Goal: Task Accomplishment & Management: Use online tool/utility

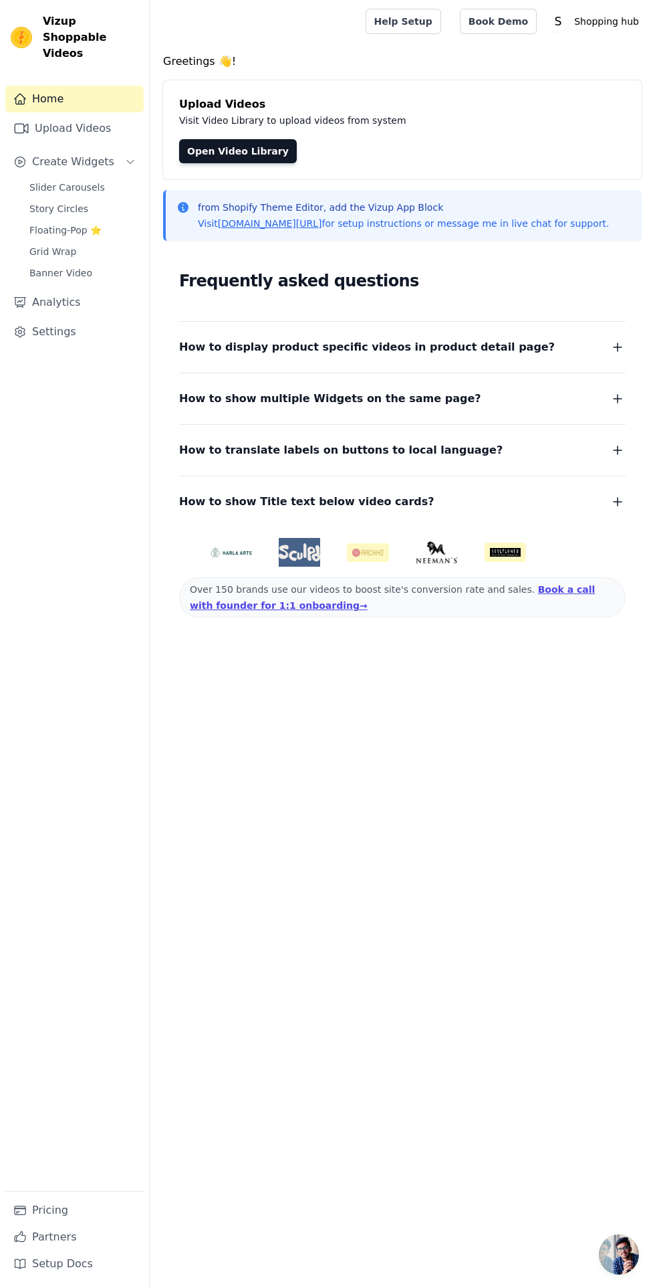
click at [39, 115] on link "Upload Videos" at bounding box center [74, 128] width 138 height 27
click at [22, 120] on icon "Sidebar" at bounding box center [21, 128] width 16 height 16
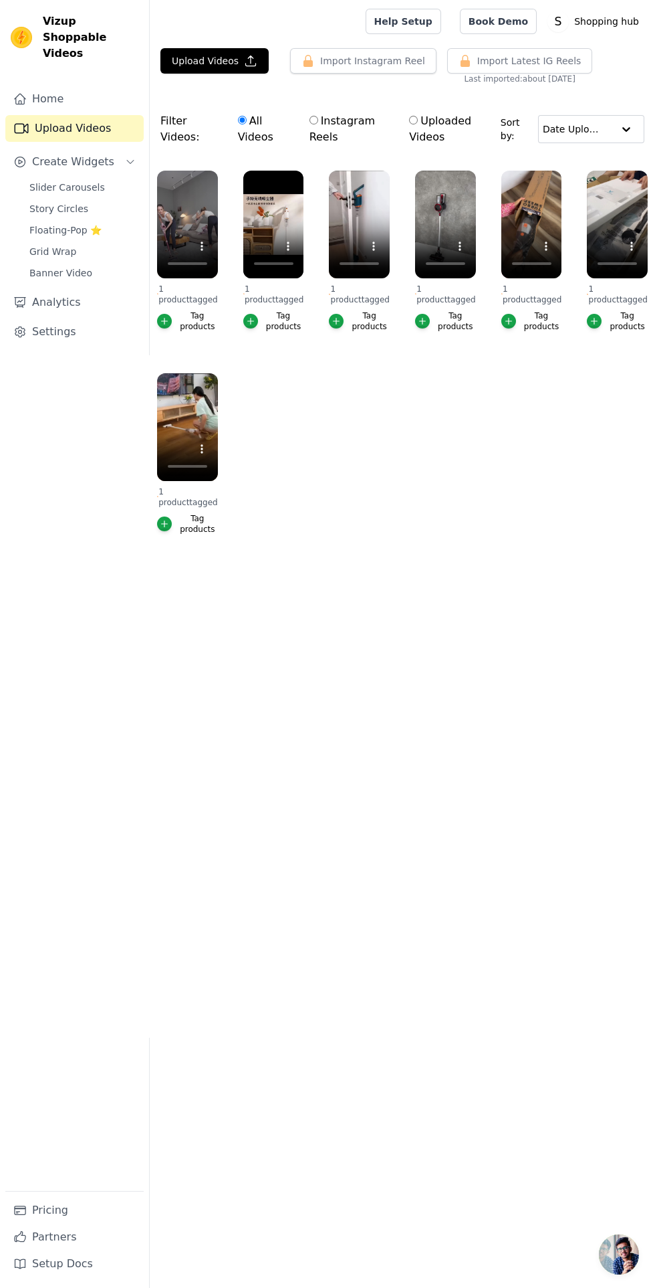
click at [318, 118] on input "Instagram Reels" at bounding box center [314, 120] width 9 height 9
radio input "true"
click at [241, 119] on input "All Videos" at bounding box center [242, 120] width 9 height 9
radio input "true"
click at [246, 61] on icon "button" at bounding box center [251, 61] width 10 height 10
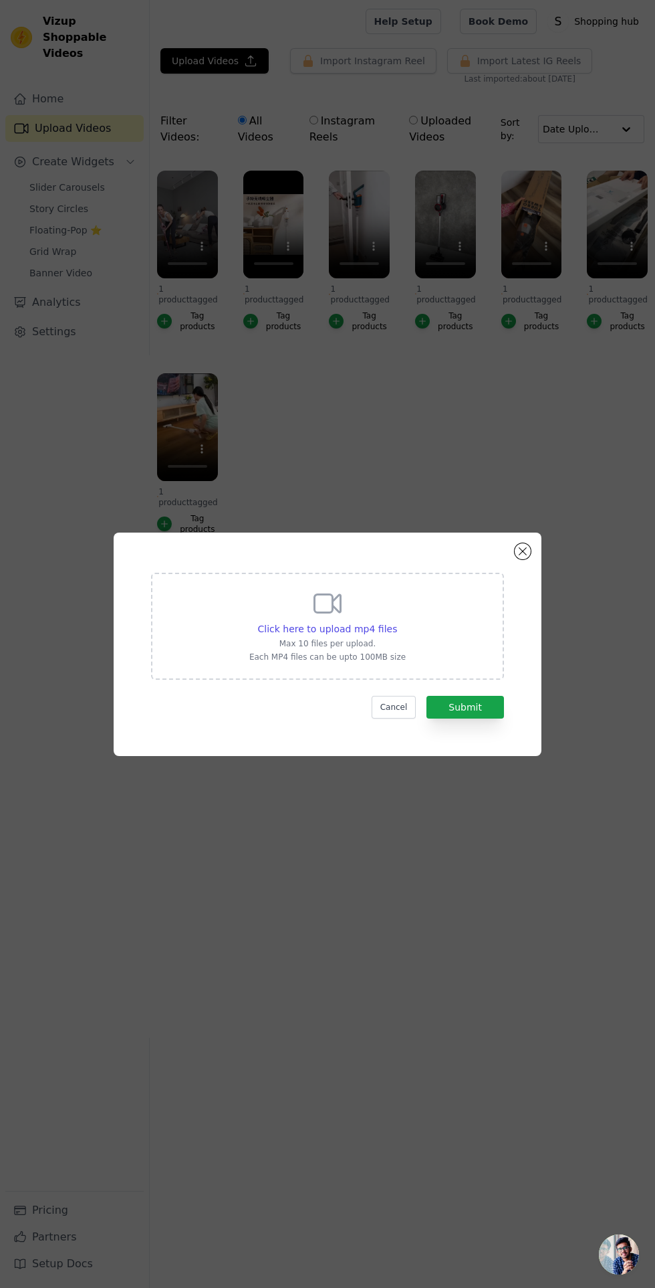
click at [371, 959] on div "Click here to upload mp4 files Max 10 files per upload. Each MP4 files can be u…" at bounding box center [327, 644] width 655 height 1288
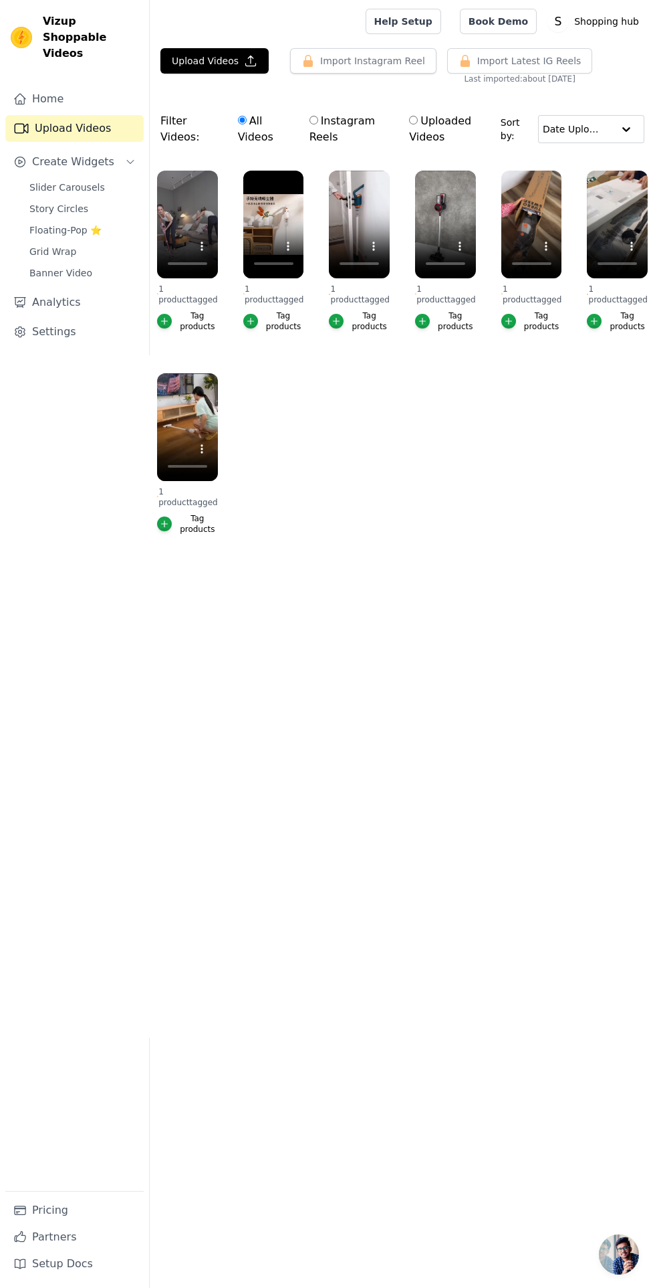
click at [328, 53] on button "Import Instagram Reel" at bounding box center [363, 60] width 146 height 25
click at [357, 60] on button "Import Instagram Reel" at bounding box center [363, 60] width 146 height 25
click at [338, 62] on button "Import Instagram Reel" at bounding box center [363, 60] width 146 height 25
click at [335, 60] on button "Import Instagram Reel" at bounding box center [363, 60] width 146 height 25
click at [330, 60] on button "Import Instagram Reel" at bounding box center [363, 60] width 146 height 25
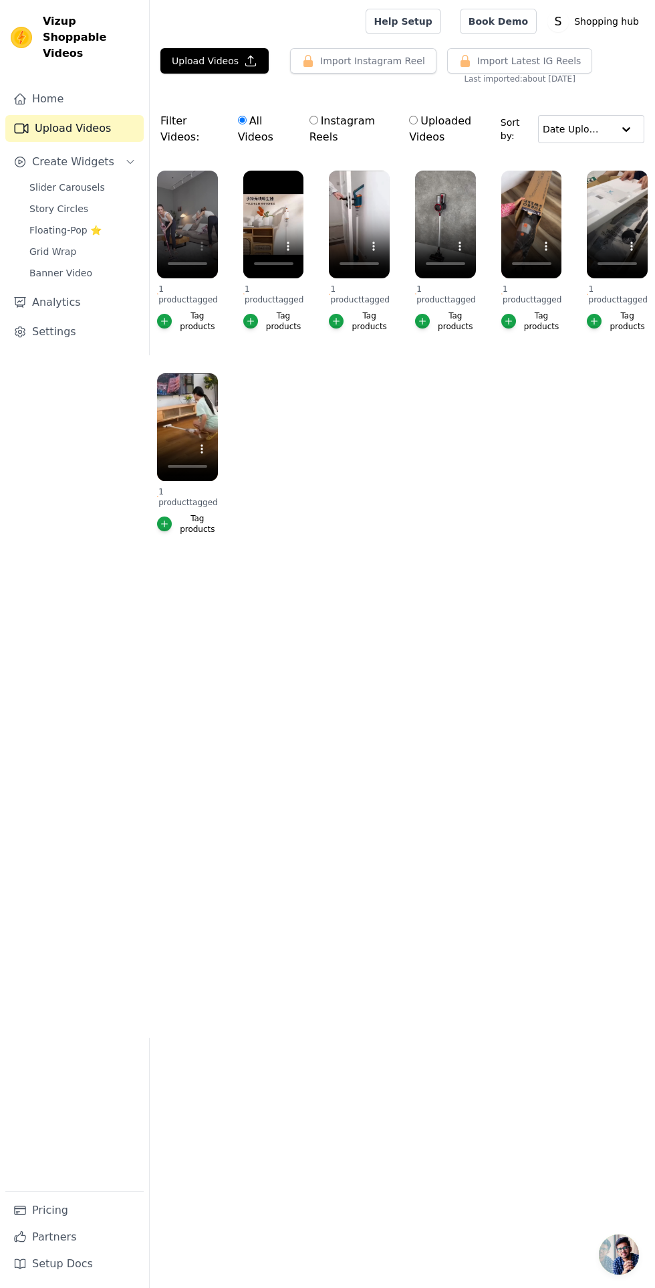
click at [335, 64] on button "Import Instagram Reel" at bounding box center [363, 60] width 146 height 25
click at [86, 154] on span "Create Widgets" at bounding box center [73, 162] width 82 height 16
click at [110, 148] on button "Create Widgets" at bounding box center [74, 161] width 138 height 27
click at [215, 60] on button "Upload Videos" at bounding box center [215, 60] width 108 height 25
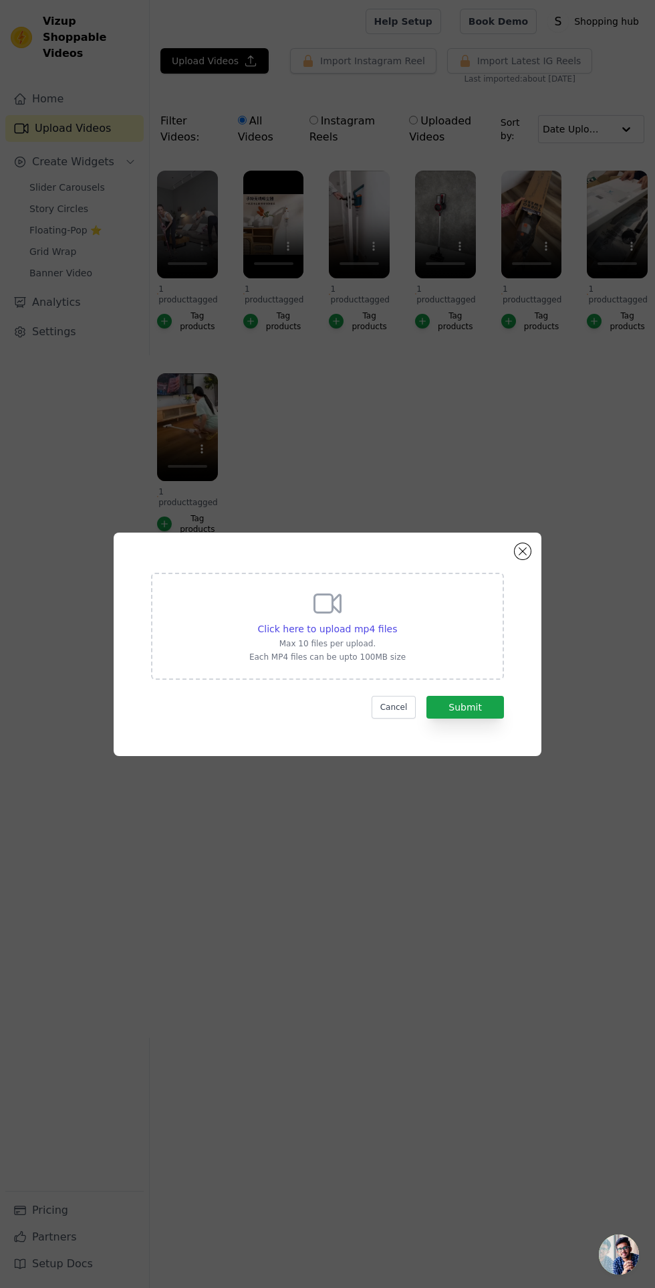
click at [304, 634] on span "Click here to upload mp4 files" at bounding box center [328, 628] width 140 height 11
click at [397, 622] on input "Click here to upload mp4 files Max 10 files per upload. Each MP4 files can be u…" at bounding box center [397, 621] width 1 height 1
type input "C:\fakepath\1000006871.mp4"
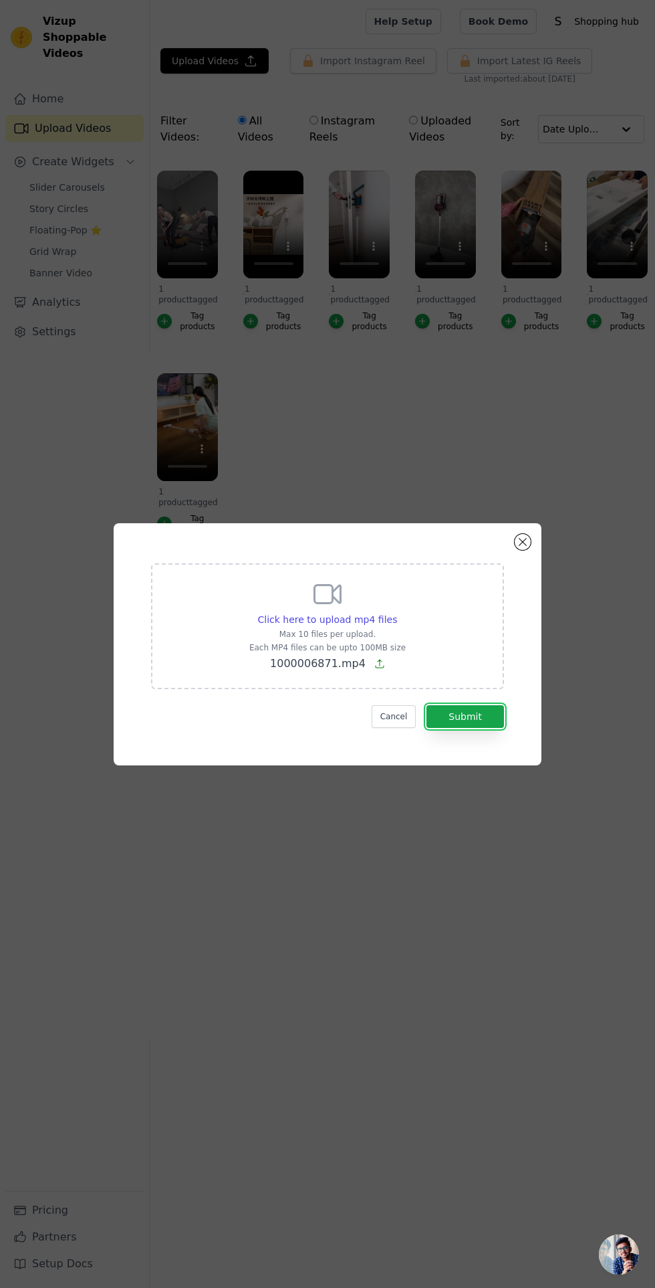
click at [483, 728] on button "Submit" at bounding box center [466, 716] width 78 height 23
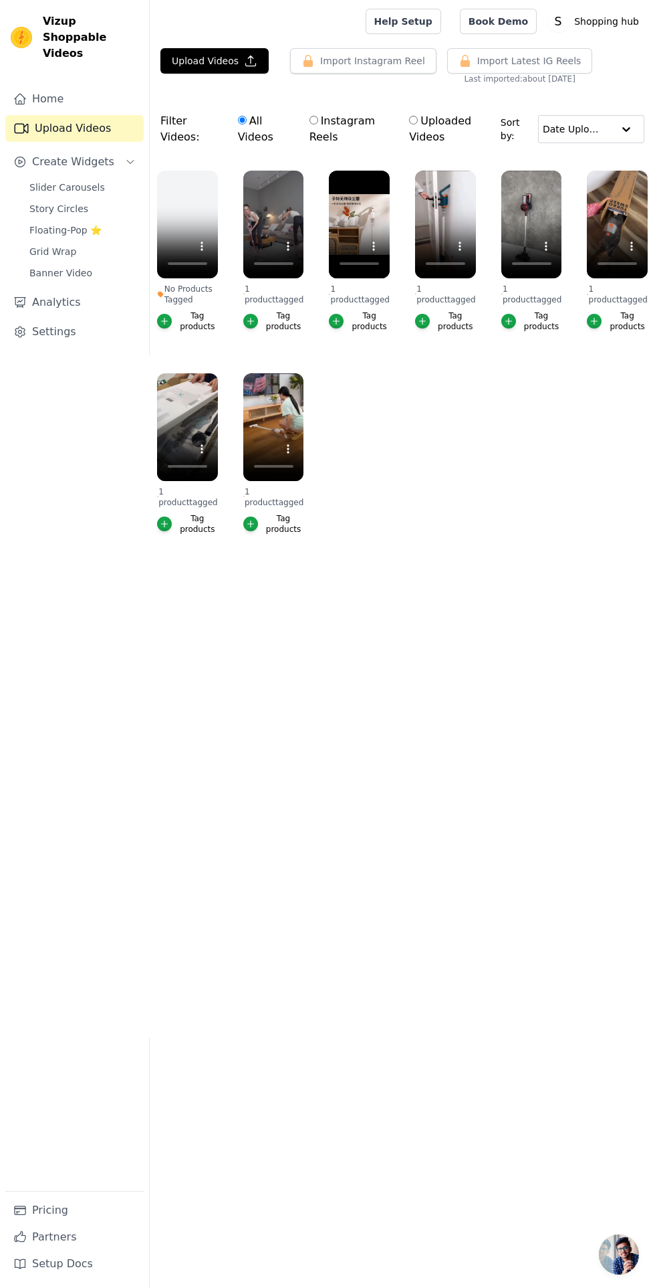
click at [230, 601] on html "Vizup Shoppable Videos Home Upload Videos Create Widgets Slider Carousels Story…" at bounding box center [327, 300] width 655 height 601
click at [385, 601] on html "Vizup Shoppable Videos Home Upload Videos Create Widgets Slider Carousels Story…" at bounding box center [327, 300] width 655 height 601
click at [492, 548] on ul "No Products Tagged Tag products 1 product tagged Tag products 1 product tagged …" at bounding box center [403, 365] width 506 height 405
click at [211, 60] on button "Upload Videos" at bounding box center [215, 60] width 108 height 25
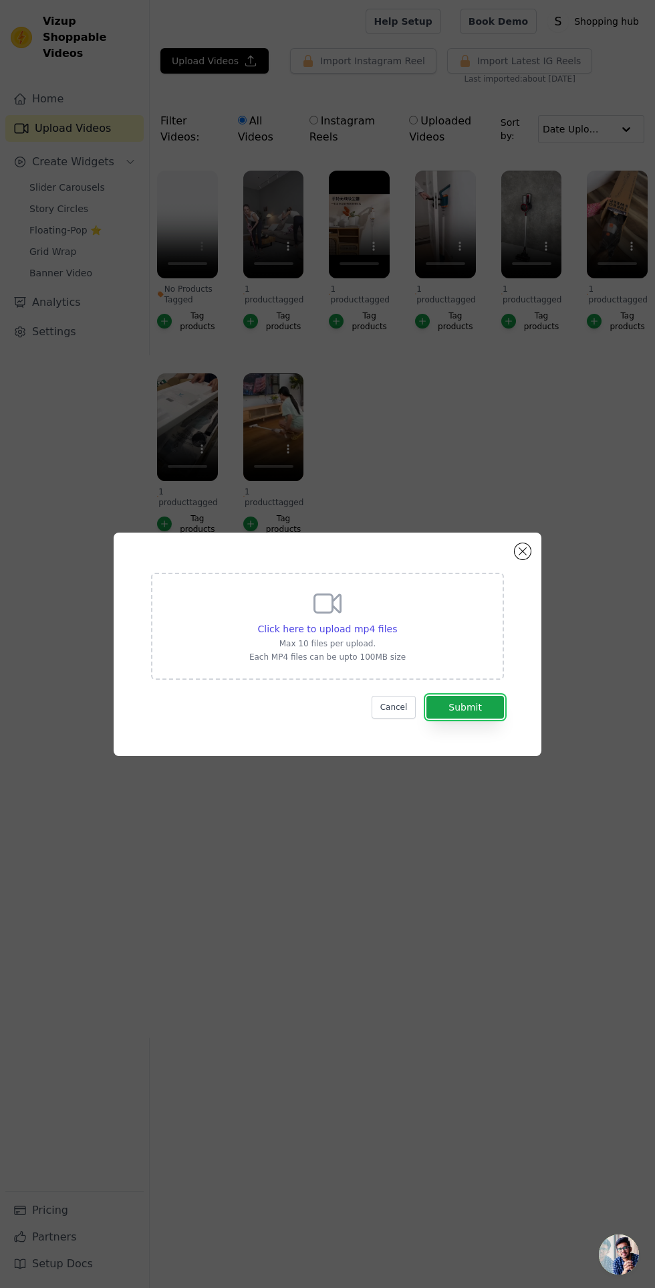
click at [473, 718] on button "Submit" at bounding box center [466, 707] width 78 height 23
click at [350, 634] on span "Click here to upload mp4 files" at bounding box center [328, 628] width 140 height 11
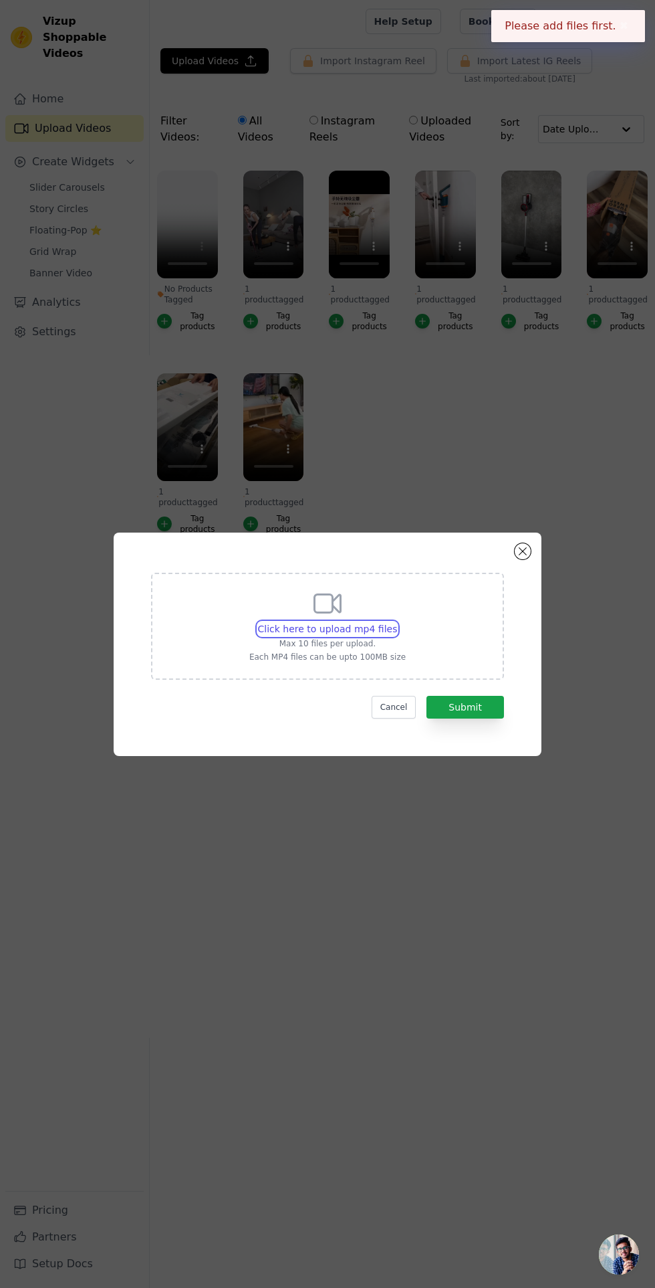
click at [397, 622] on input "Click here to upload mp4 files Max 10 files per upload. Each MP4 files can be u…" at bounding box center [397, 621] width 1 height 1
type input "C:\fakepath\1000006841.mp4"
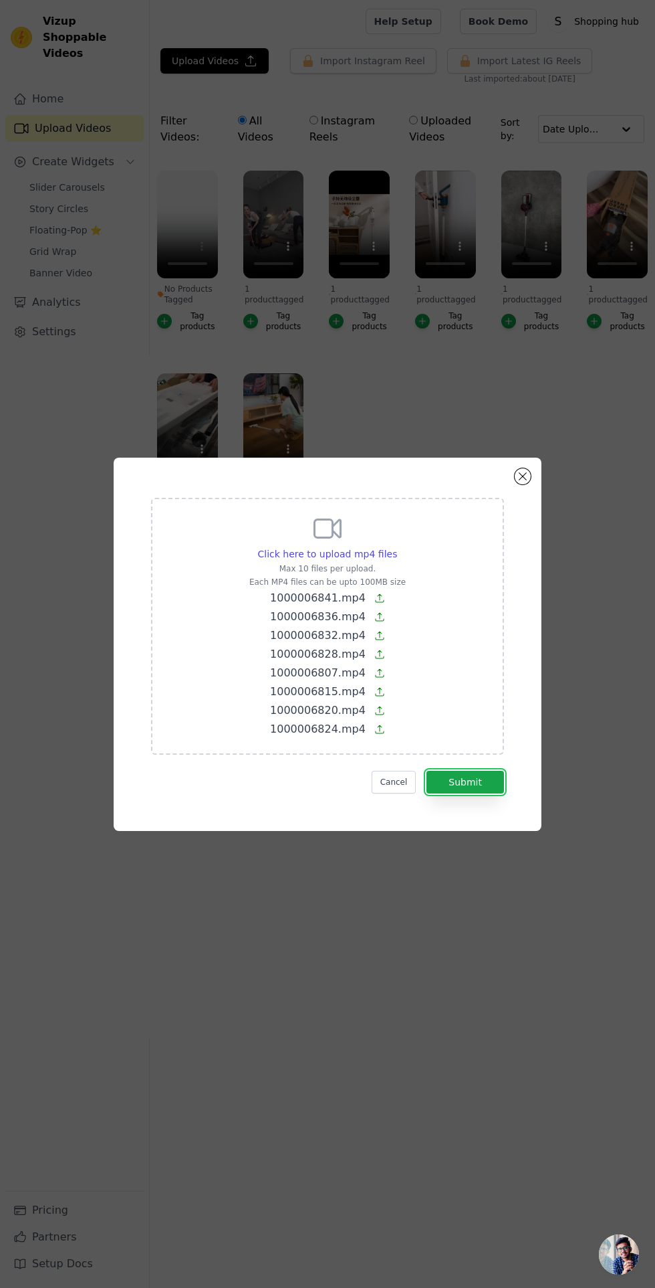
click at [465, 793] on button "Submit" at bounding box center [466, 782] width 78 height 23
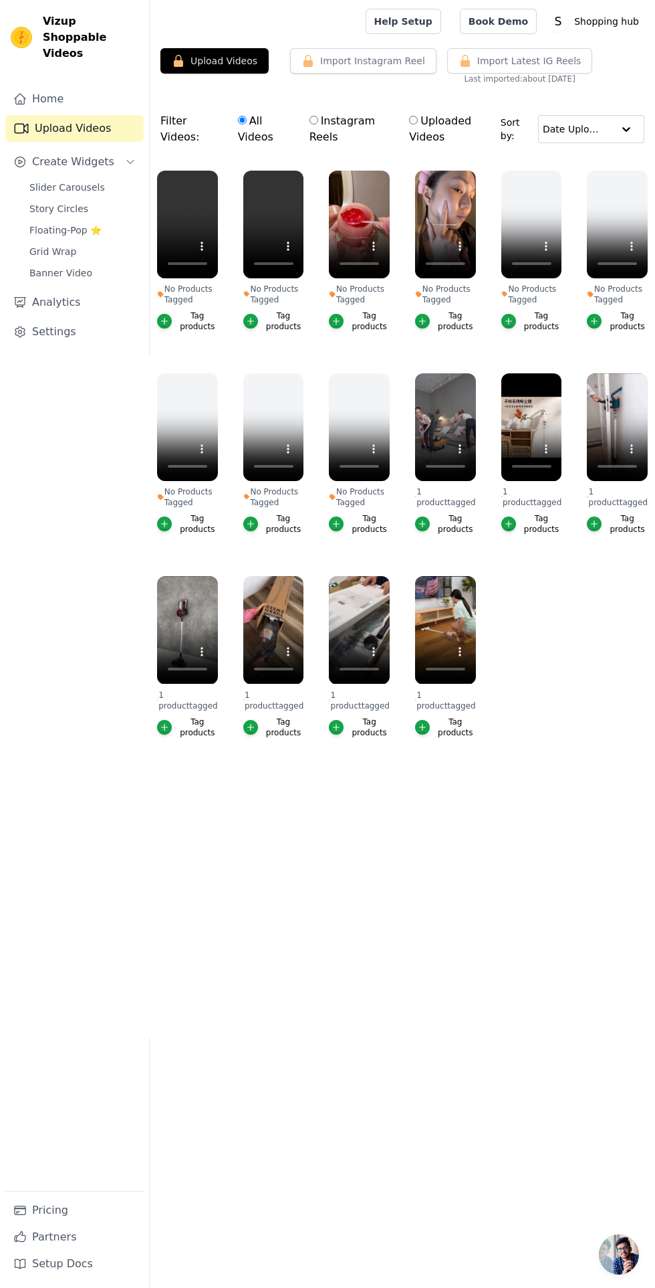
click at [315, 804] on html "Vizup Shoppable Videos Home Upload Videos Create Widgets Slider Carousels Story…" at bounding box center [327, 402] width 655 height 804
click at [304, 804] on html "Vizup Shoppable Videos Home Upload Videos Create Widgets Slider Carousels Story…" at bounding box center [327, 402] width 655 height 804
click at [191, 324] on div "Tag products" at bounding box center [197, 320] width 41 height 21
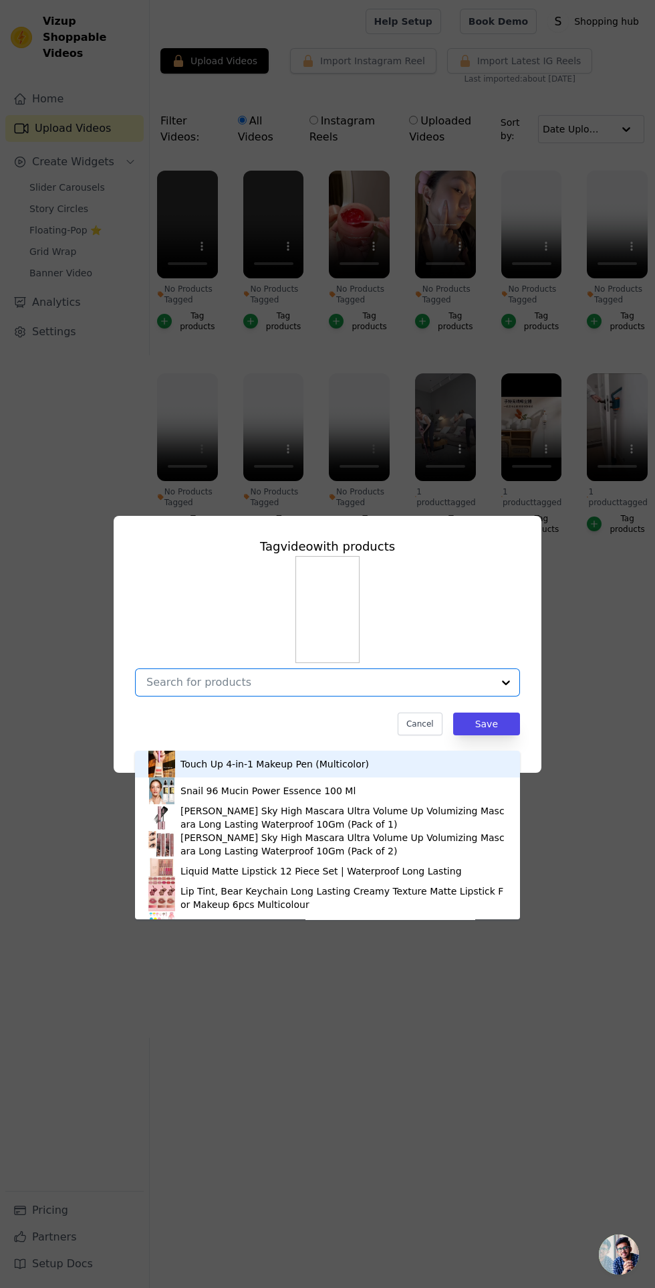
click at [298, 688] on input "No Products Tagged Tag video with products Touch Up 4-in-1 Makeup Pen (Multicol…" at bounding box center [319, 682] width 346 height 13
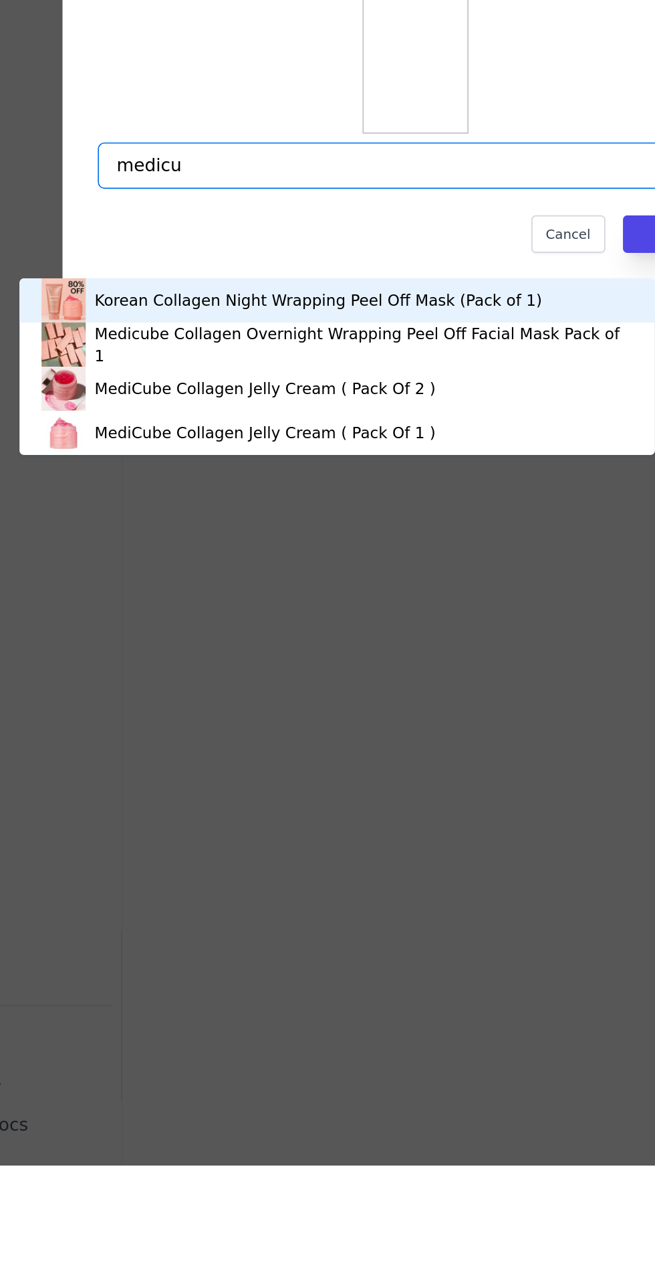
type input "medicub"
click at [270, 852] on div "MediCube Collagen Jelly Cream ( Pack Of 1 )" at bounding box center [280, 844] width 358 height 27
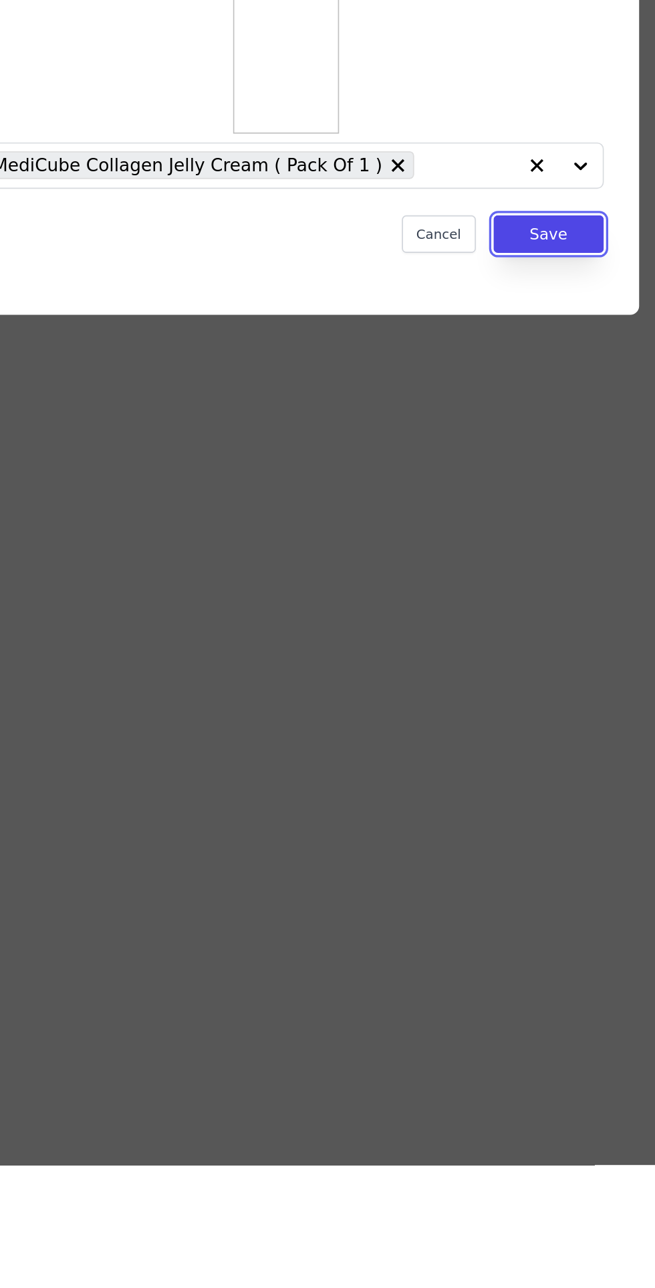
click at [504, 735] on button "Save" at bounding box center [486, 723] width 67 height 23
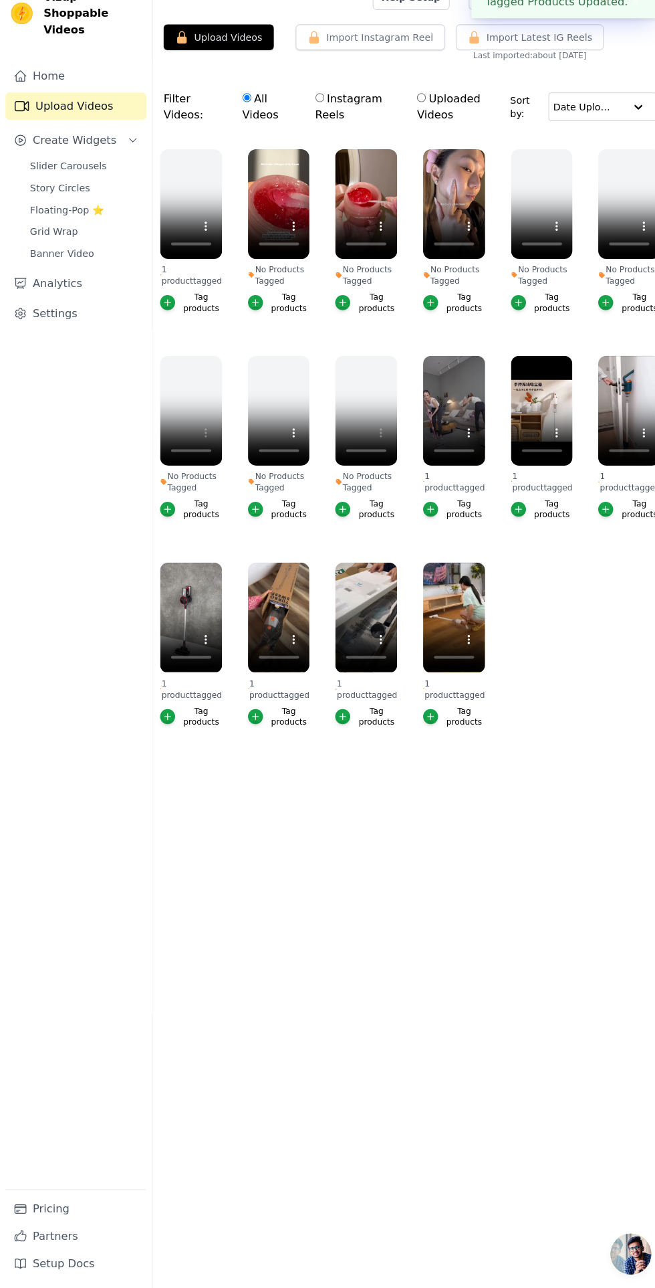
click at [282, 315] on div "Tag products" at bounding box center [284, 320] width 41 height 21
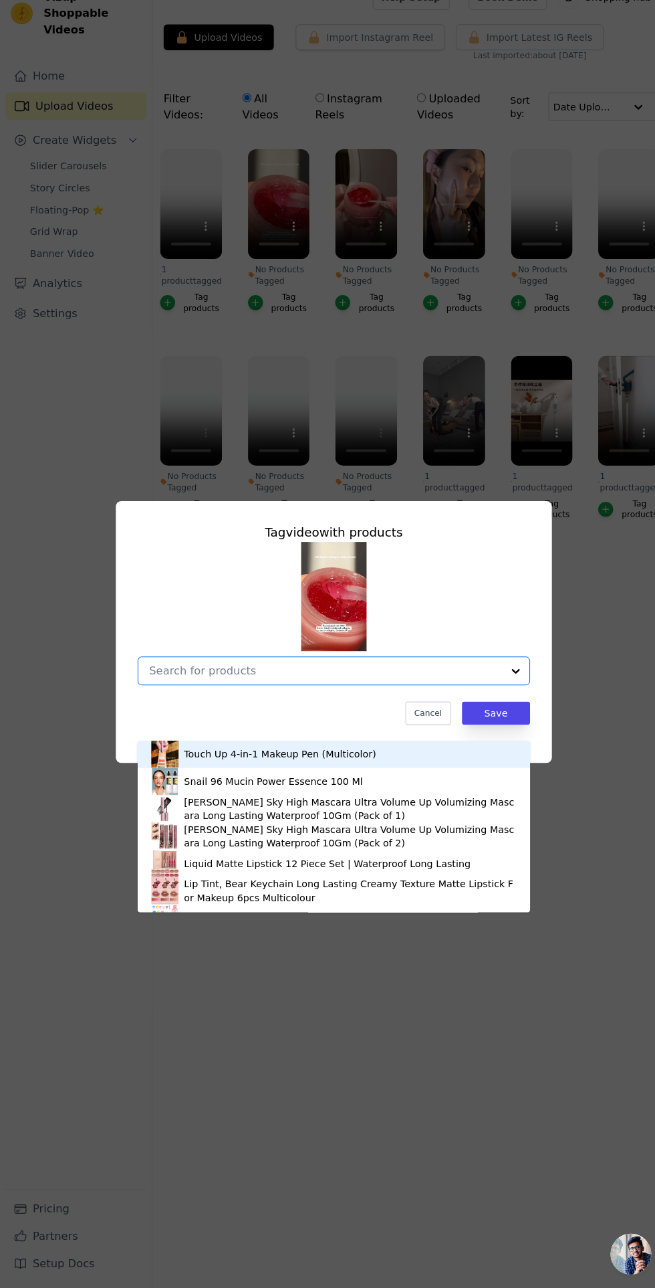
click at [276, 688] on input "No Products Tagged Tag video with products Touch Up 4-in-1 Makeup Pen (Multicol…" at bounding box center [319, 682] width 346 height 13
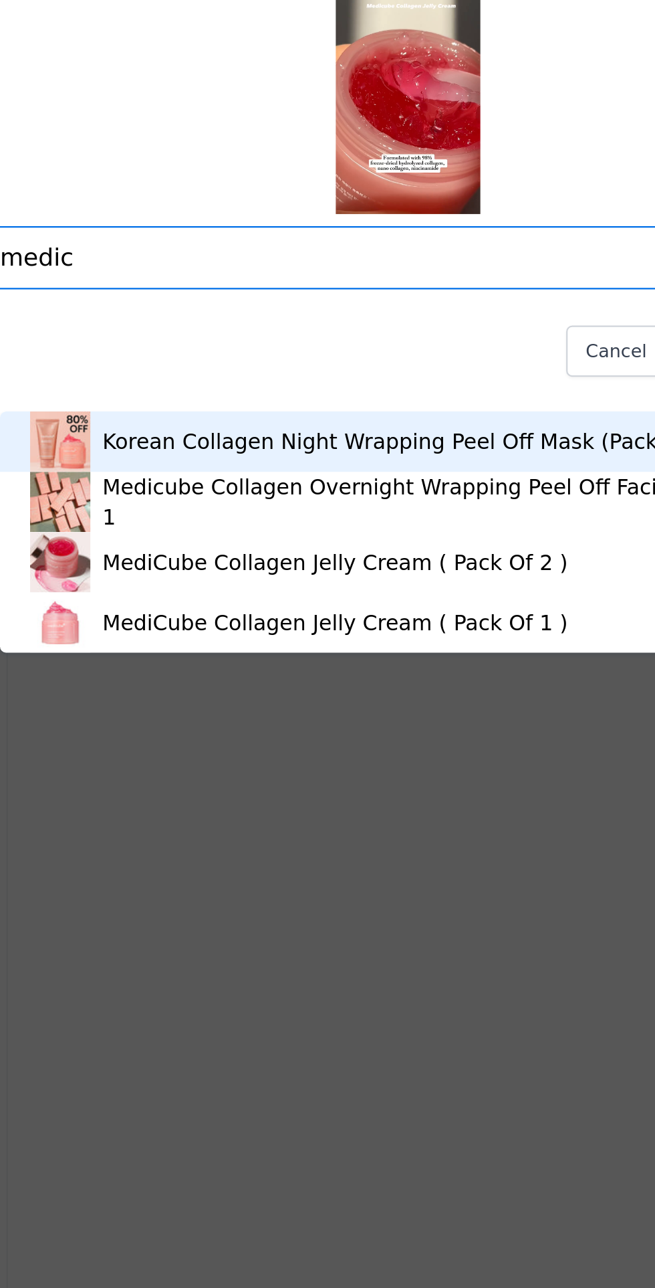
type input "medicu"
click at [349, 841] on div "MediCube Collagen Jelly Cream ( Pack Of 1 )" at bounding box center [295, 843] width 207 height 13
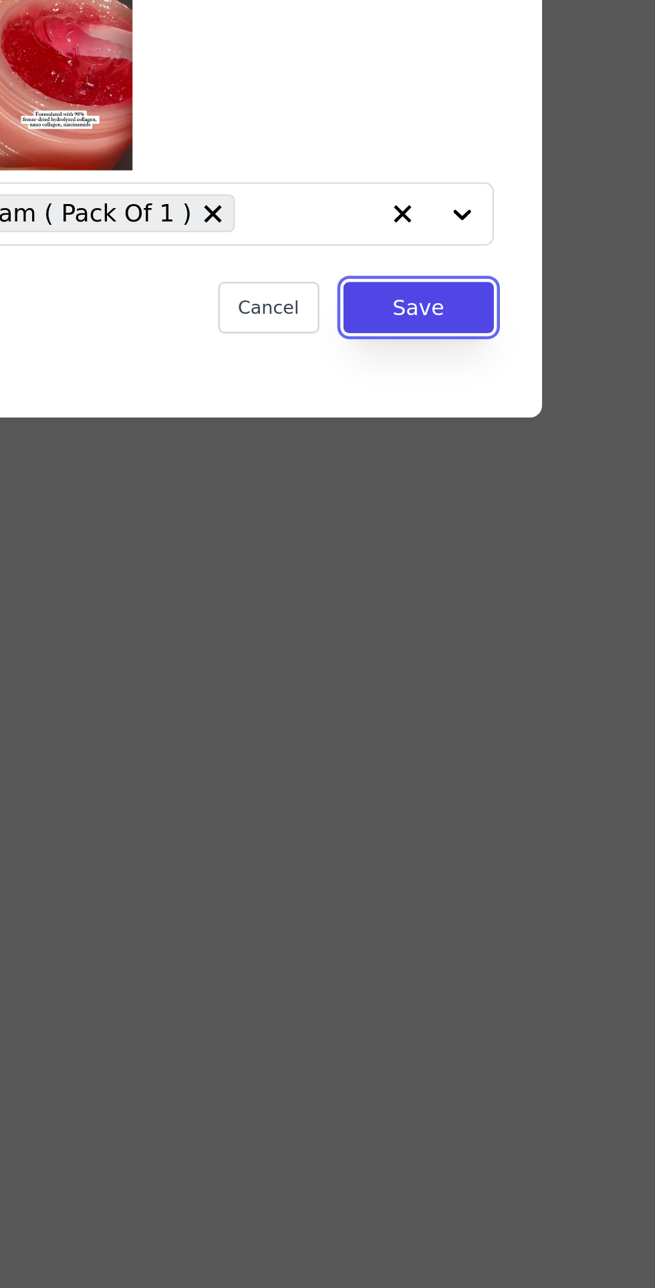
click at [500, 735] on button "Save" at bounding box center [486, 723] width 67 height 23
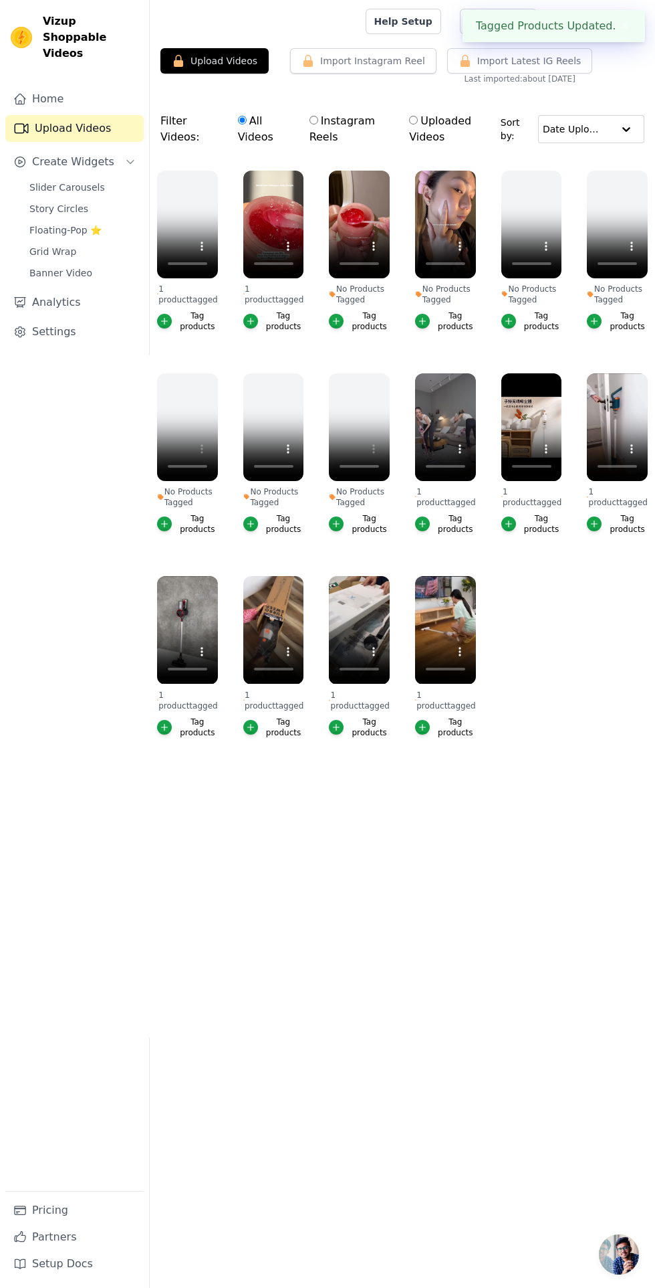
click at [423, 724] on icon "button" at bounding box center [423, 727] width 6 height 6
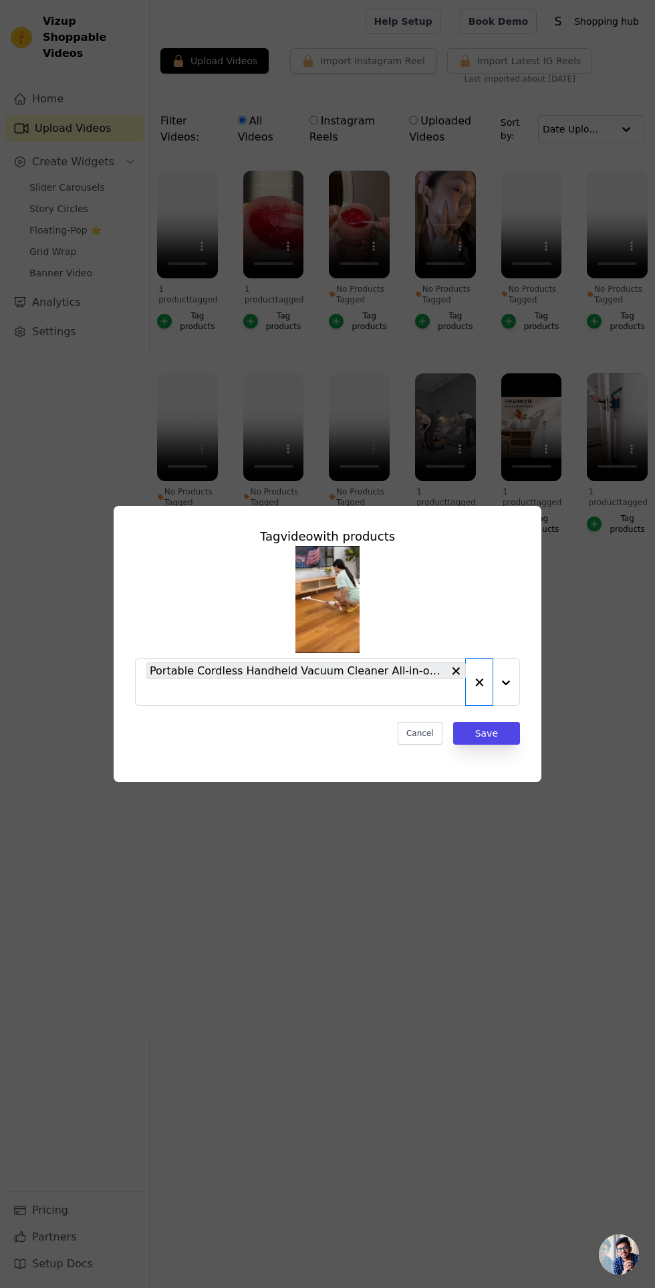
click at [480, 686] on icon "button" at bounding box center [480, 682] width 8 height 8
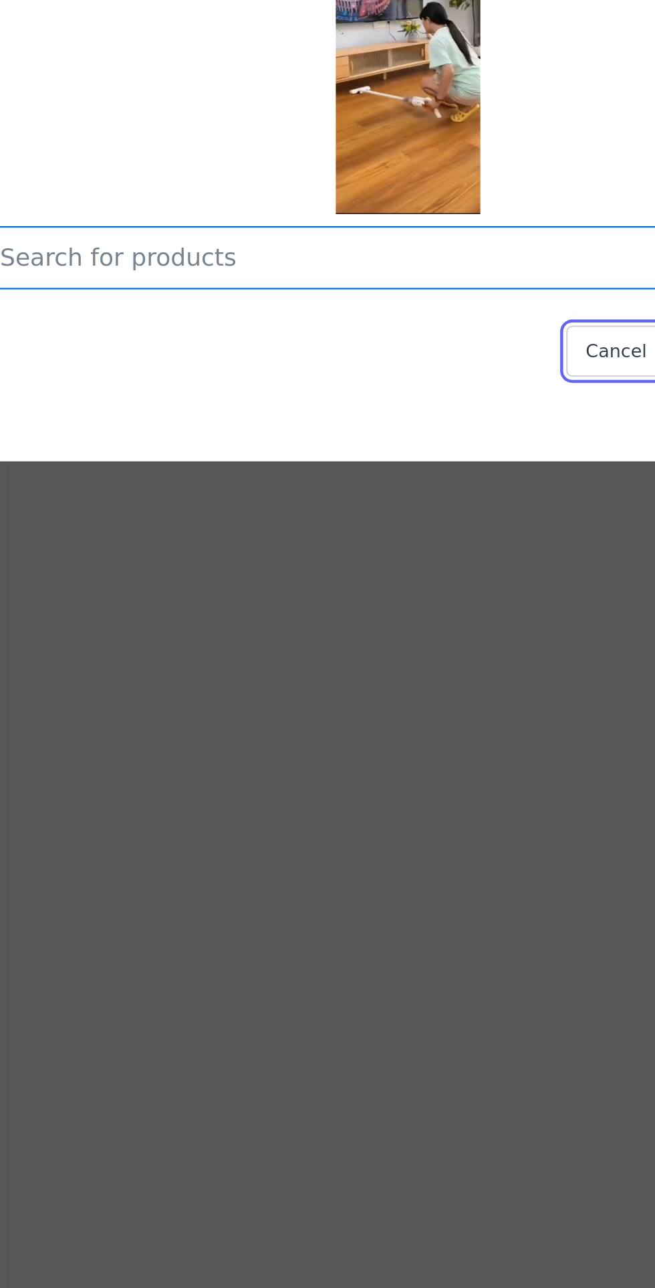
click at [415, 735] on button "Cancel" at bounding box center [420, 723] width 45 height 23
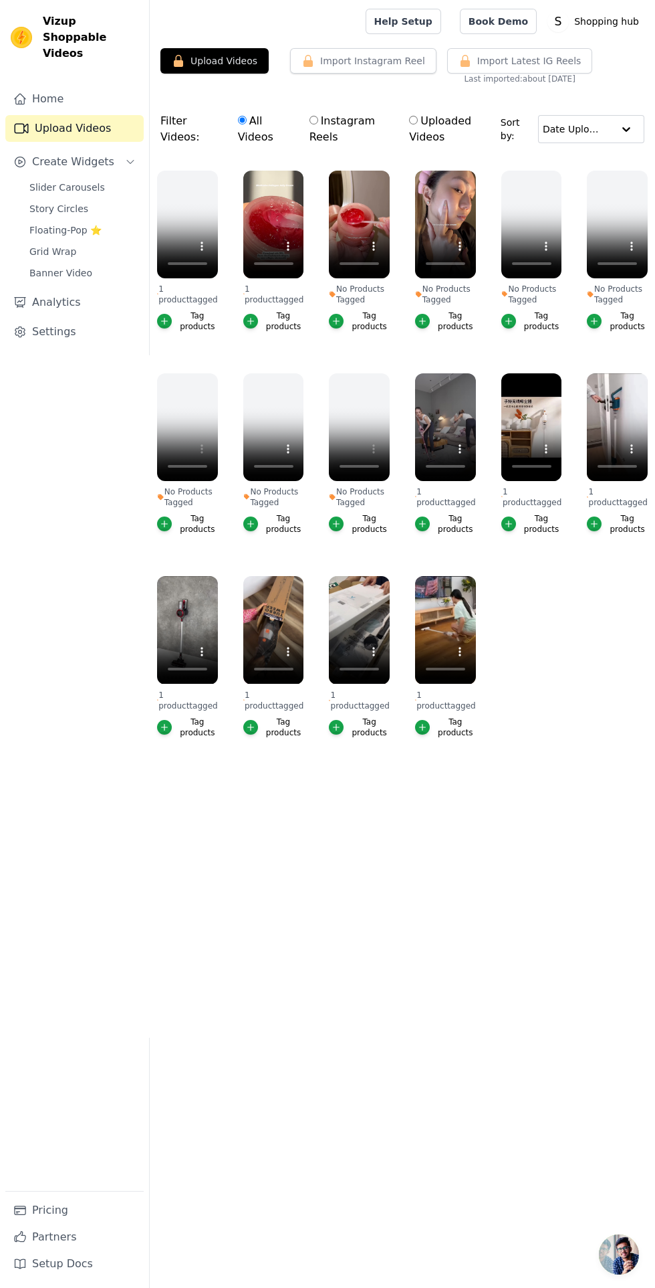
click at [340, 325] on icon "button" at bounding box center [336, 320] width 9 height 9
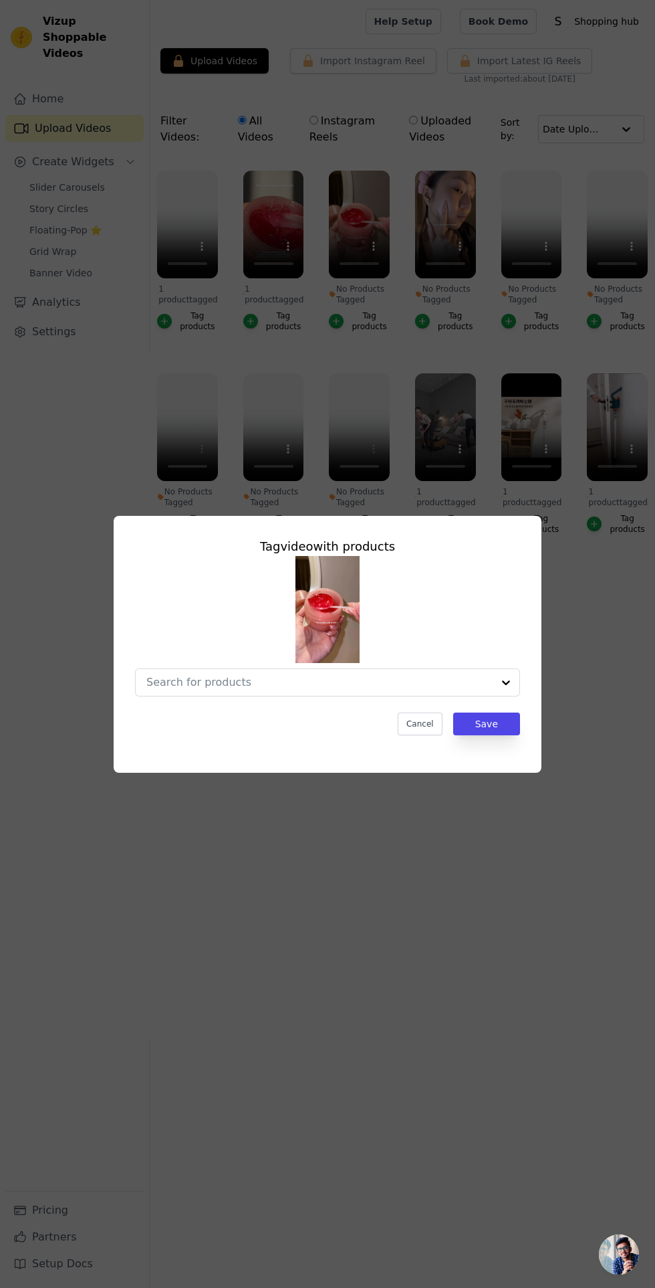
click at [348, 688] on input "No Products Tagged Tag video with products Cancel Save Tag products" at bounding box center [319, 682] width 346 height 13
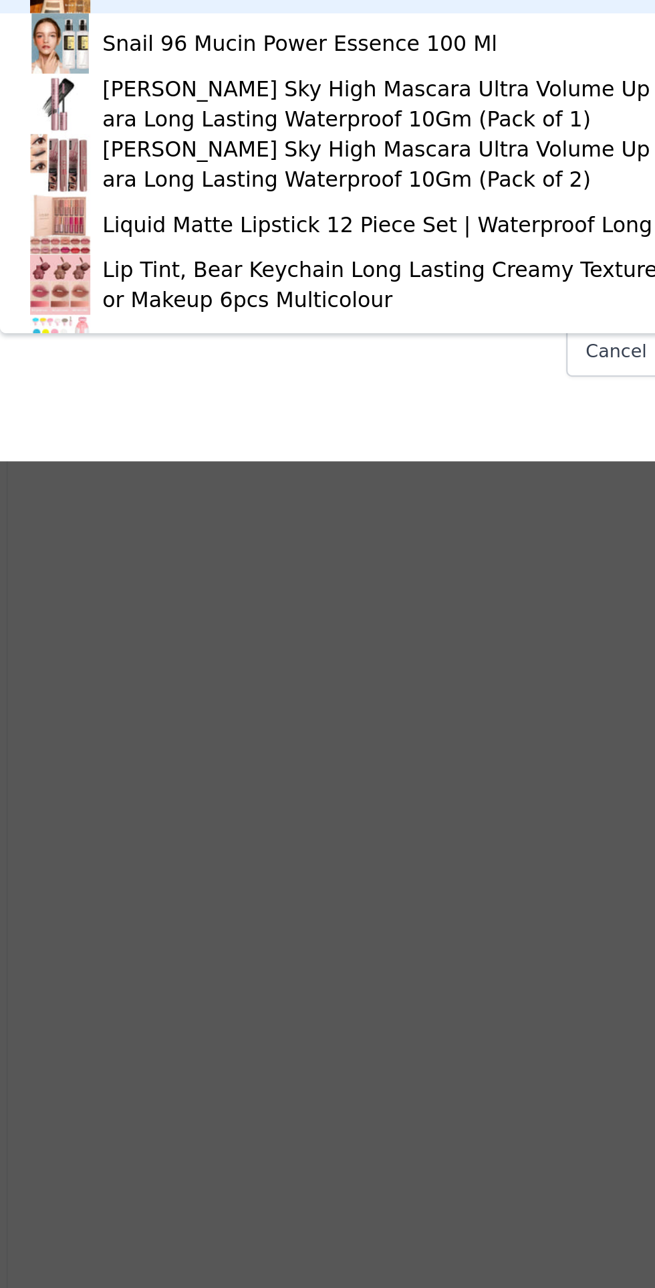
type input "medi"
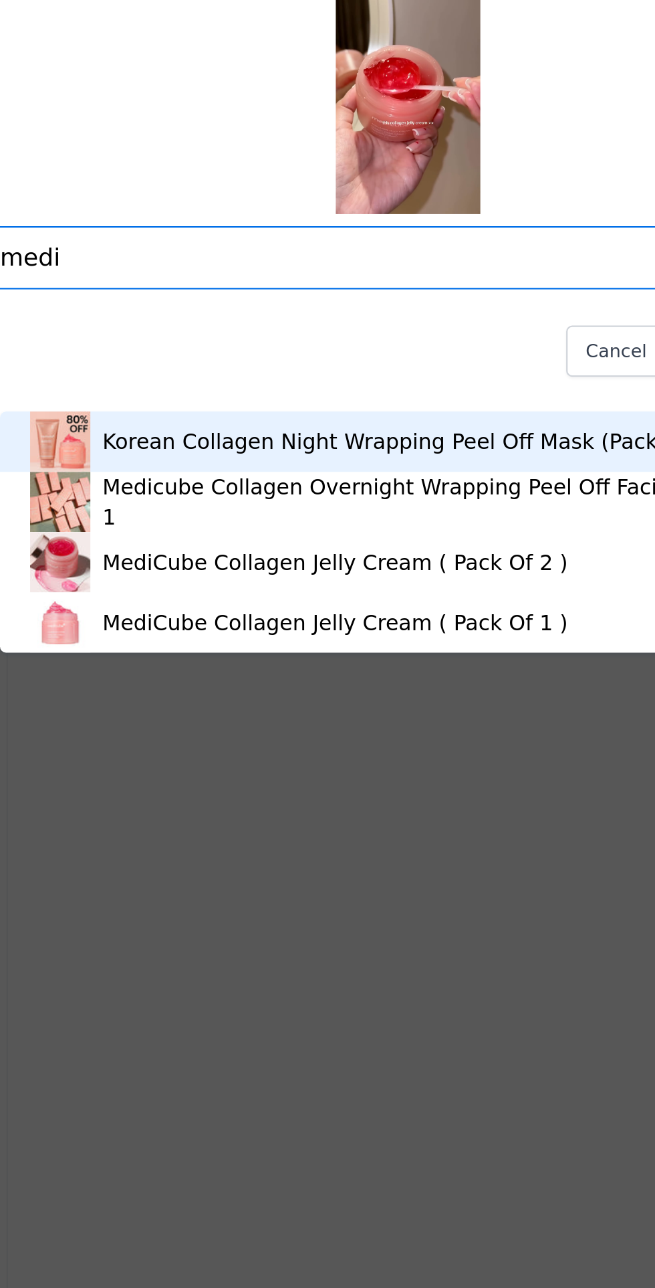
click at [358, 841] on div "MediCube Collagen Jelly Cream ( Pack Of 1 )" at bounding box center [295, 843] width 207 height 13
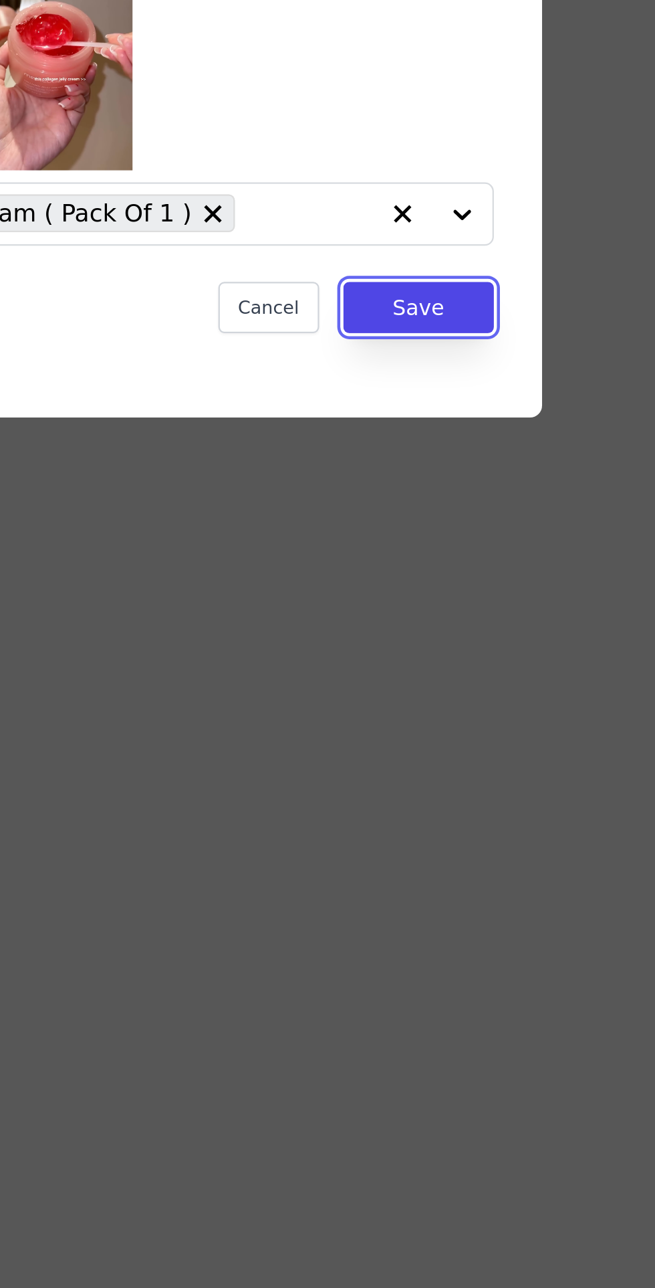
click at [496, 735] on button "Save" at bounding box center [486, 723] width 67 height 23
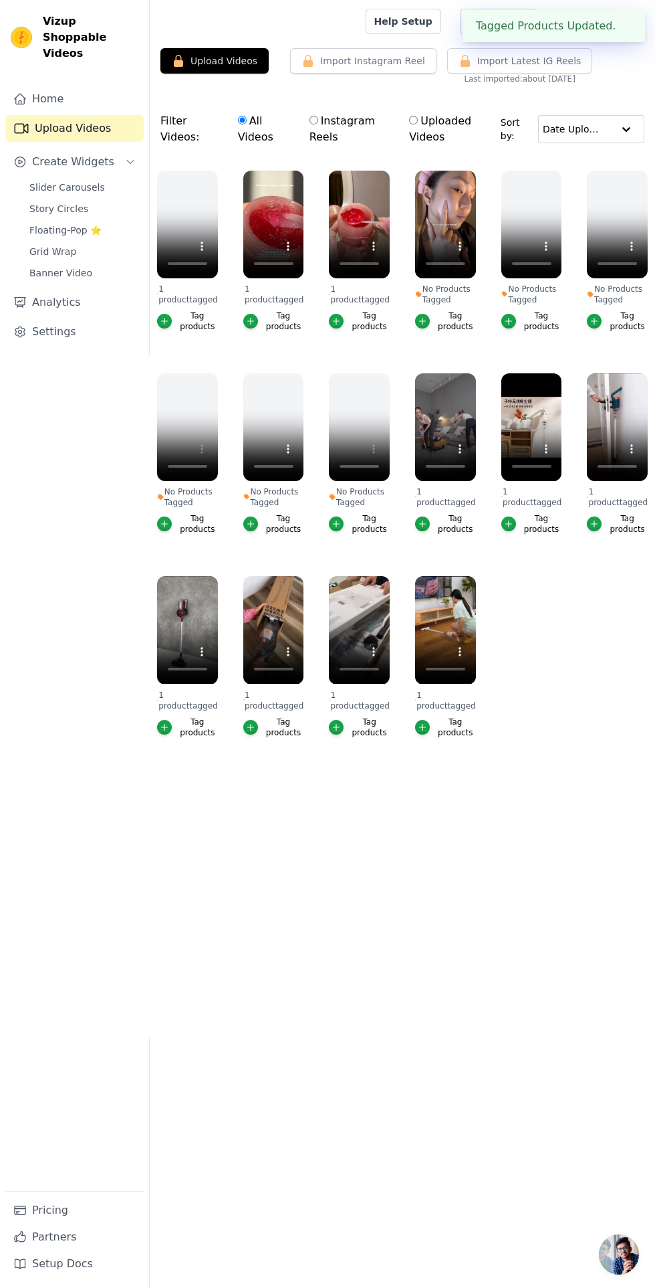
click at [429, 321] on div "button" at bounding box center [422, 321] width 15 height 15
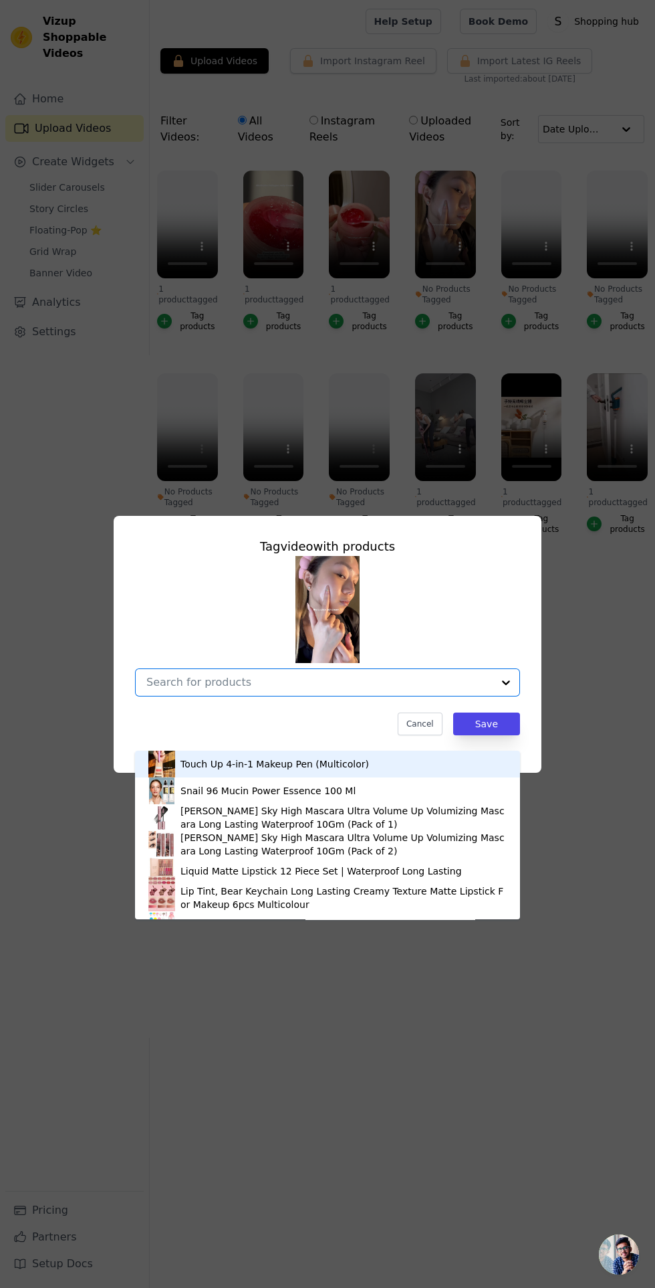
click at [355, 688] on input "No Products Tagged Tag video with products Touch Up 4-in-1 Makeup Pen (Multicol…" at bounding box center [319, 682] width 346 height 13
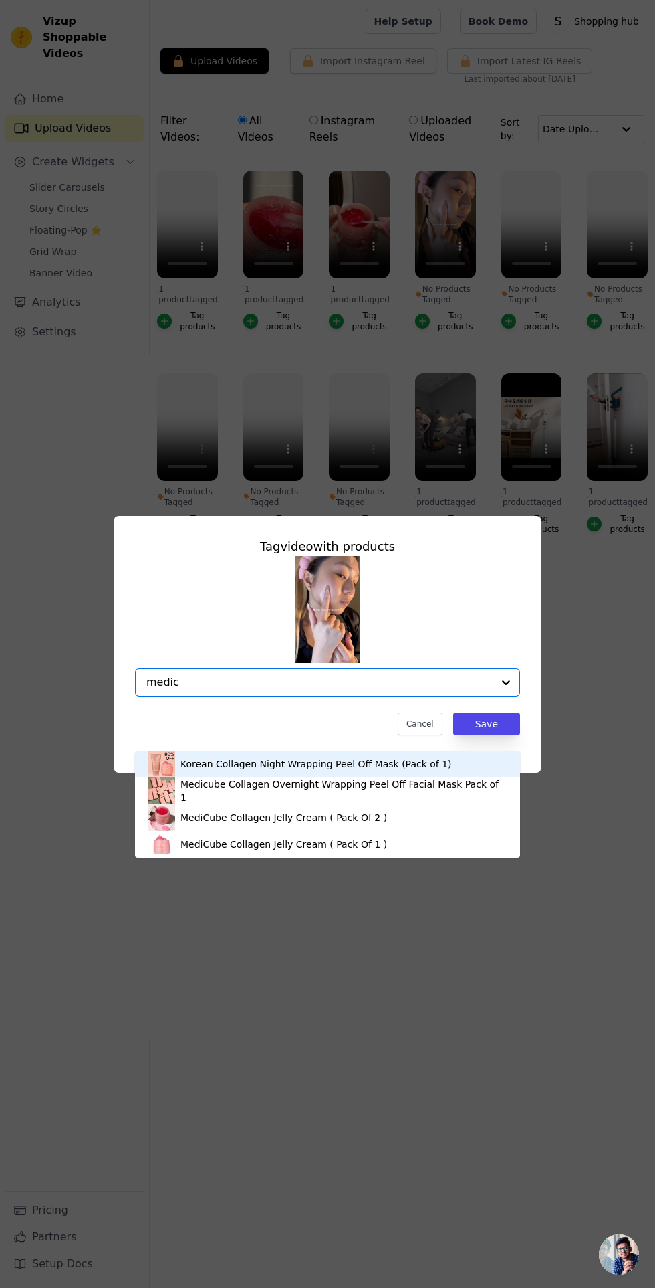
type input "medic"
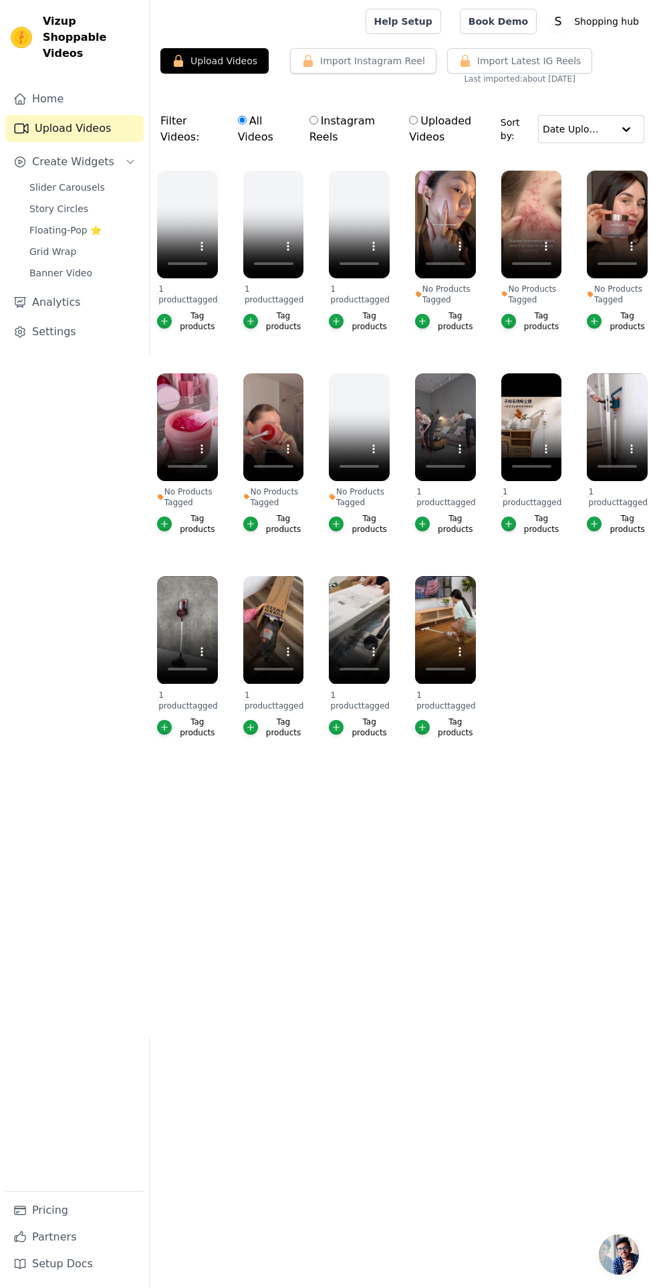
click at [428, 321] on div "button" at bounding box center [422, 321] width 15 height 15
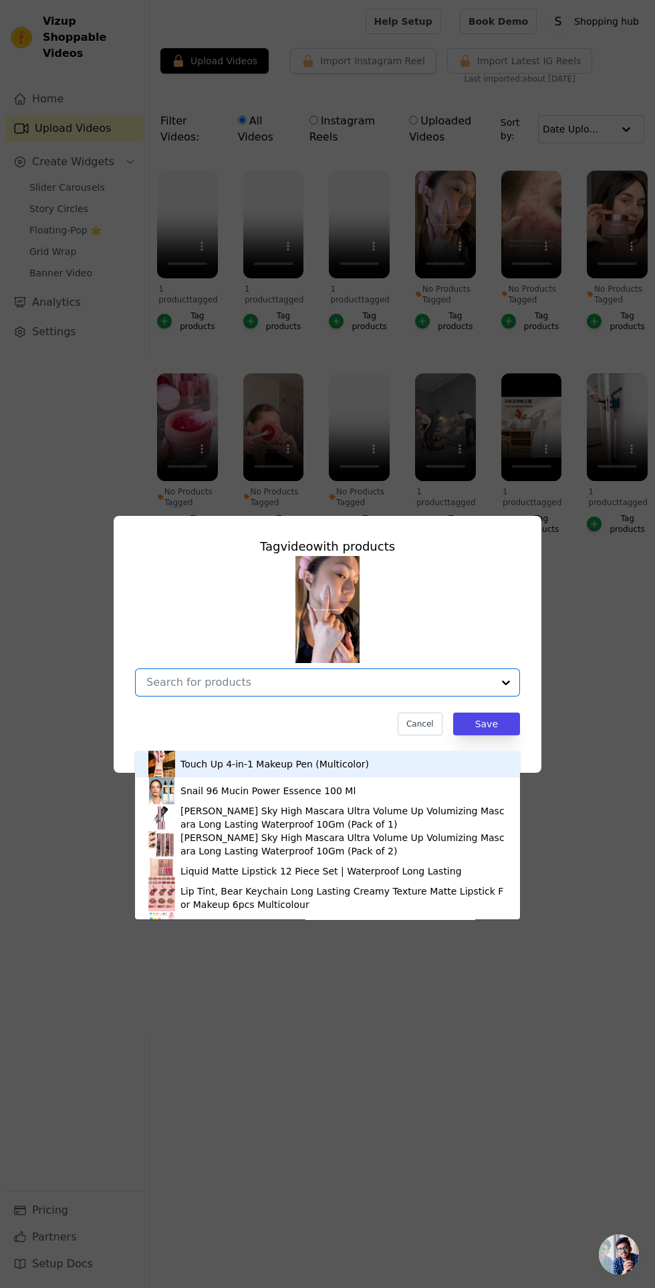
click at [260, 688] on input "No Products Tagged Tag video with products Touch Up 4-in-1 Makeup Pen (Multicol…" at bounding box center [319, 682] width 346 height 13
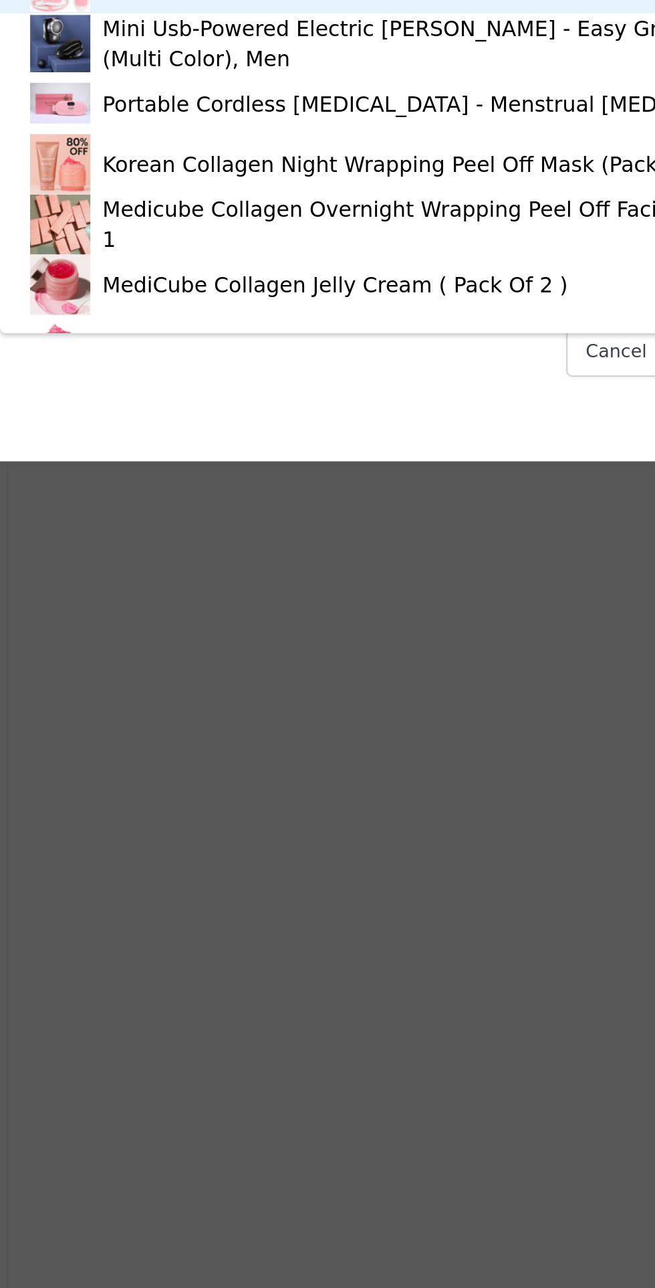
type input "medi"
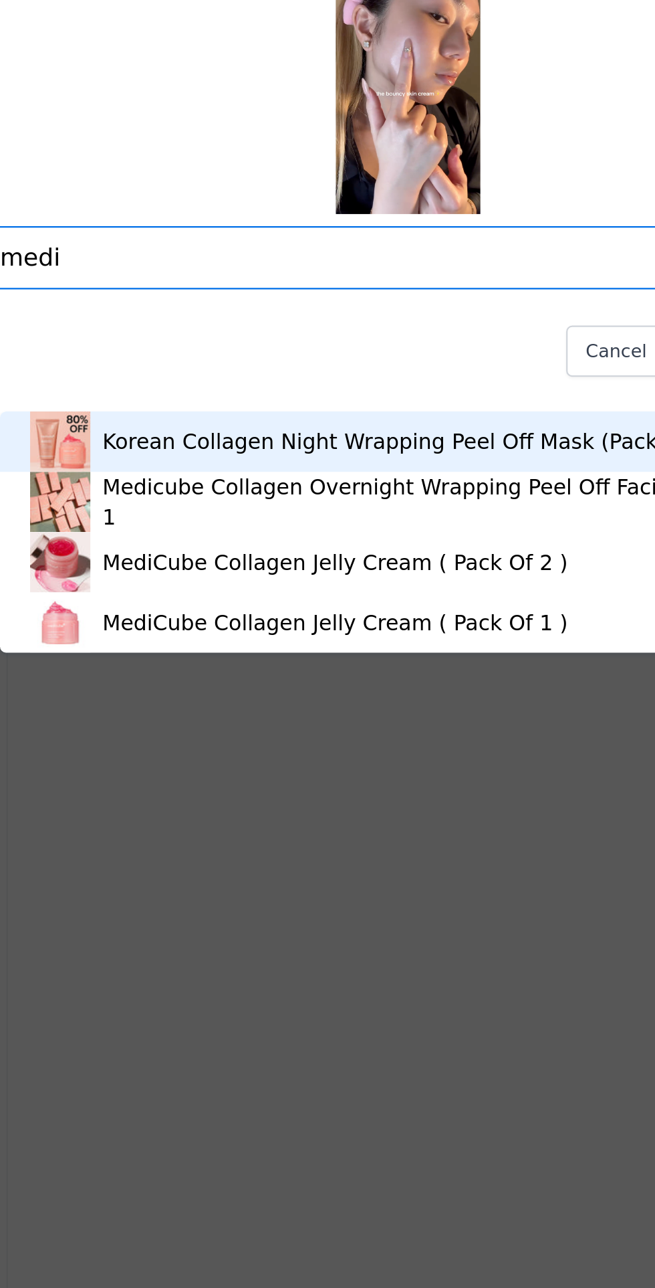
click at [349, 840] on div "MediCube Collagen Jelly Cream ( Pack Of 1 )" at bounding box center [295, 843] width 207 height 13
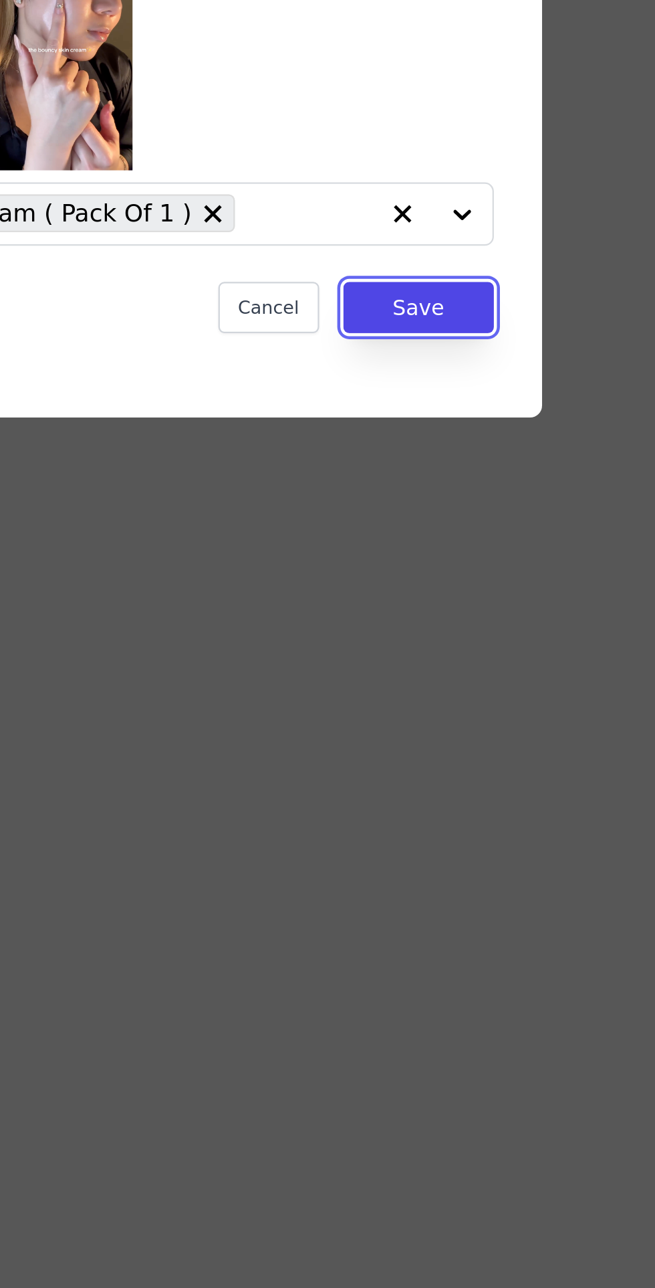
click at [501, 735] on button "Save" at bounding box center [486, 723] width 67 height 23
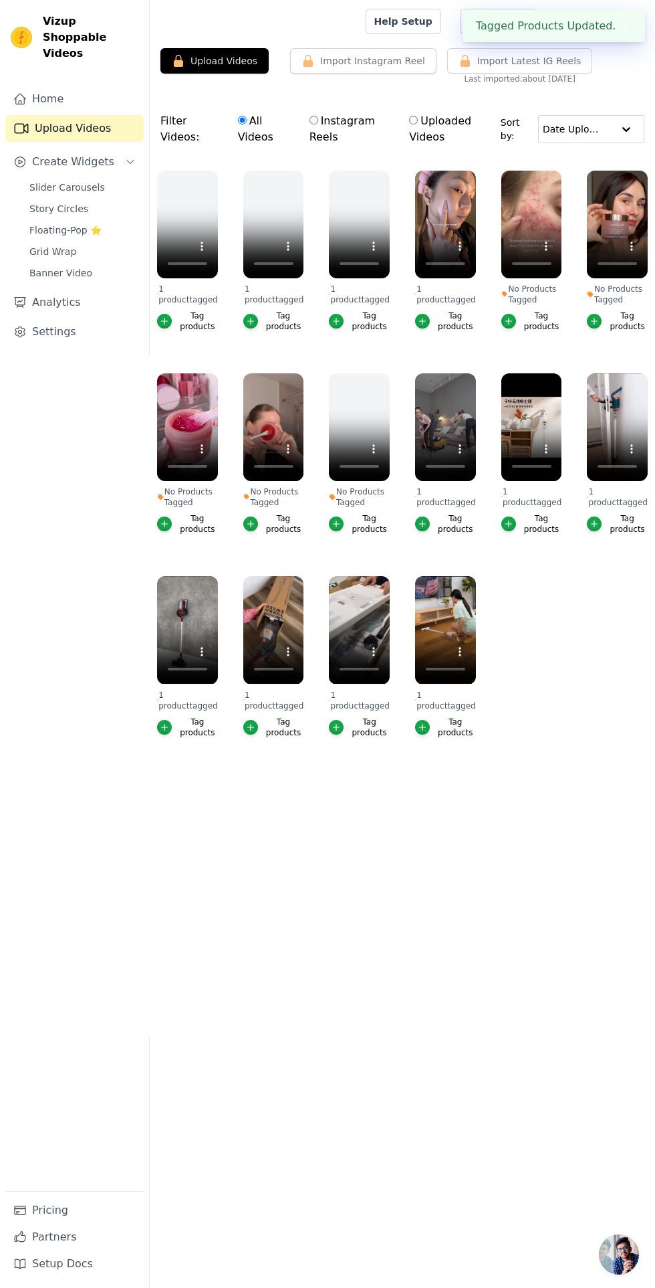
click at [512, 321] on icon "button" at bounding box center [508, 320] width 9 height 9
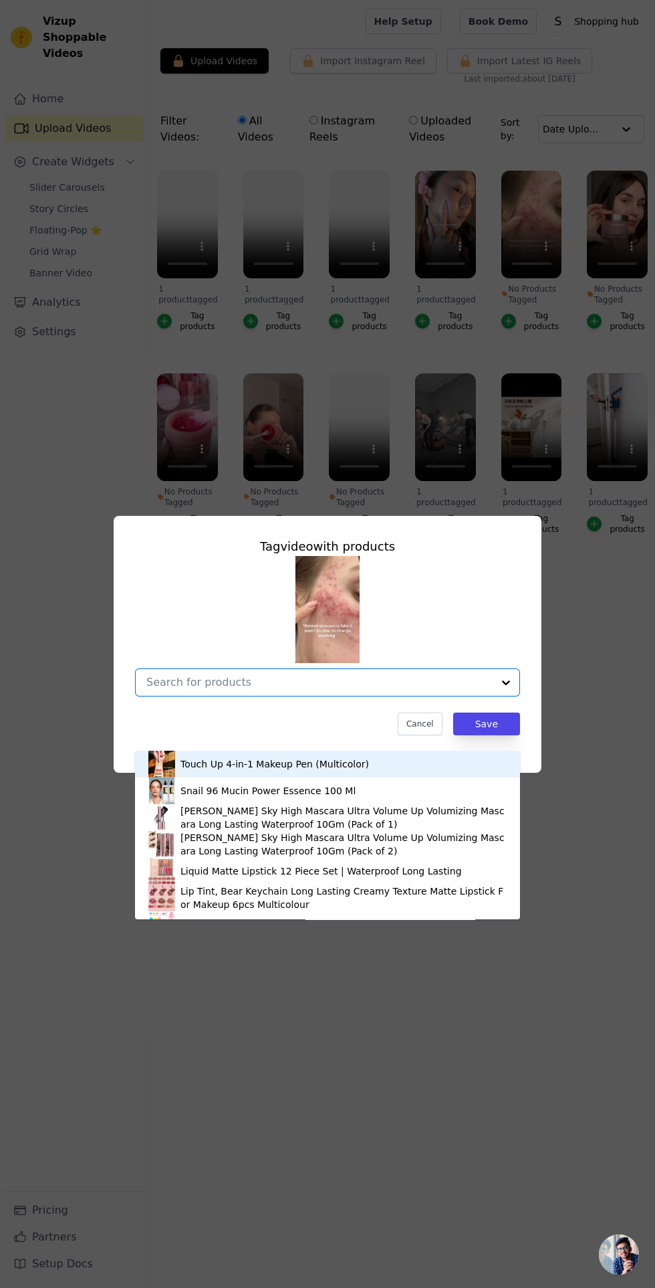
click at [210, 688] on input "No Products Tagged Tag video with products Touch Up 4-in-1 Makeup Pen (Multicol…" at bounding box center [319, 682] width 346 height 13
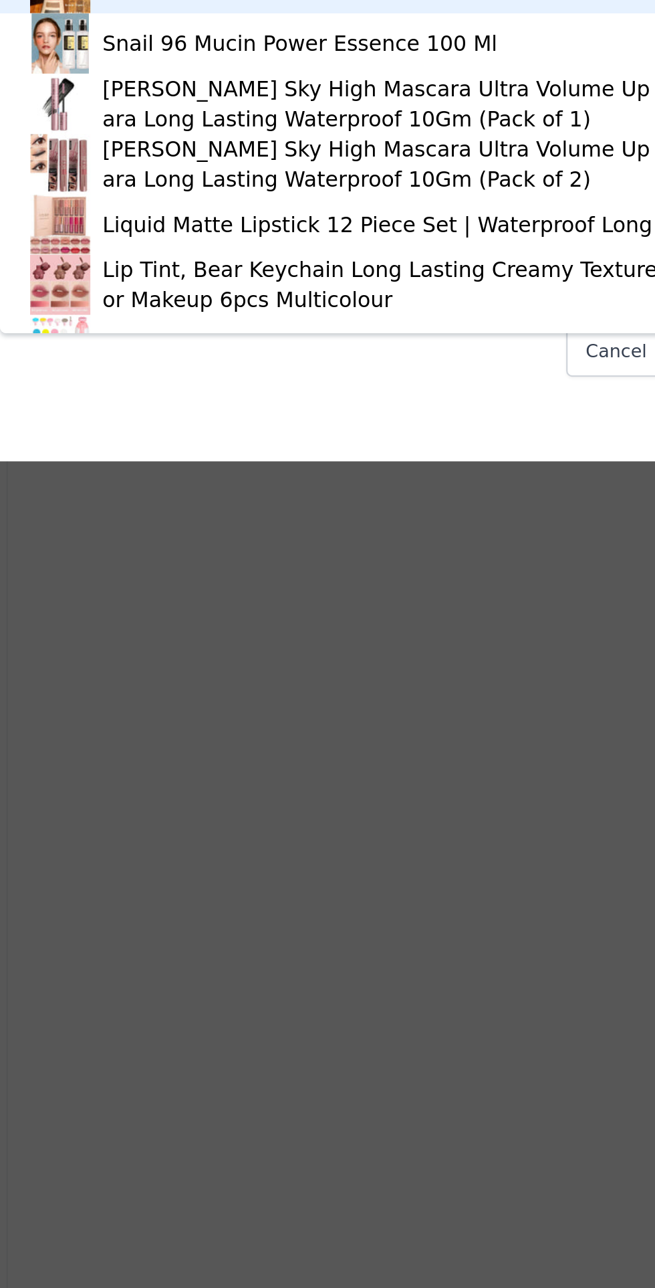
type input "medi"
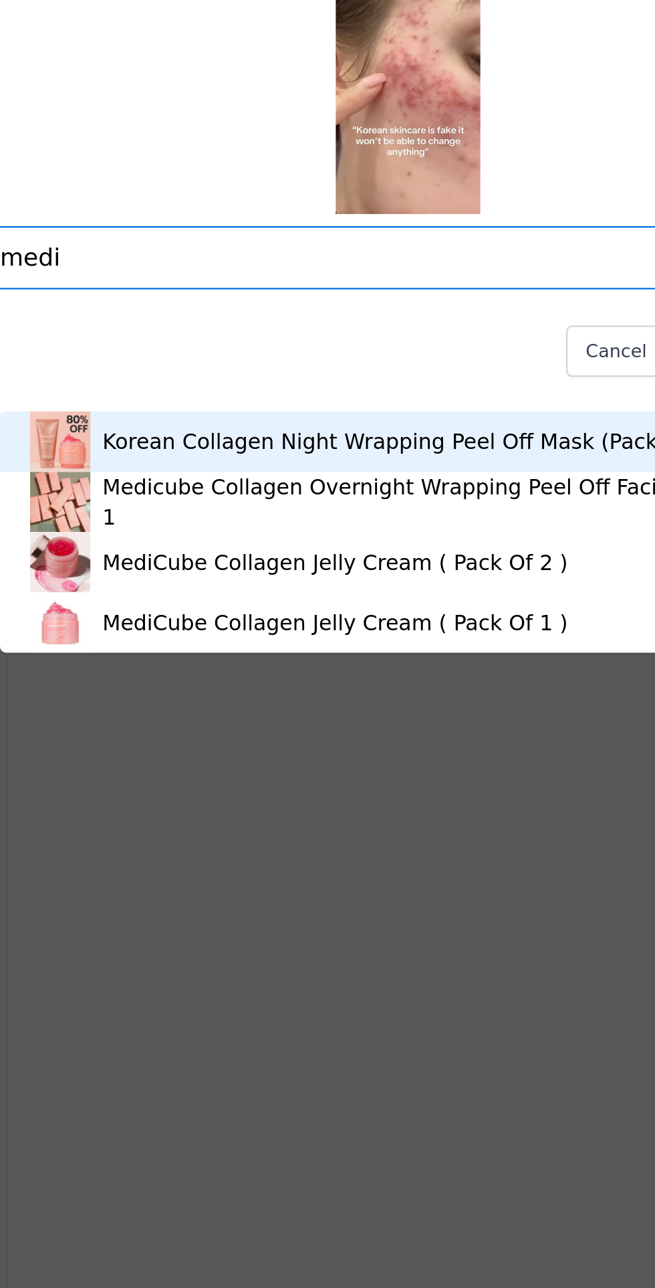
click at [324, 847] on div "MediCube Collagen Jelly Cream ( Pack Of 1 )" at bounding box center [295, 843] width 207 height 13
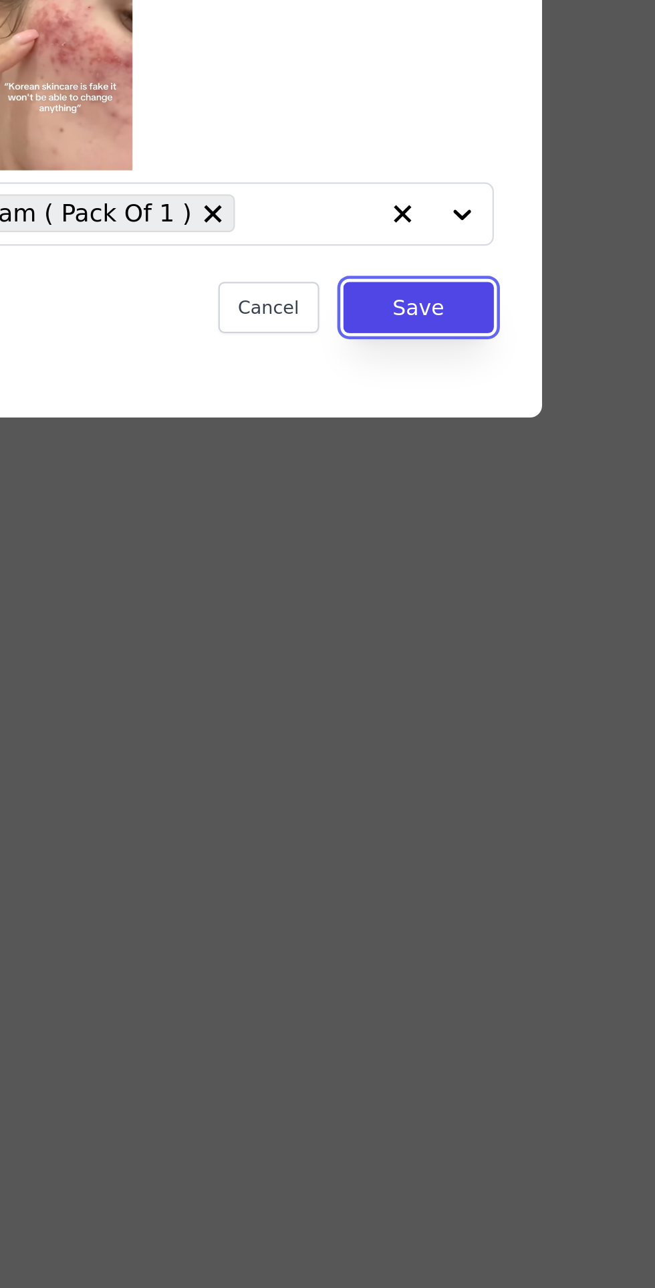
click at [504, 735] on button "Save" at bounding box center [486, 723] width 67 height 23
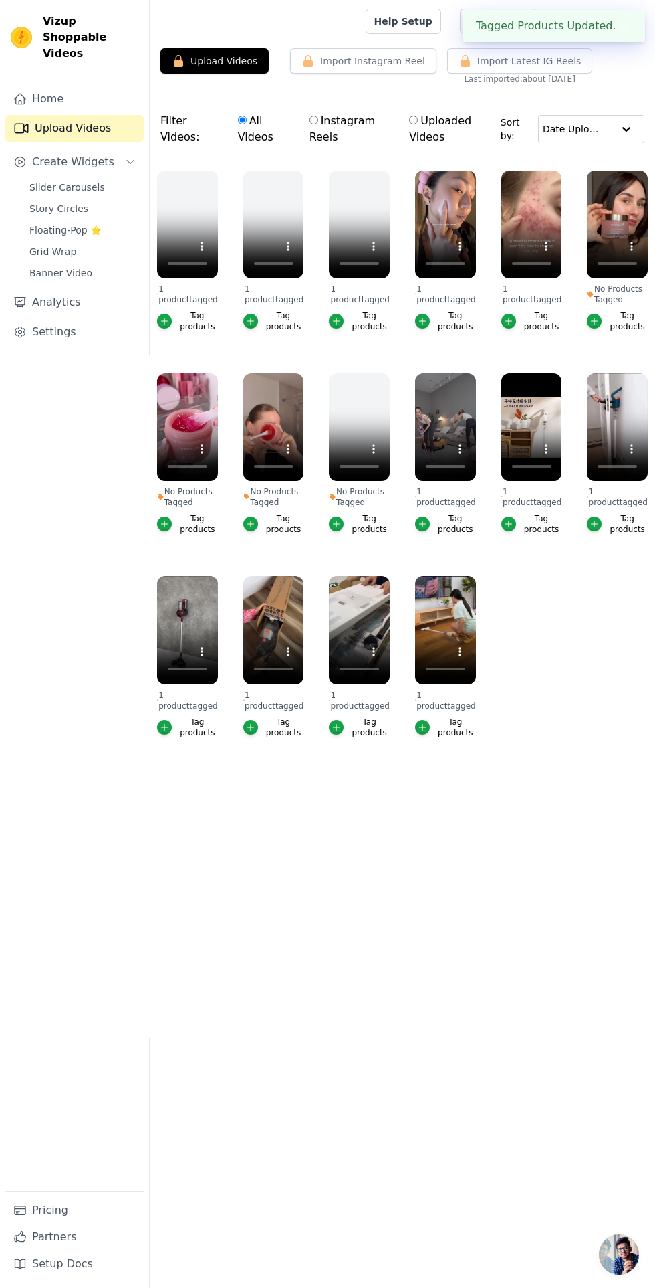
click at [595, 321] on icon "button" at bounding box center [595, 321] width 6 height 6
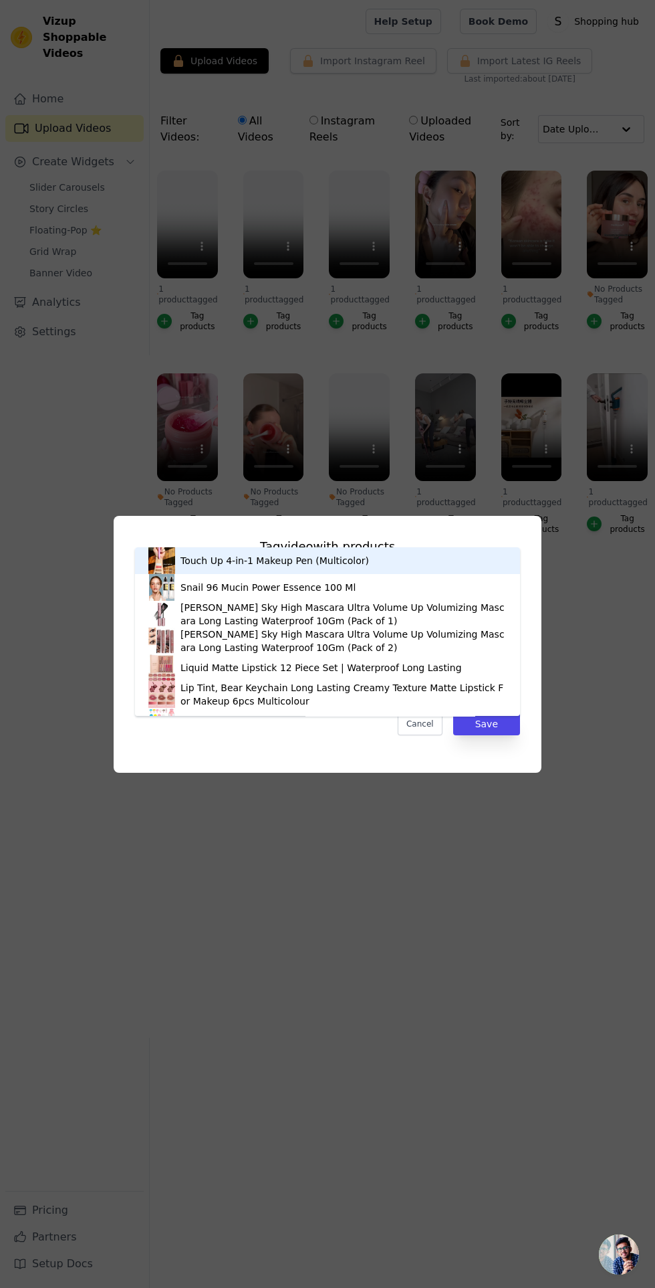
click at [253, 688] on input "No Products Tagged Tag video with products Touch Up 4-in-1 Makeup Pen (Multicol…" at bounding box center [319, 682] width 346 height 13
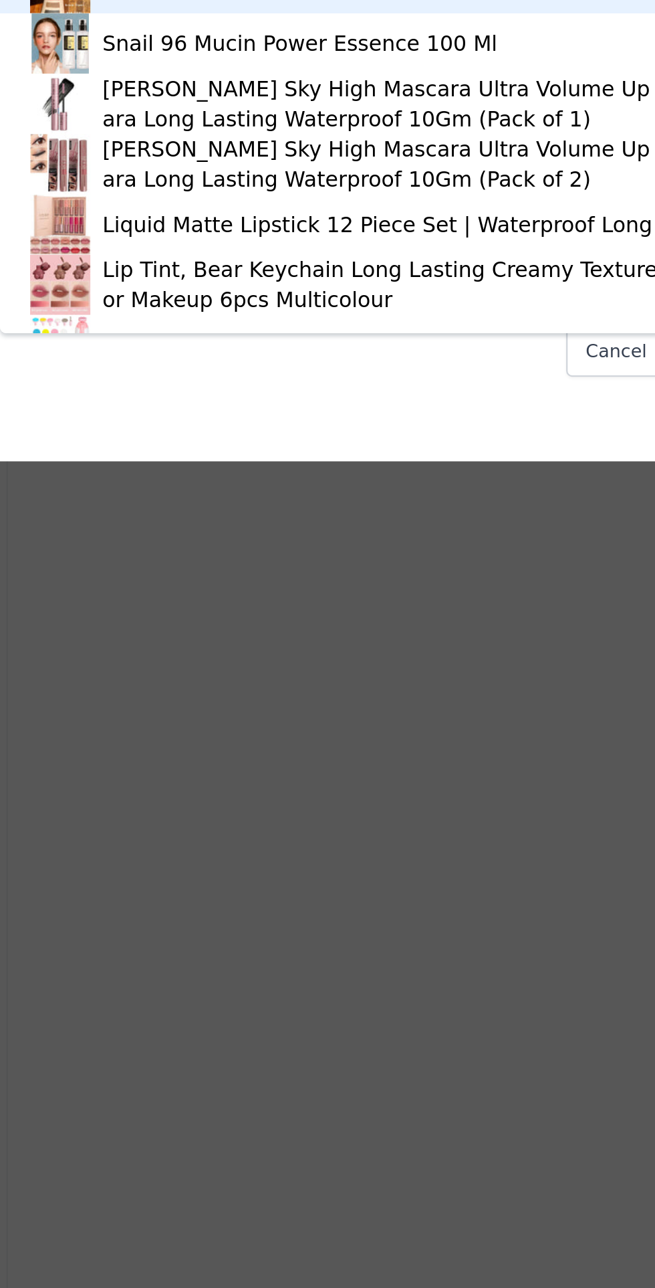
type input "medi"
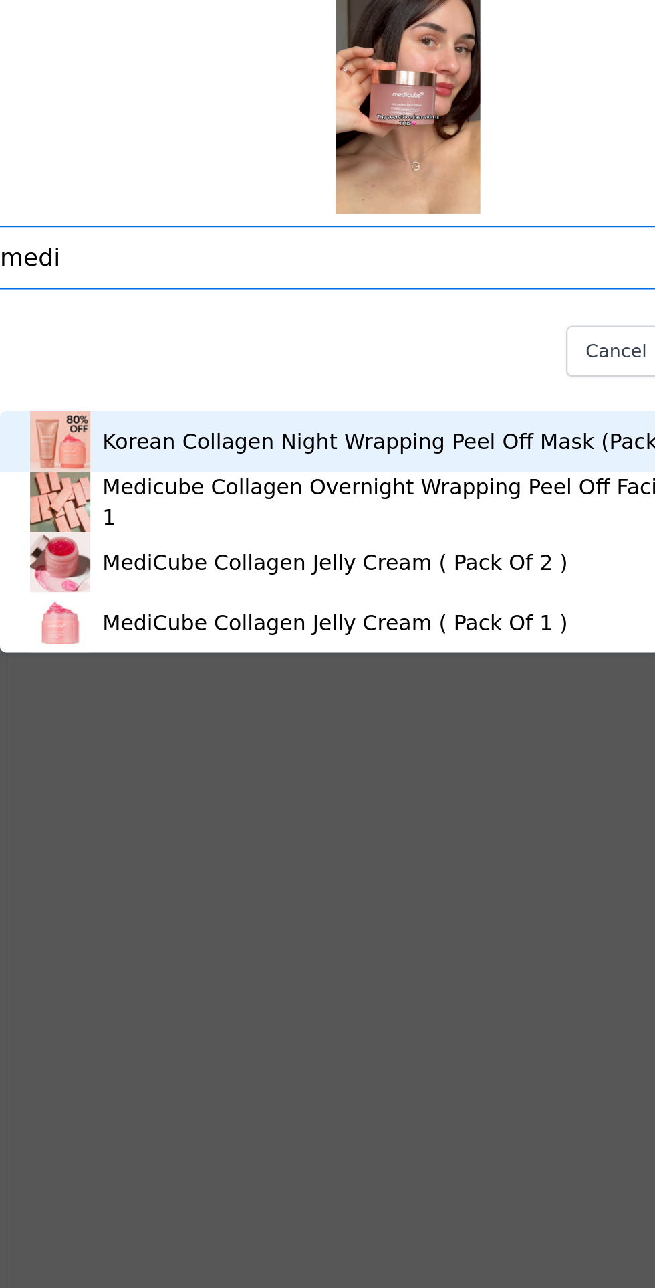
click at [320, 843] on div "MediCube Collagen Jelly Cream ( Pack Of 1 )" at bounding box center [295, 843] width 207 height 13
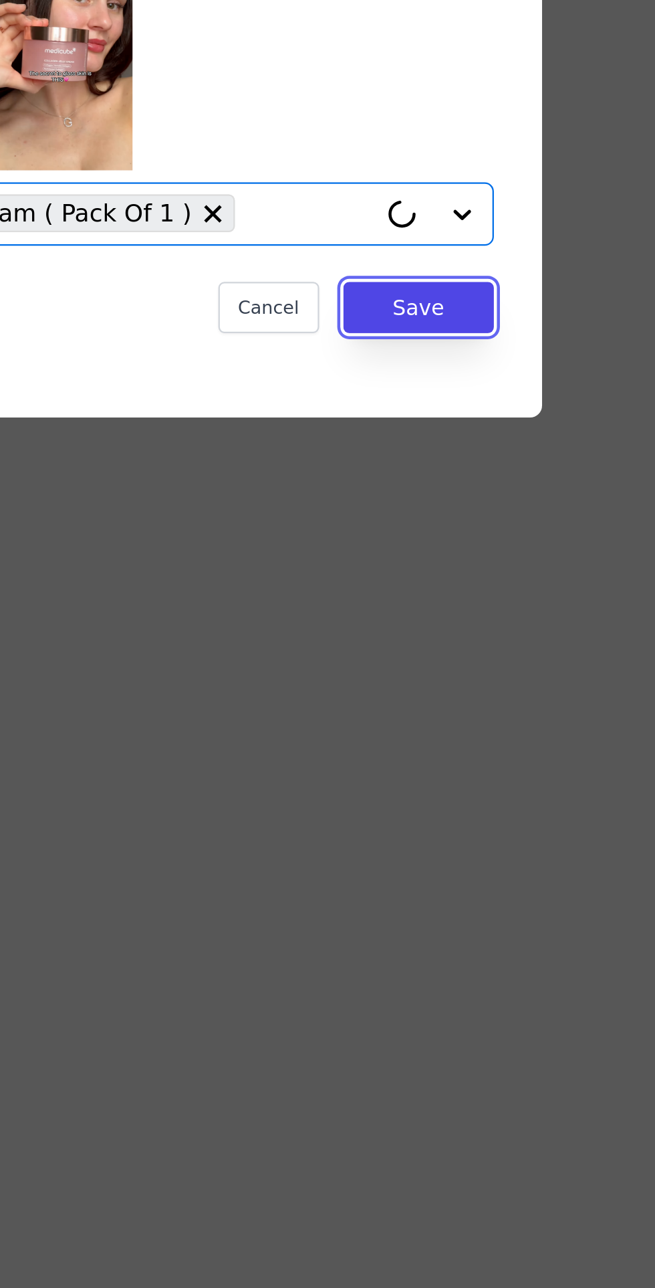
click at [499, 735] on button "Save" at bounding box center [486, 723] width 67 height 23
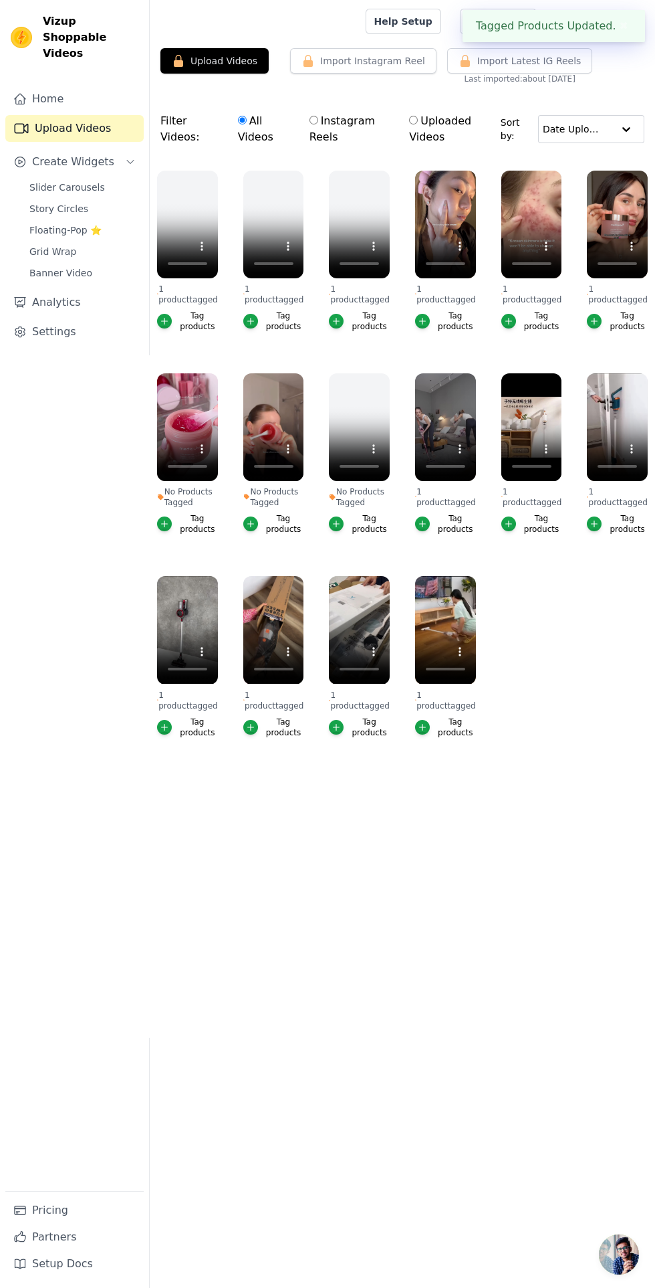
click at [169, 524] on icon "button" at bounding box center [164, 523] width 9 height 9
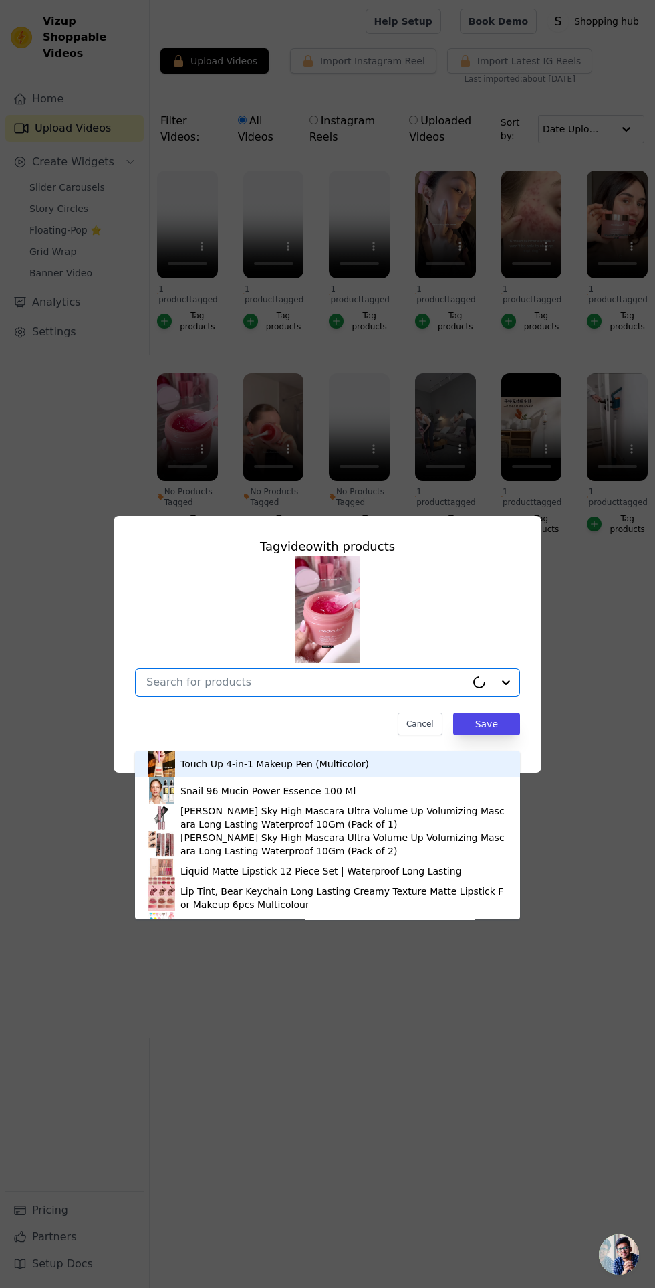
click at [239, 688] on input "No Products Tagged Tag video with products Touch Up 4-in-1 Makeup Pen (Multicol…" at bounding box center [306, 682] width 320 height 13
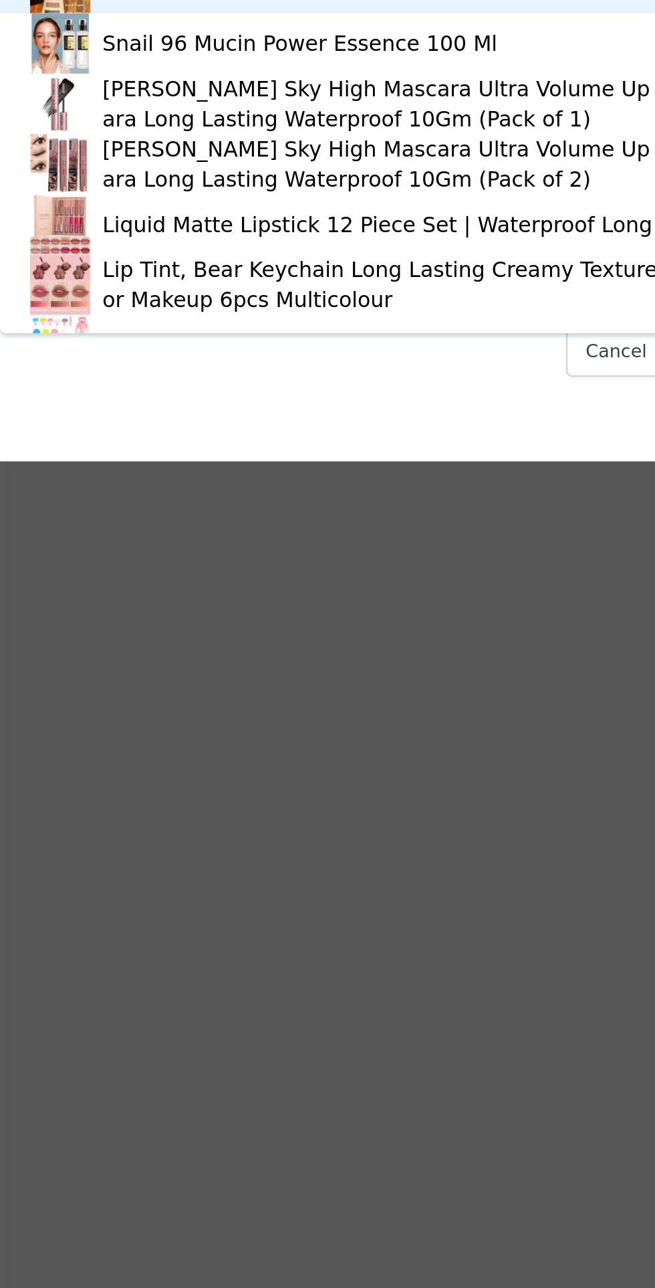
type input "medi"
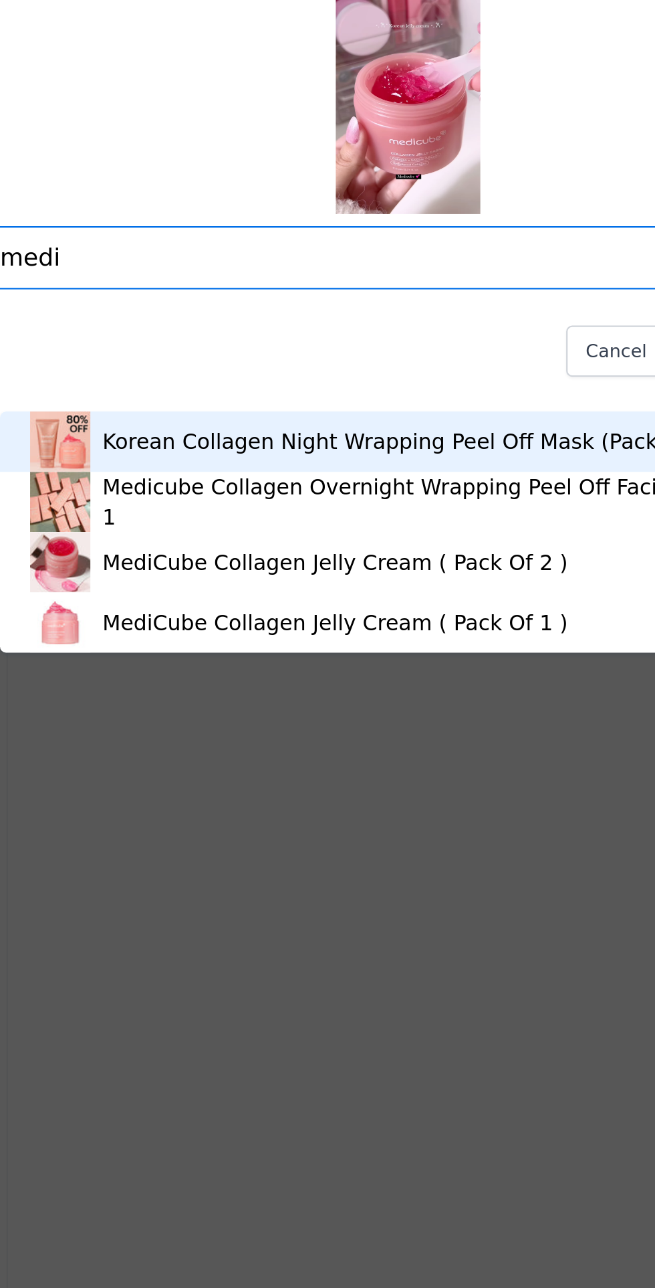
click at [328, 845] on div "MediCube Collagen Jelly Cream ( Pack Of 1 )" at bounding box center [295, 843] width 207 height 13
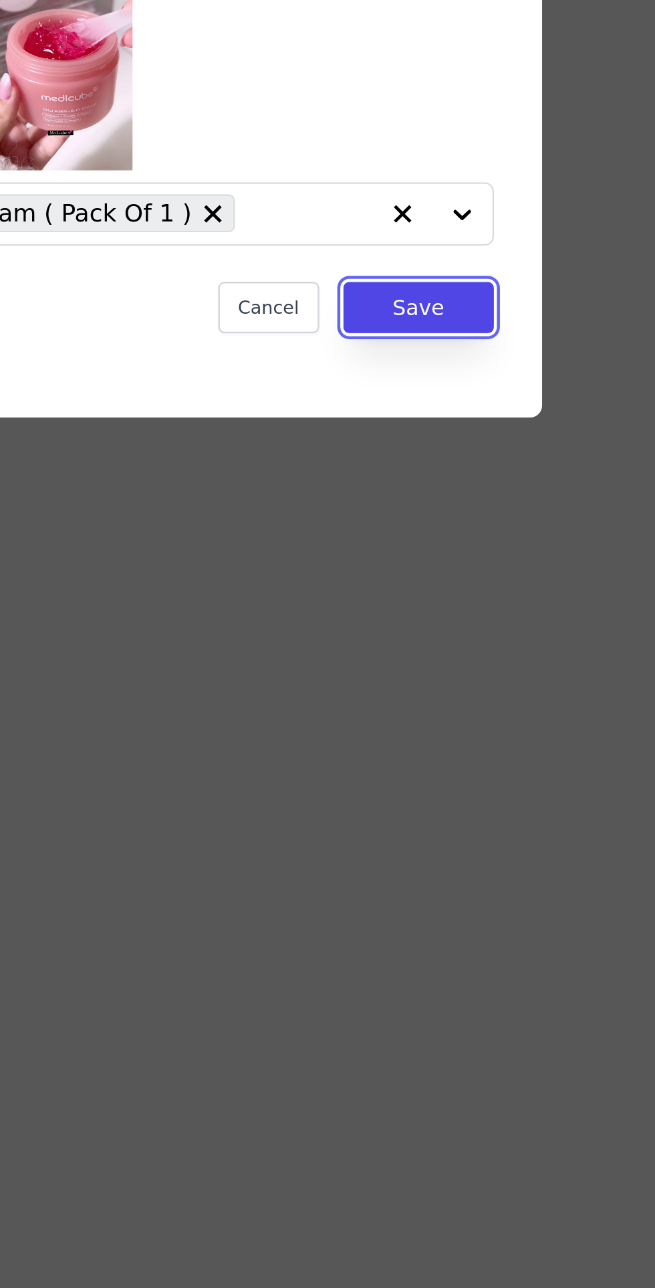
click at [492, 735] on button "Save" at bounding box center [486, 723] width 67 height 23
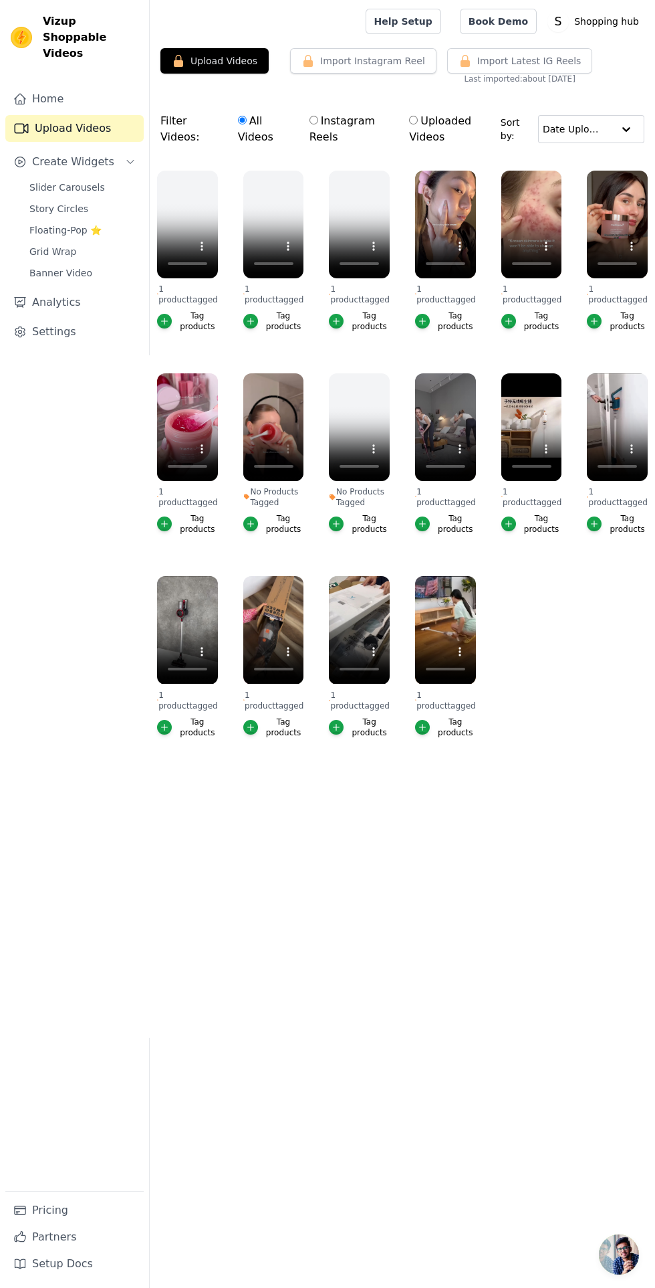
click at [253, 524] on icon "button" at bounding box center [250, 524] width 6 height 6
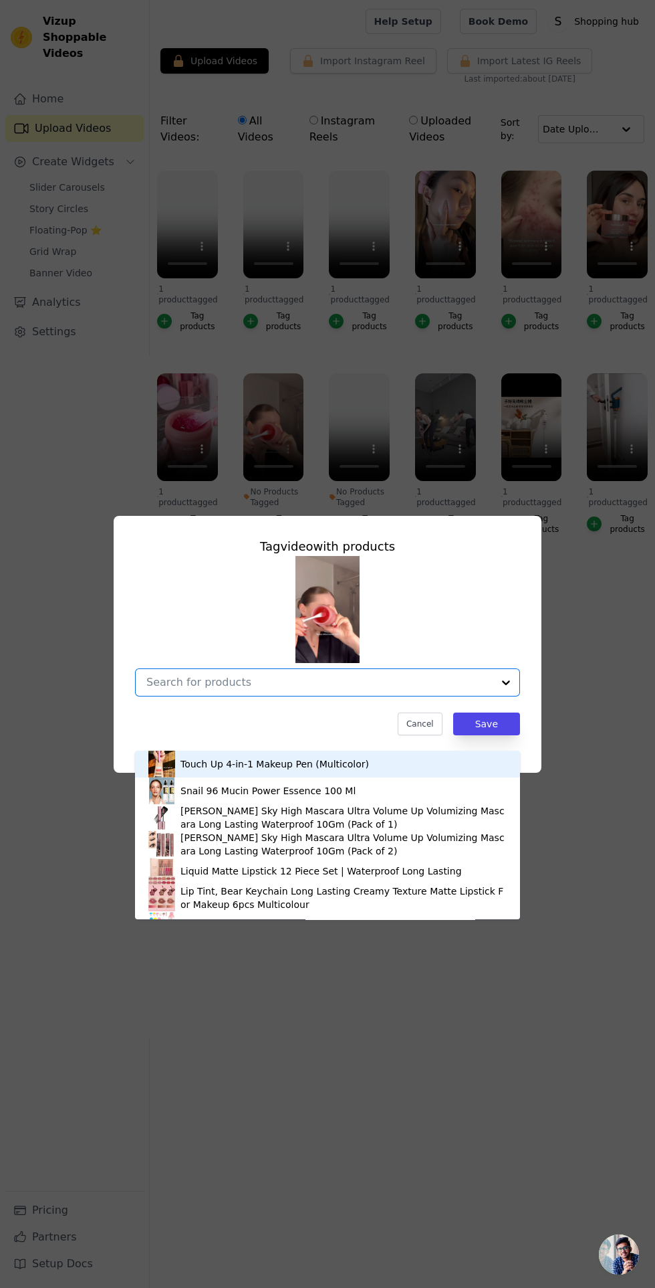
click at [258, 688] on input "No Products Tagged Tag video with products Touch Up 4-in-1 Makeup Pen (Multicol…" at bounding box center [319, 682] width 346 height 13
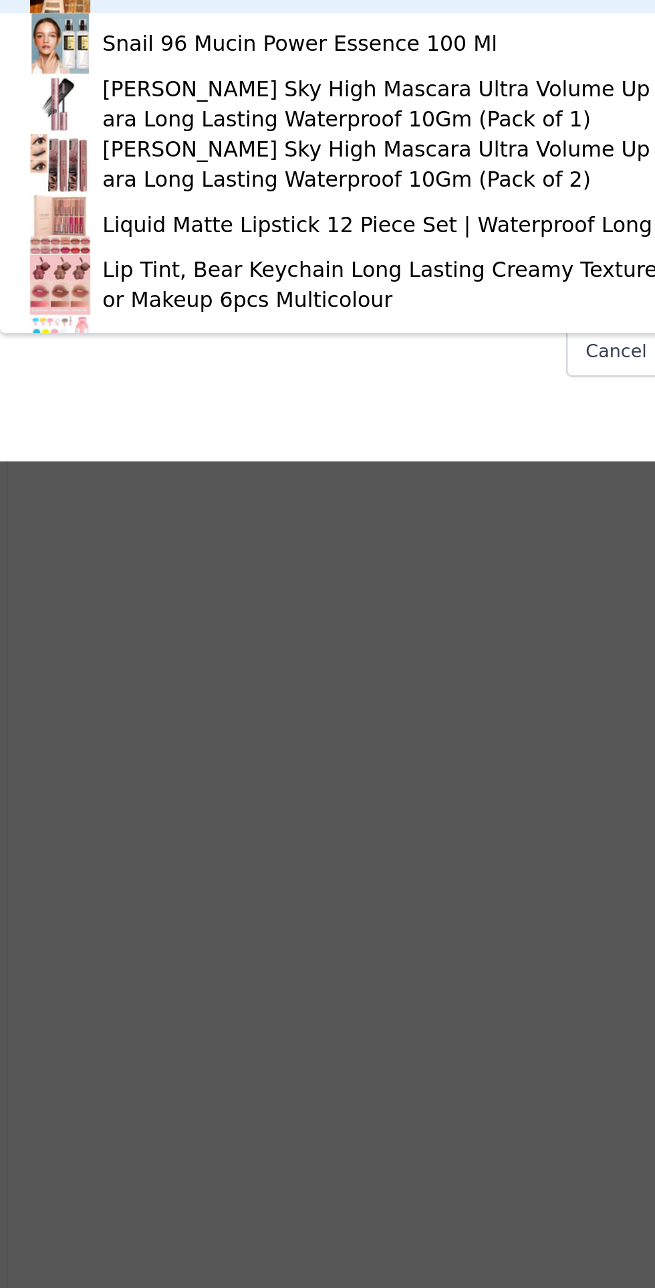
type input "medi"
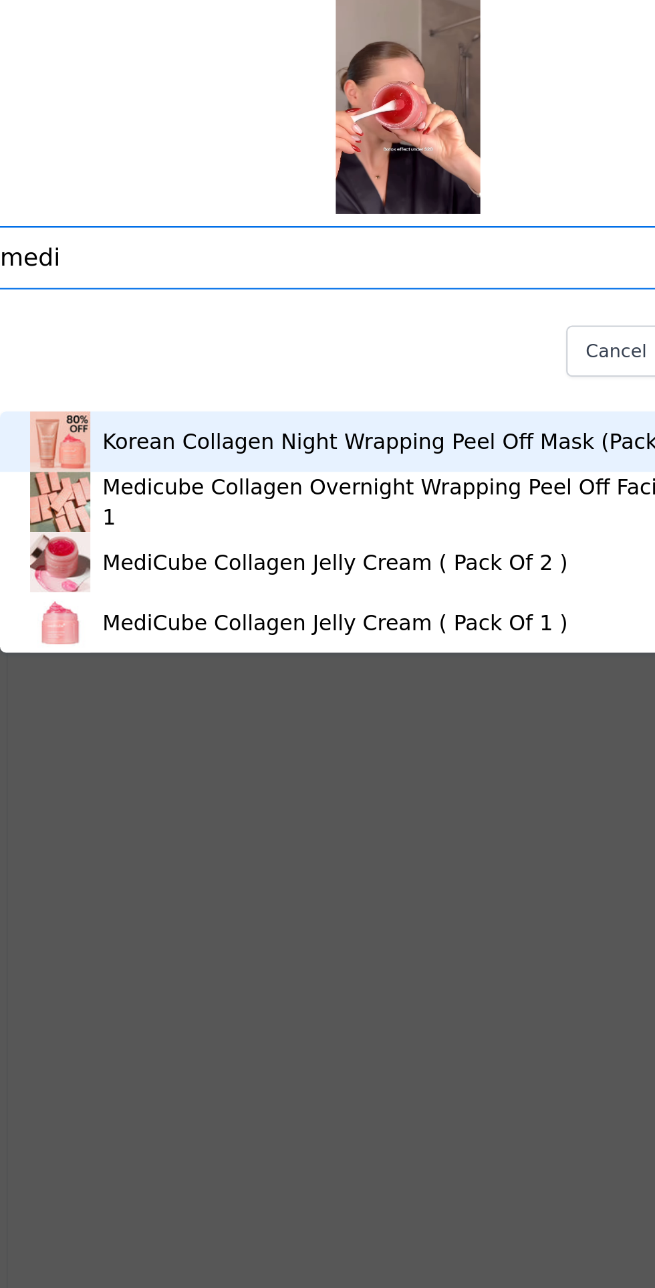
click at [335, 847] on div "MediCube Collagen Jelly Cream ( Pack Of 1 )" at bounding box center [295, 843] width 207 height 13
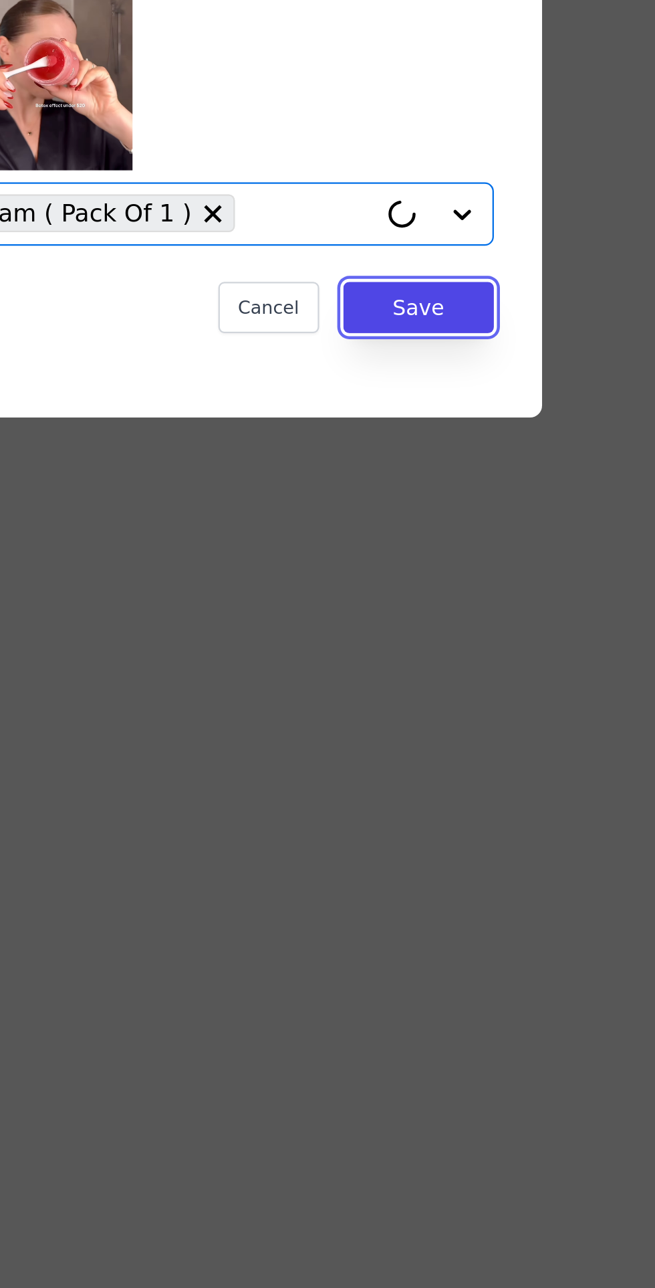
click at [498, 735] on button "Save" at bounding box center [486, 723] width 67 height 23
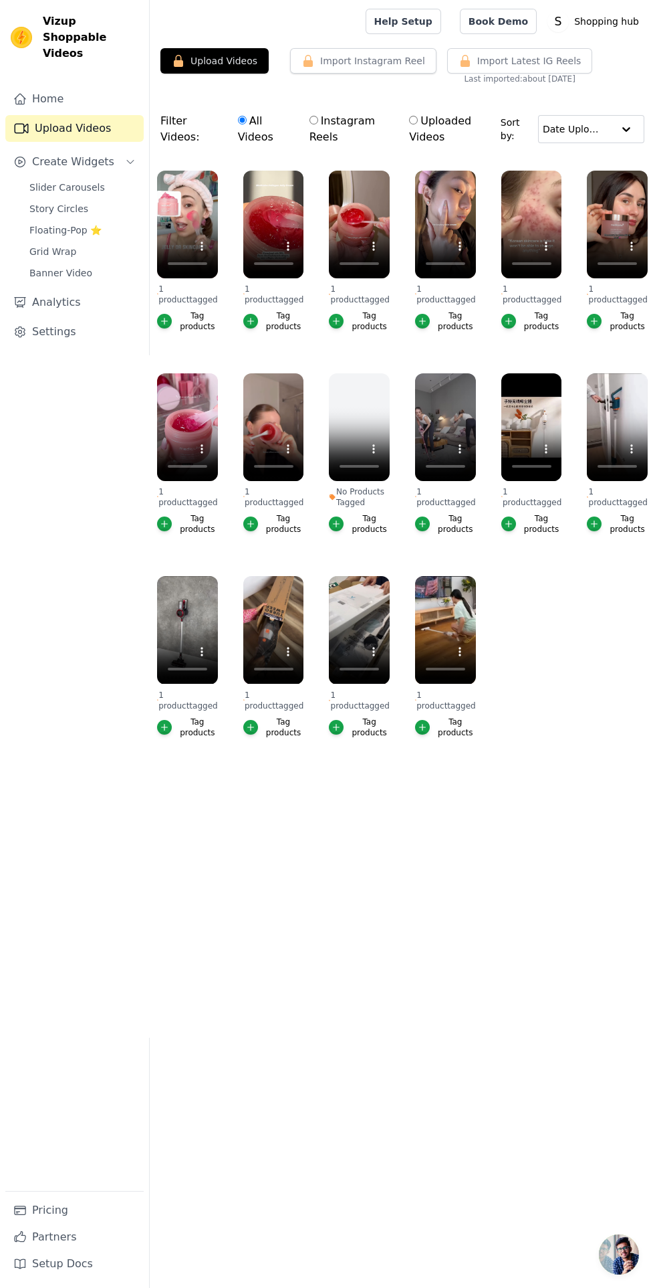
click at [46, 181] on span "Slider Carousels" at bounding box center [67, 187] width 76 height 13
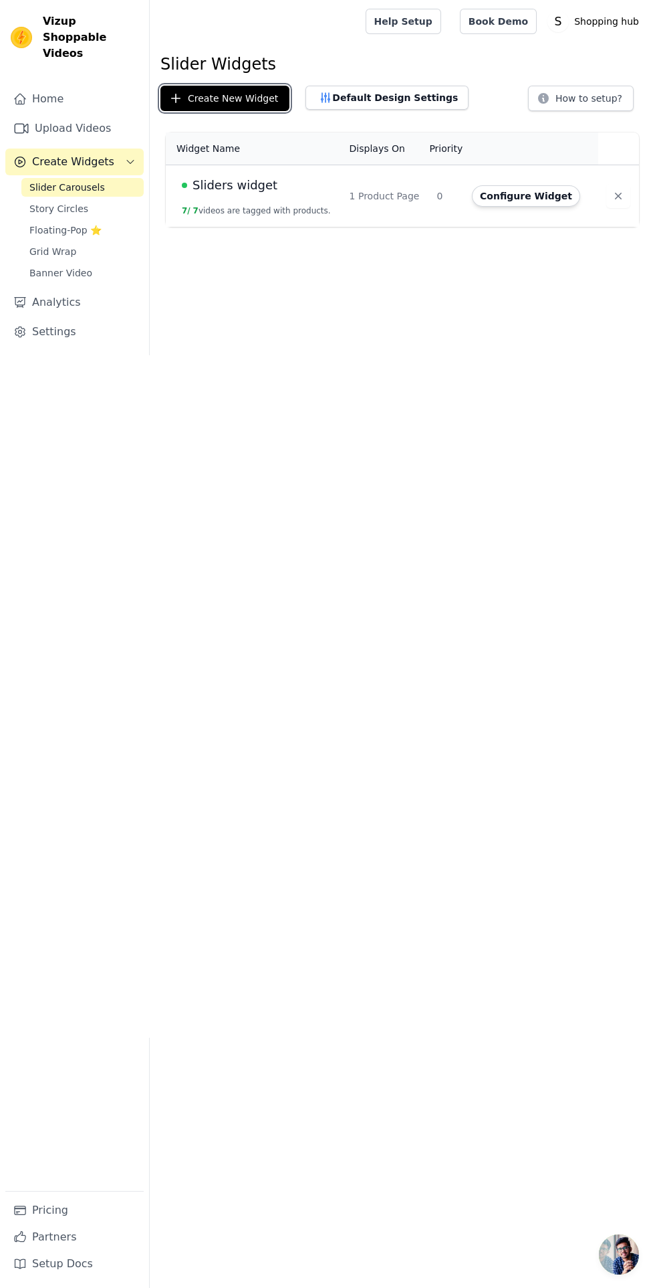
click at [230, 103] on button "Create New Widget" at bounding box center [225, 98] width 129 height 25
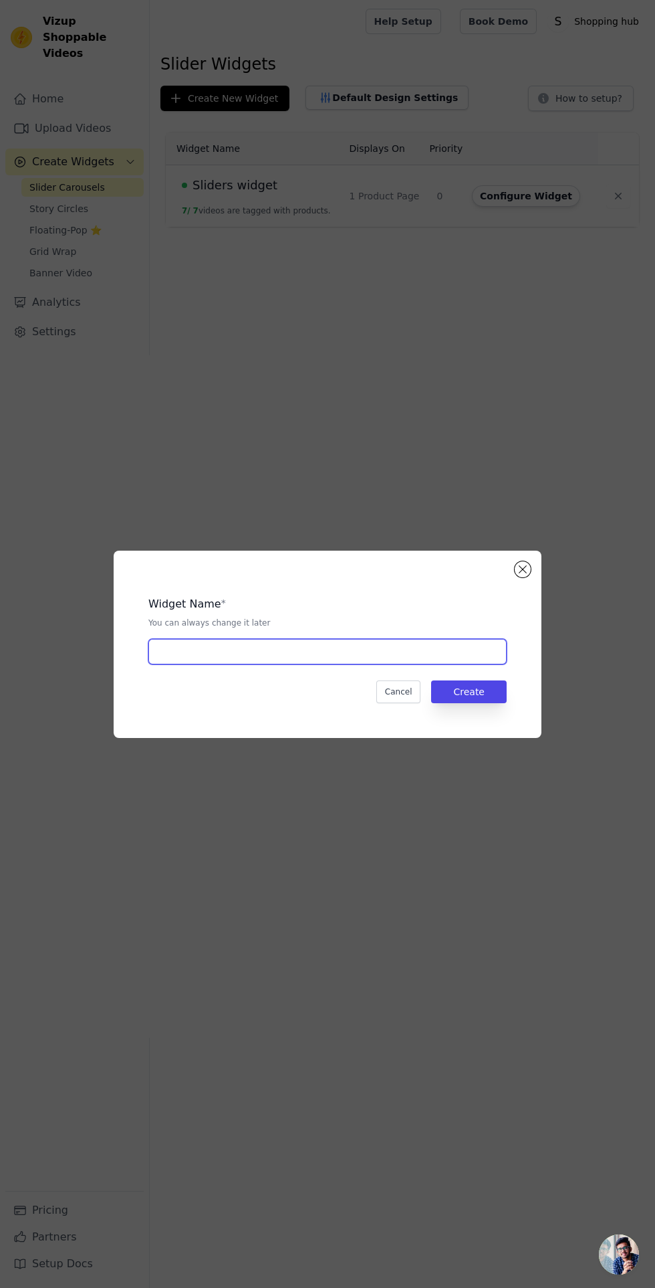
click at [310, 664] on input "text" at bounding box center [327, 651] width 358 height 25
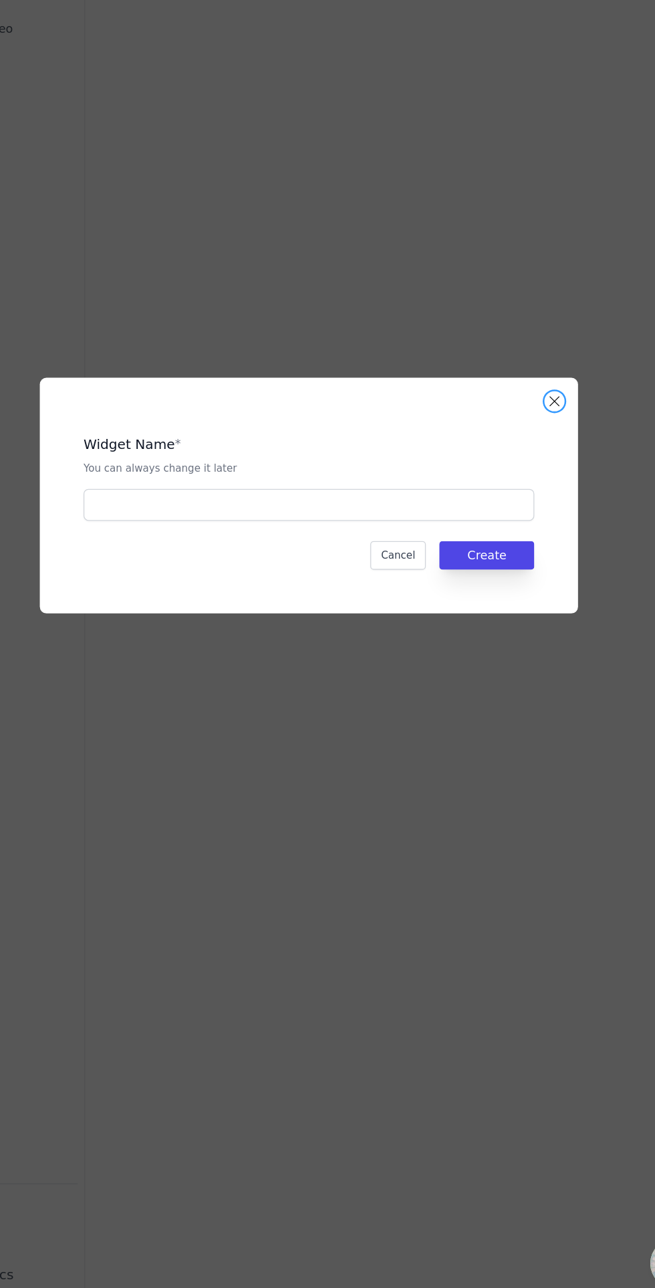
click at [523, 577] on button "Close modal" at bounding box center [523, 569] width 16 height 16
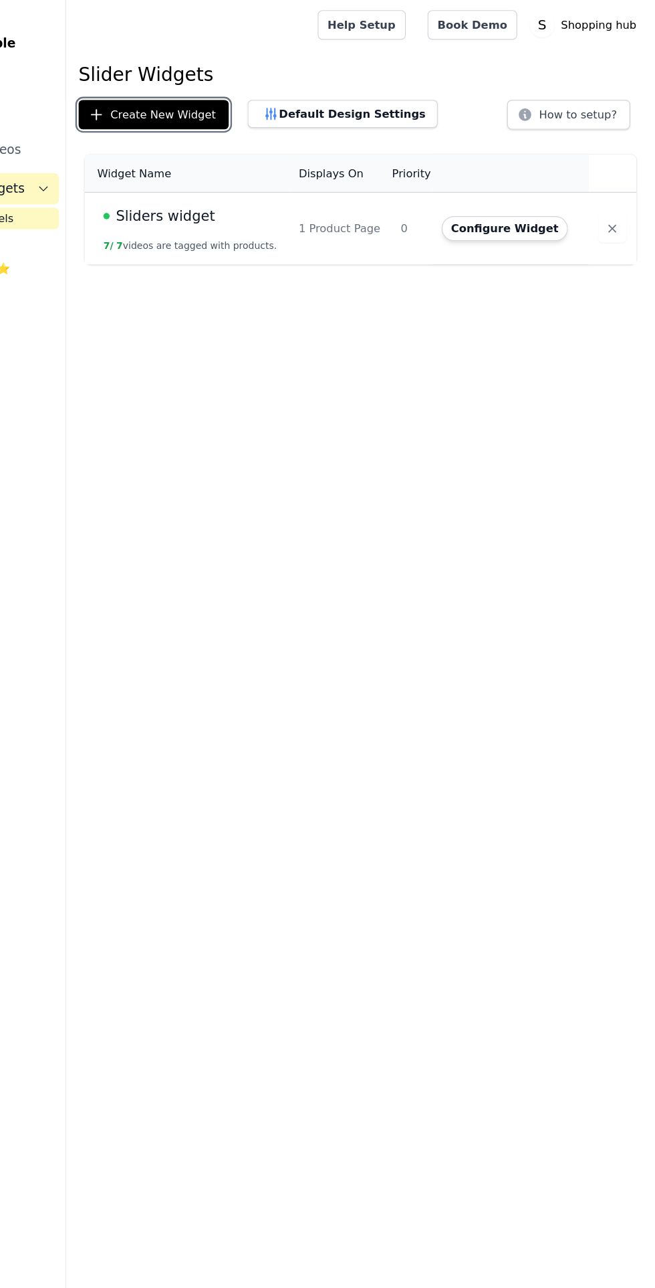
click at [215, 101] on button "Create New Widget" at bounding box center [225, 98] width 129 height 25
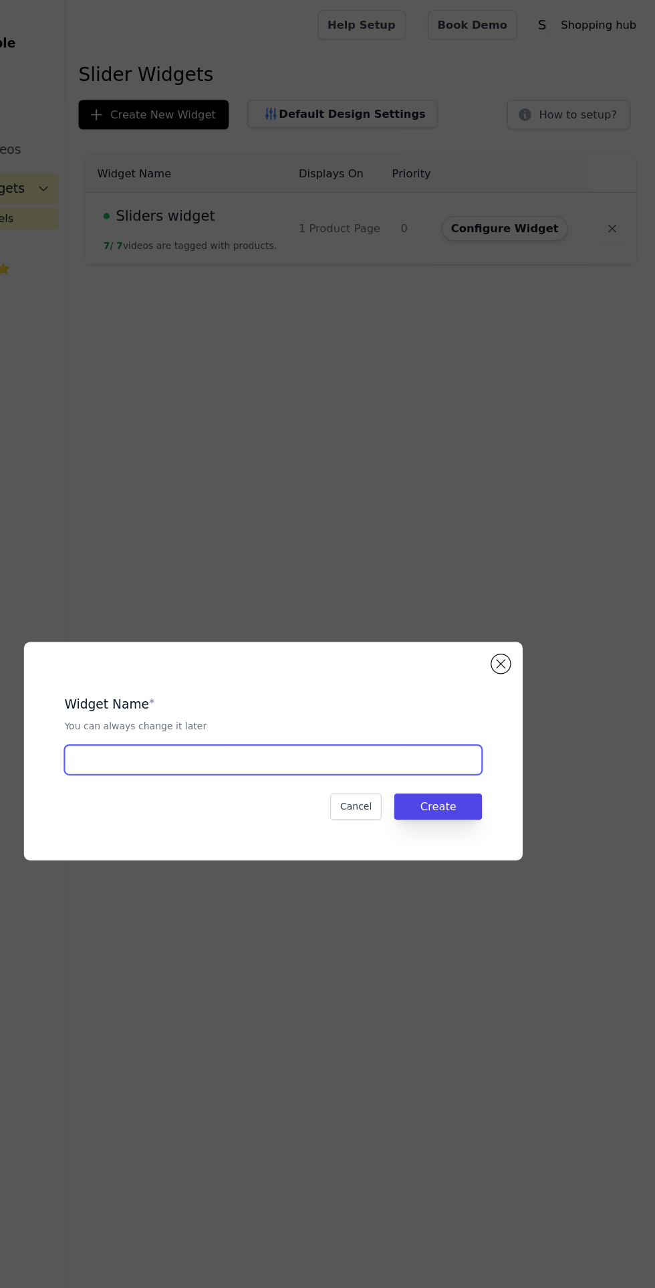
click at [294, 664] on input "text" at bounding box center [327, 651] width 358 height 25
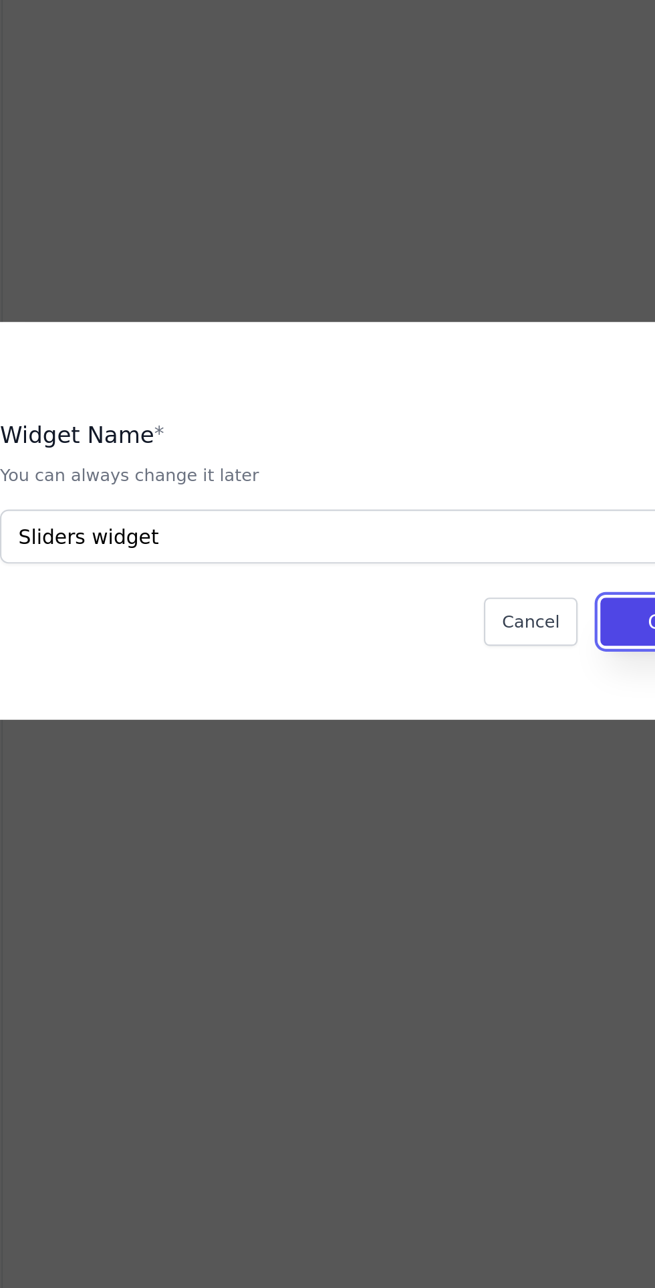
click at [447, 703] on button "Create" at bounding box center [469, 691] width 76 height 23
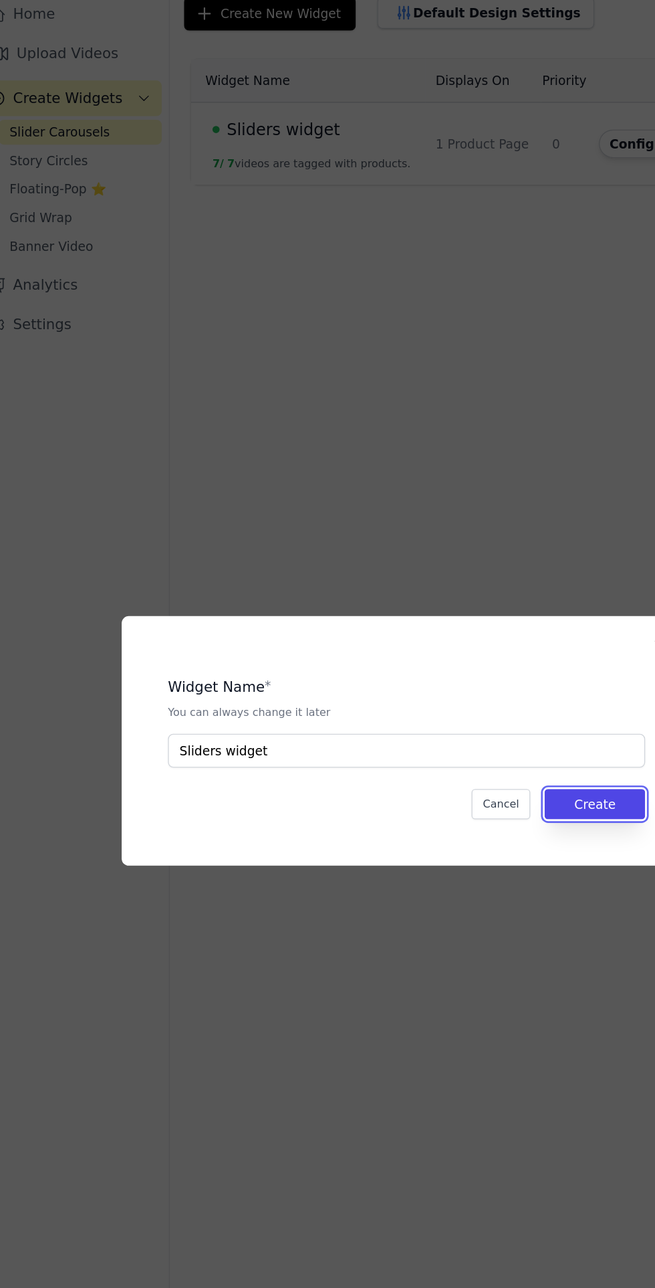
click at [480, 703] on button "Create" at bounding box center [469, 691] width 76 height 23
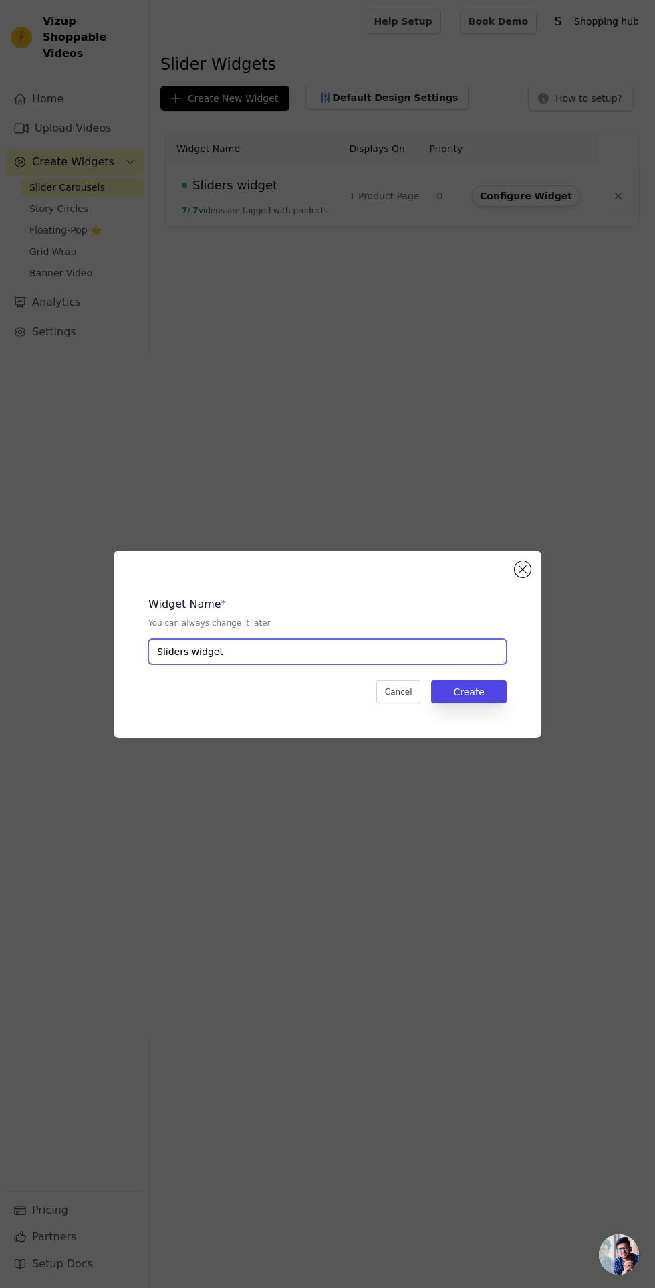
click at [336, 664] on input "Sliders widget" at bounding box center [327, 651] width 358 height 25
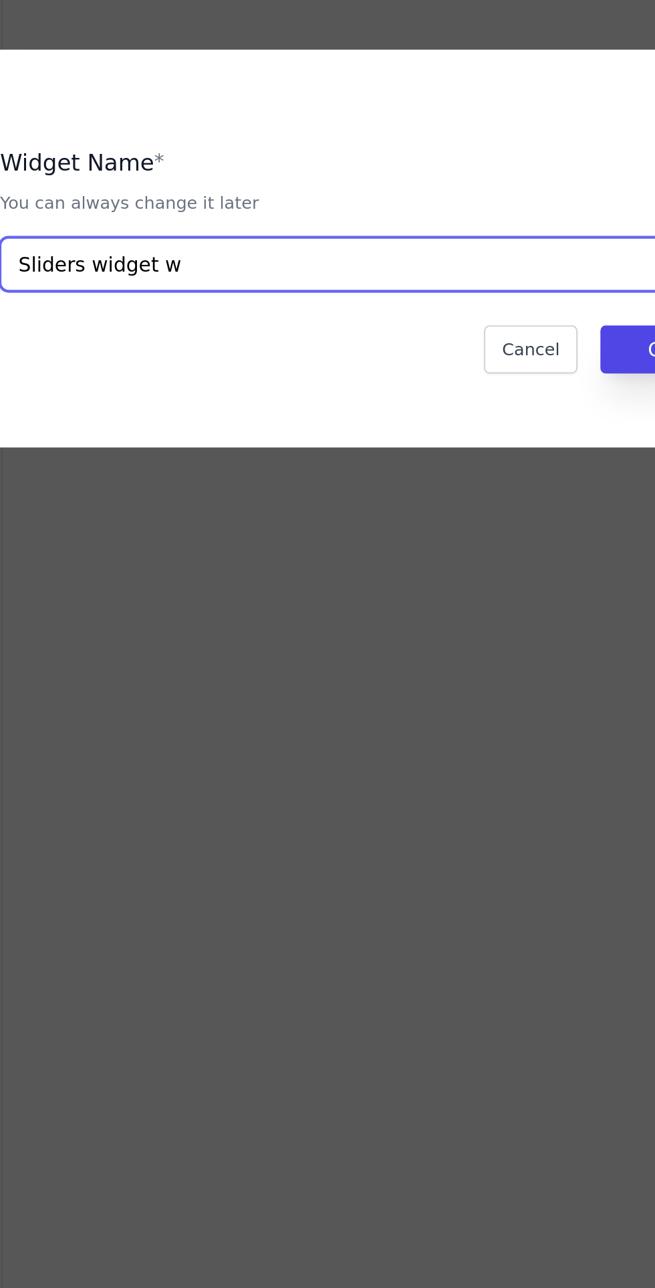
type input "Sliders widget w"
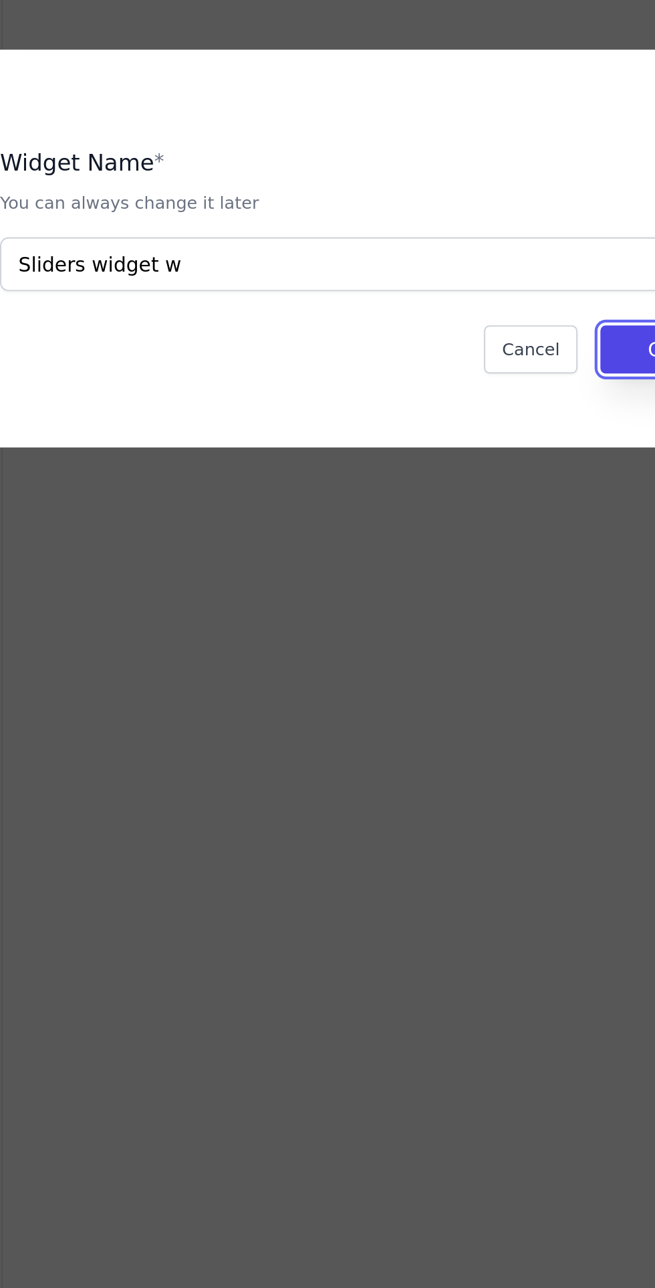
click at [453, 703] on button "Create" at bounding box center [469, 691] width 76 height 23
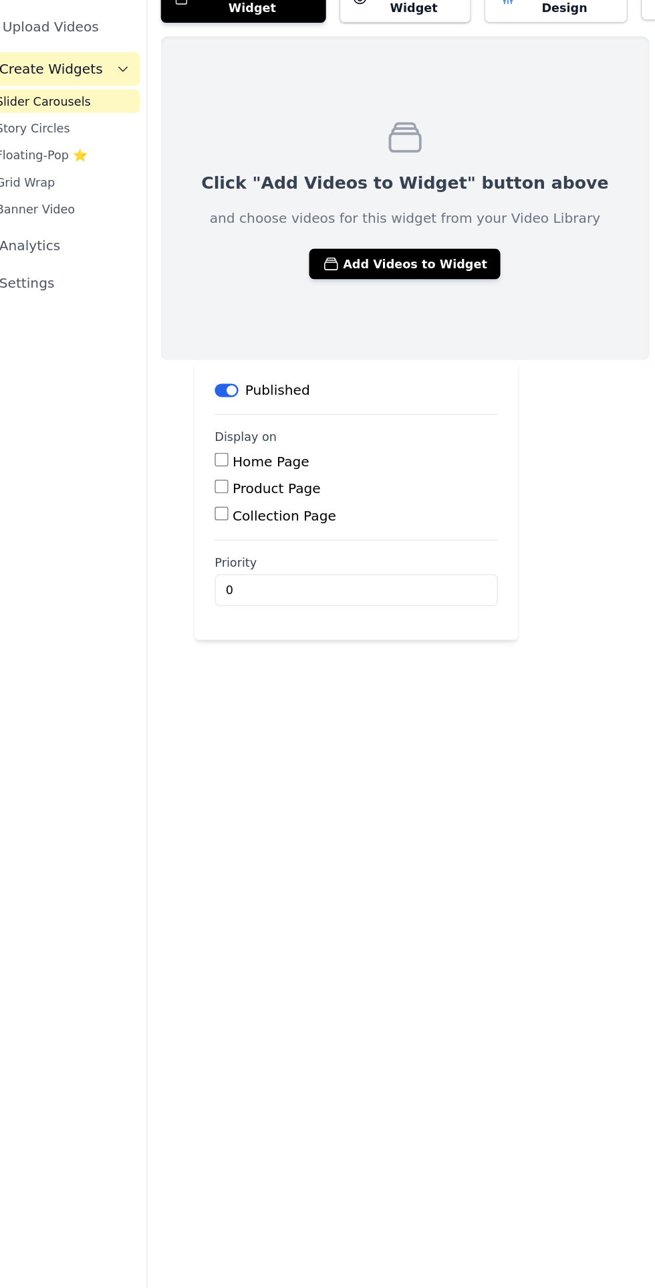
click at [257, 510] on label "Collection Page" at bounding box center [258, 516] width 82 height 13
click at [214, 510] on input "Collection Page" at bounding box center [208, 514] width 11 height 11
click at [259, 514] on label "Collection Page" at bounding box center [258, 516] width 82 height 13
click at [214, 514] on input "Collection Page" at bounding box center [208, 514] width 11 height 11
checkbox input "false"
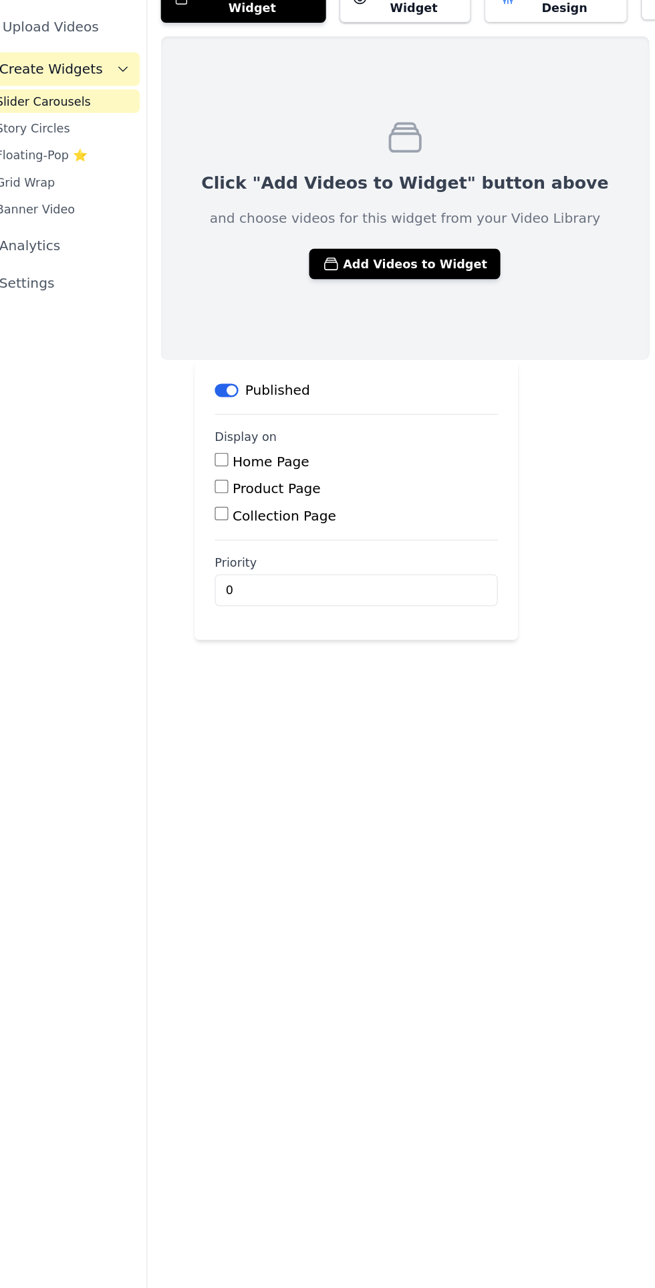
click at [265, 491] on label "Product Page" at bounding box center [252, 494] width 70 height 13
click at [214, 491] on input "Product Page" at bounding box center [208, 493] width 11 height 11
checkbox input "true"
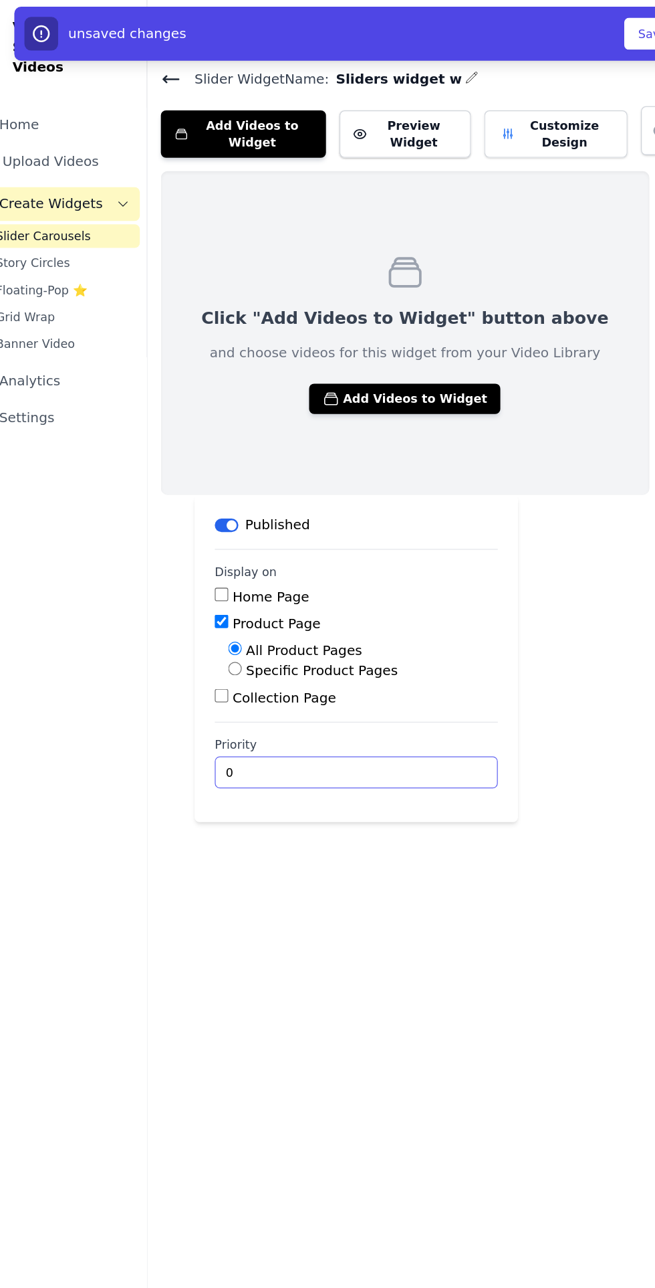
click at [296, 613] on input "0" at bounding box center [315, 612] width 225 height 25
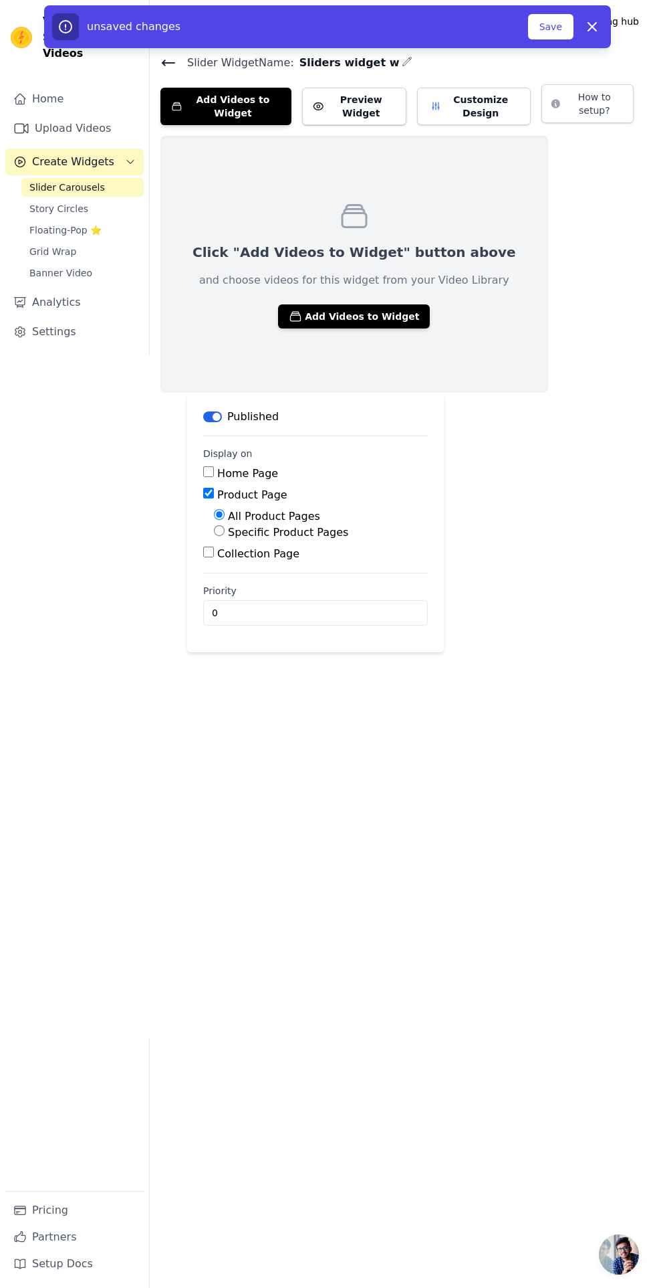
click at [330, 310] on button "Add Videos to Widget" at bounding box center [354, 316] width 152 height 24
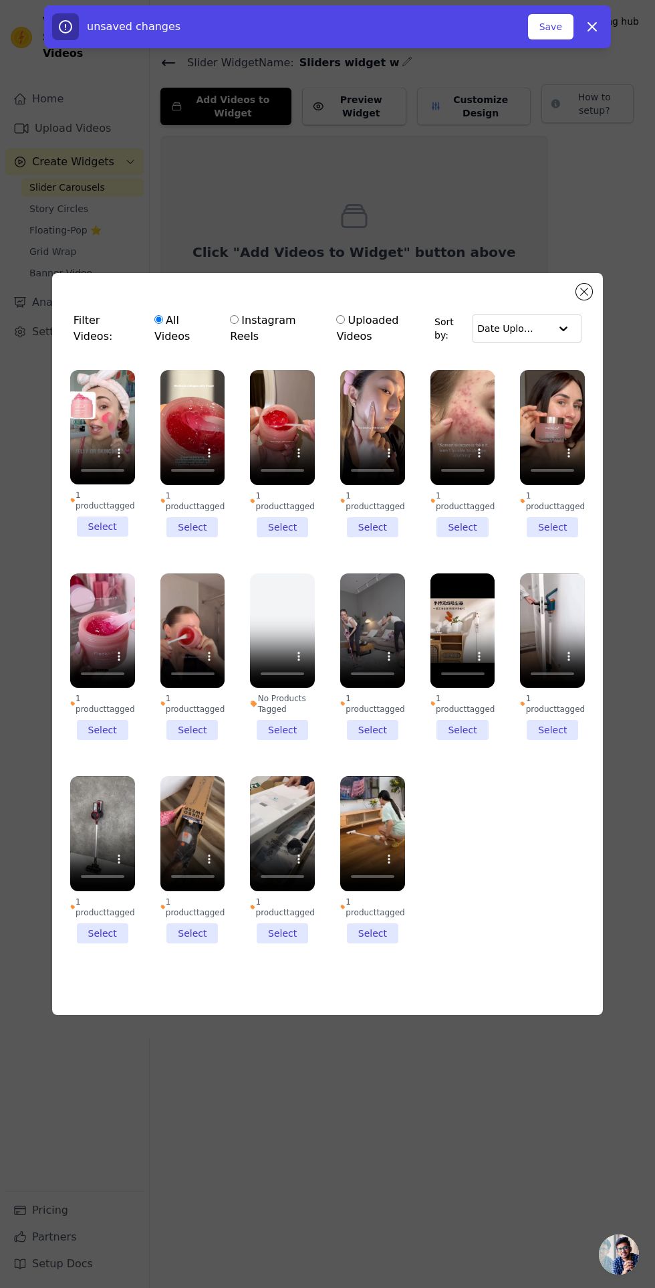
click at [560, 537] on li "1 product tagged Select" at bounding box center [552, 453] width 65 height 167
click at [0, 0] on input "1 product tagged Select" at bounding box center [0, 0] width 0 height 0
click at [476, 537] on li "1 product tagged Select" at bounding box center [463, 453] width 65 height 167
click at [0, 0] on input "1 product tagged Select" at bounding box center [0, 0] width 0 height 0
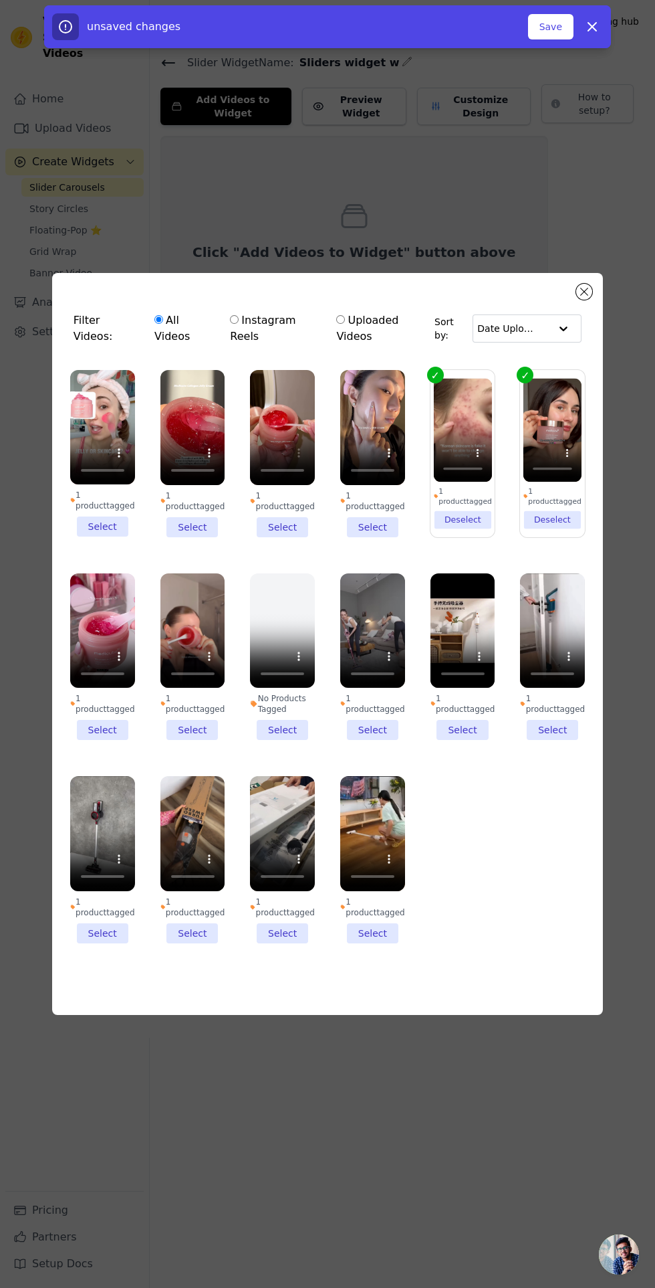
click at [292, 537] on li "1 product tagged Select" at bounding box center [282, 453] width 65 height 167
click at [0, 0] on input "1 product tagged Select" at bounding box center [0, 0] width 0 height 0
click at [200, 537] on li "1 product tagged Select" at bounding box center [193, 453] width 65 height 167
click at [0, 0] on input "1 product tagged Select" at bounding box center [0, 0] width 0 height 0
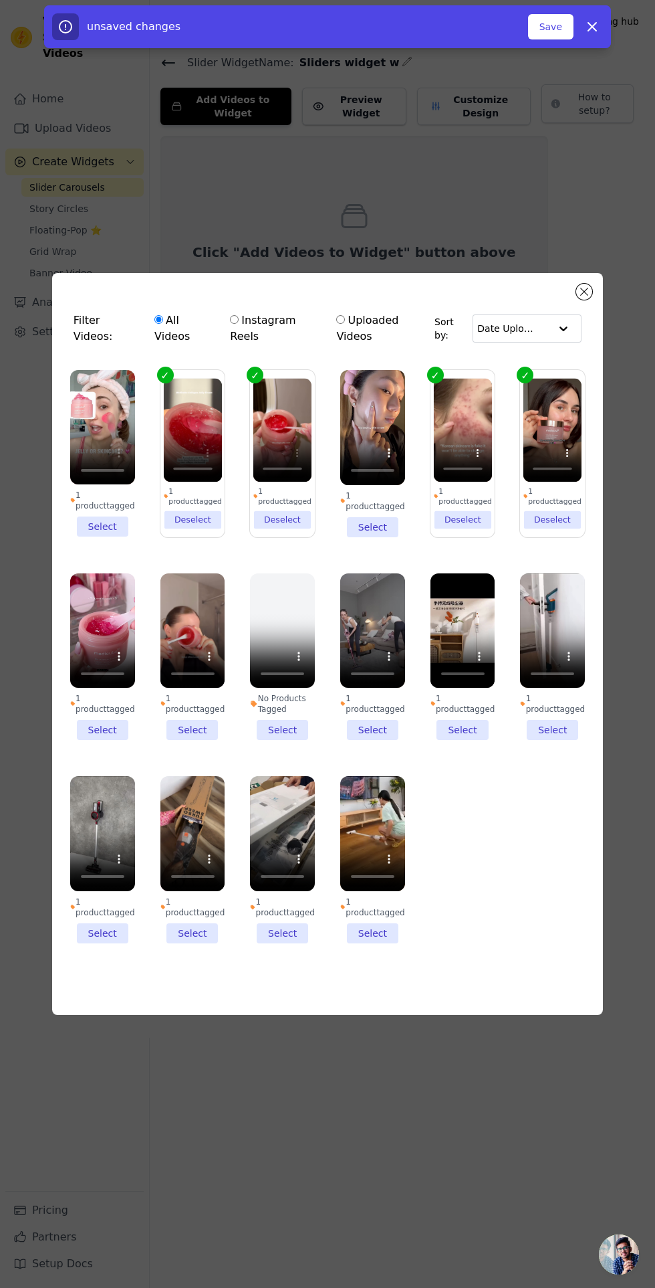
click at [109, 537] on li "1 product tagged Select" at bounding box center [102, 453] width 65 height 167
click at [0, 0] on input "1 product tagged Select" at bounding box center [0, 0] width 0 height 0
click at [110, 740] on li "1 product tagged Select" at bounding box center [102, 656] width 65 height 167
click at [0, 0] on input "1 product tagged Select" at bounding box center [0, 0] width 0 height 0
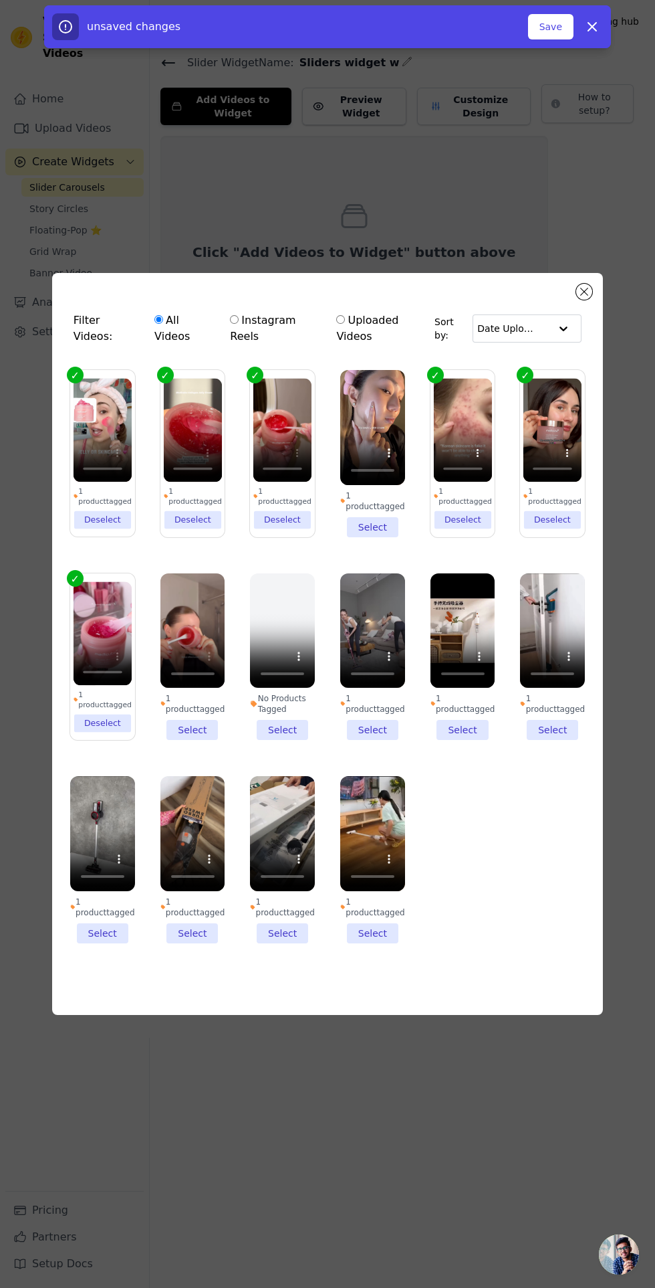
click at [193, 740] on li "1 product tagged Select" at bounding box center [193, 656] width 65 height 167
click at [0, 0] on input "1 product tagged Select" at bounding box center [0, 0] width 0 height 0
click at [552, 26] on button "Save" at bounding box center [550, 26] width 45 height 25
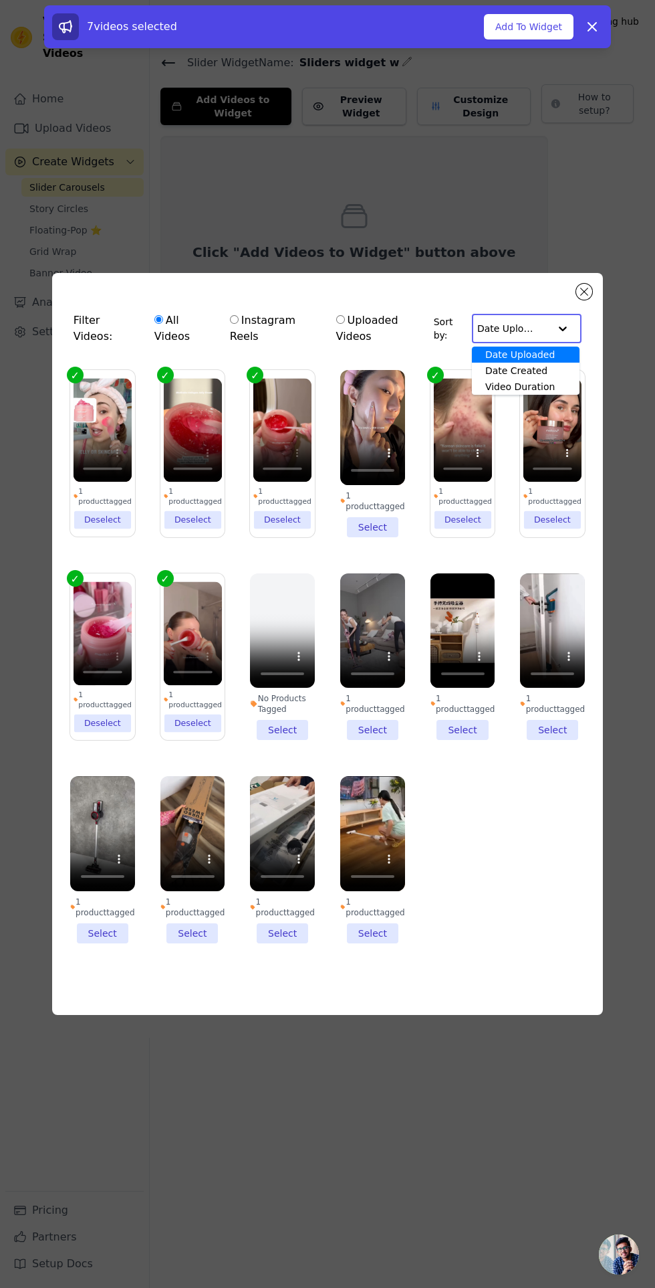
click at [538, 342] on input "text" at bounding box center [514, 328] width 72 height 27
click at [640, 835] on div "Filter Videos: All Videos Instagram Reels Uploaded Videos Sort by: Date Uploade…" at bounding box center [327, 644] width 655 height 1288
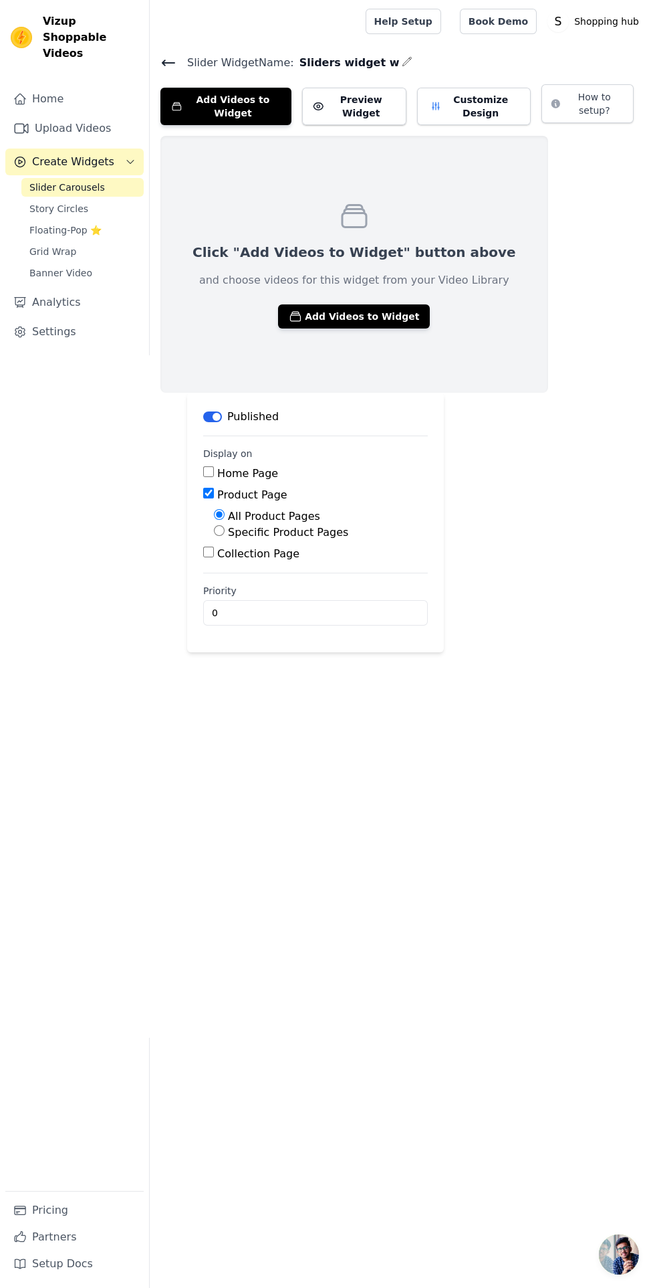
click at [650, 516] on div "Click "Add Videos to Widget" button above and choose videos for this widget fro…" at bounding box center [403, 394] width 506 height 516
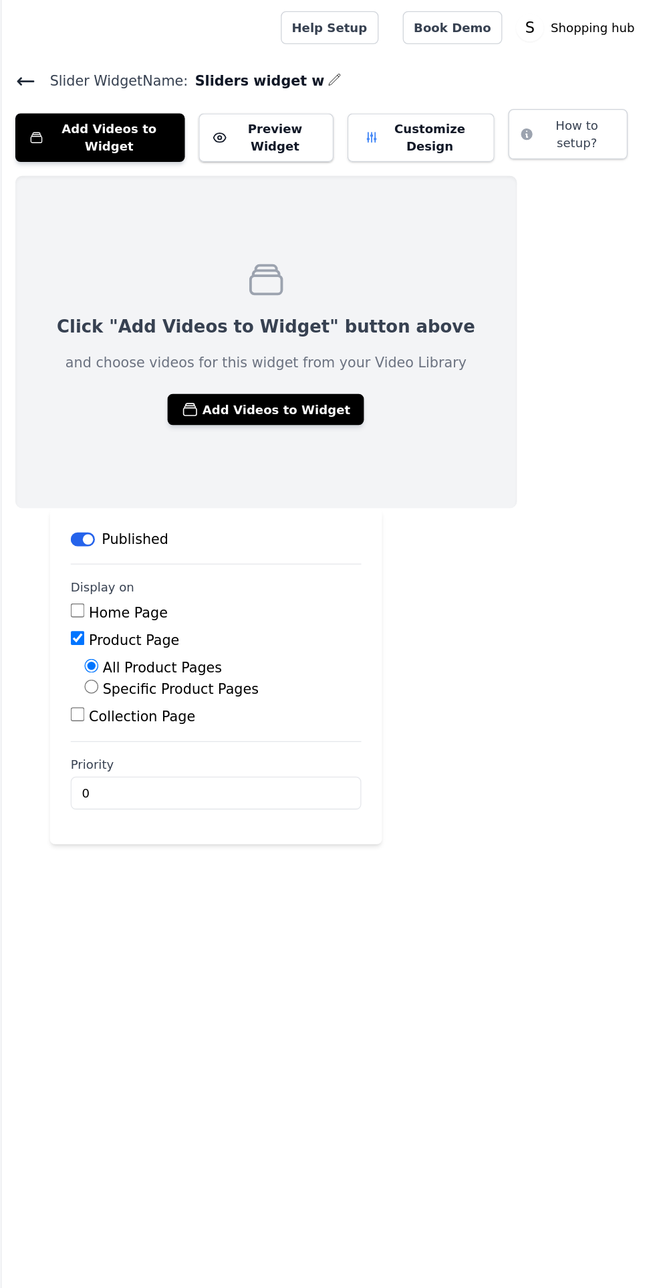
click at [332, 314] on button "Add Videos to Widget" at bounding box center [354, 316] width 152 height 24
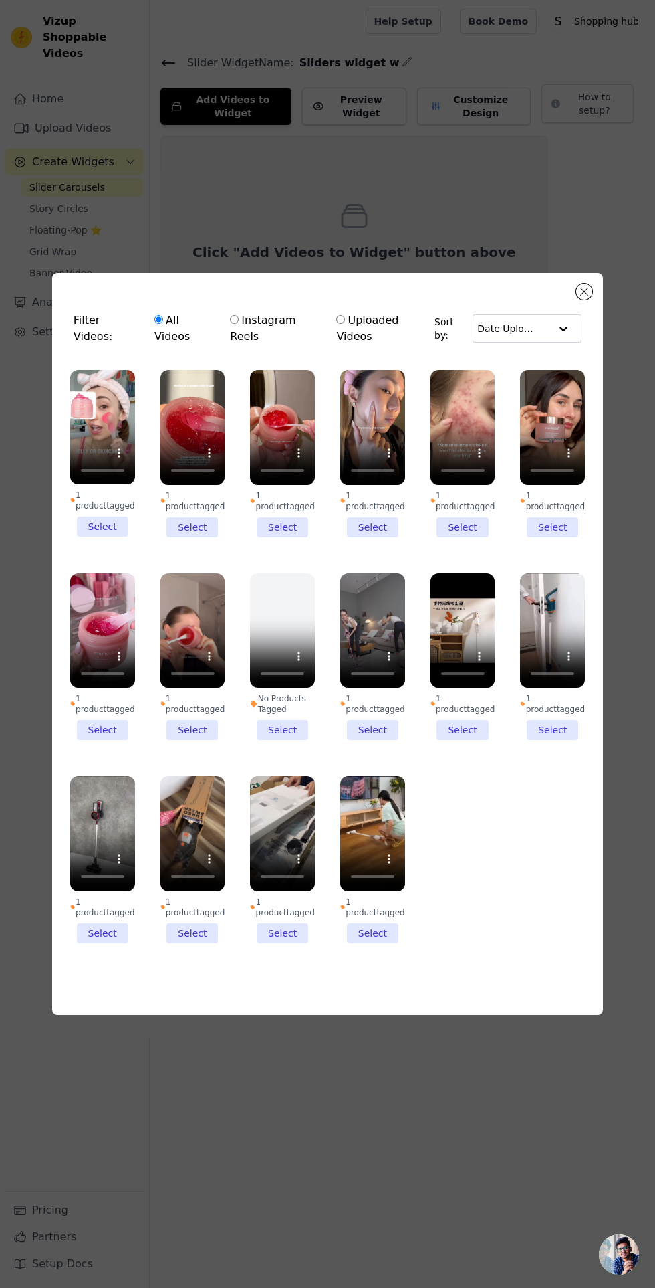
click at [651, 431] on div "Filter Videos: All Videos Instagram Reels Uploaded Videos Sort by: Date Uploade…" at bounding box center [327, 644] width 655 height 1288
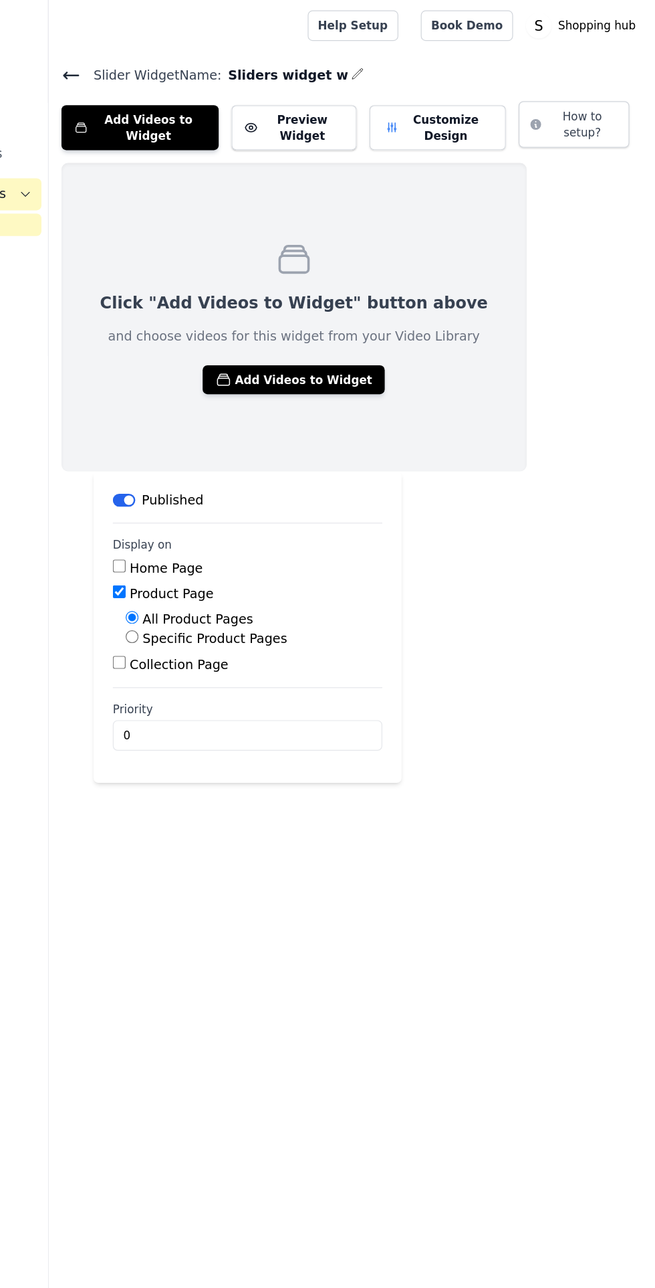
click at [381, 346] on div "Click "Add Videos to Widget" button above and choose videos for this widget fro…" at bounding box center [355, 264] width 388 height 257
click at [354, 316] on button "Add Videos to Widget" at bounding box center [354, 316] width 152 height 24
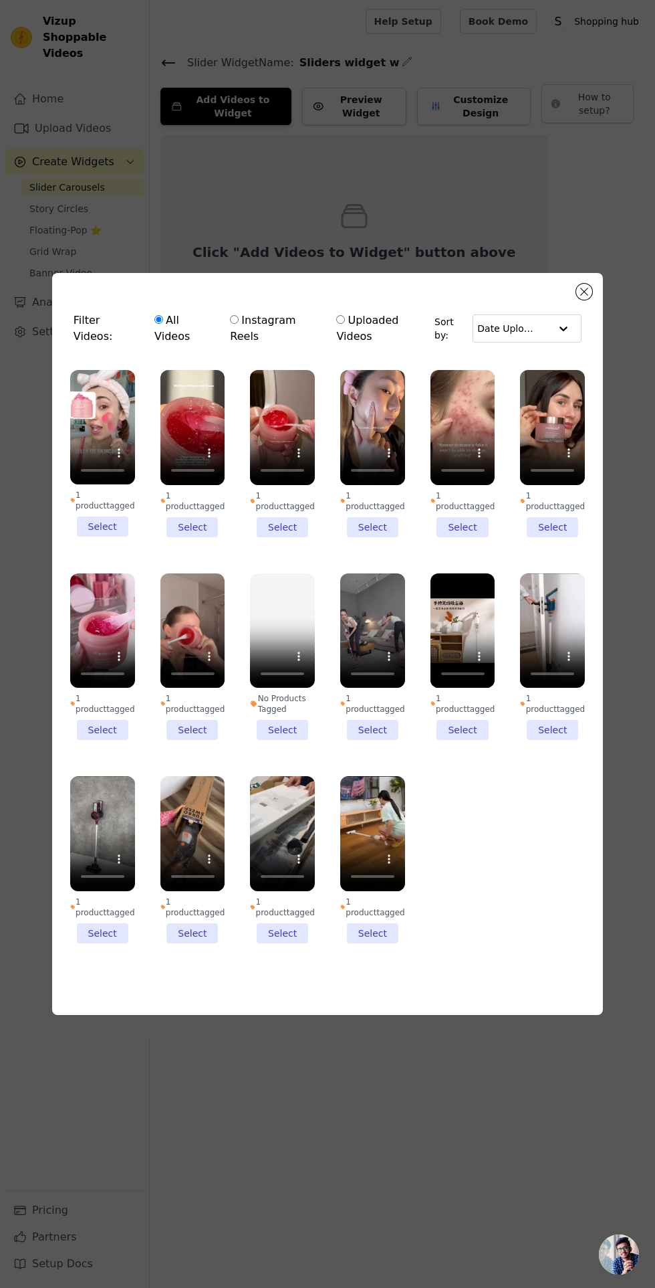
click at [261, 537] on li "1 product tagged Select" at bounding box center [282, 453] width 65 height 167
click at [0, 0] on input "1 product tagged Select" at bounding box center [0, 0] width 0 height 0
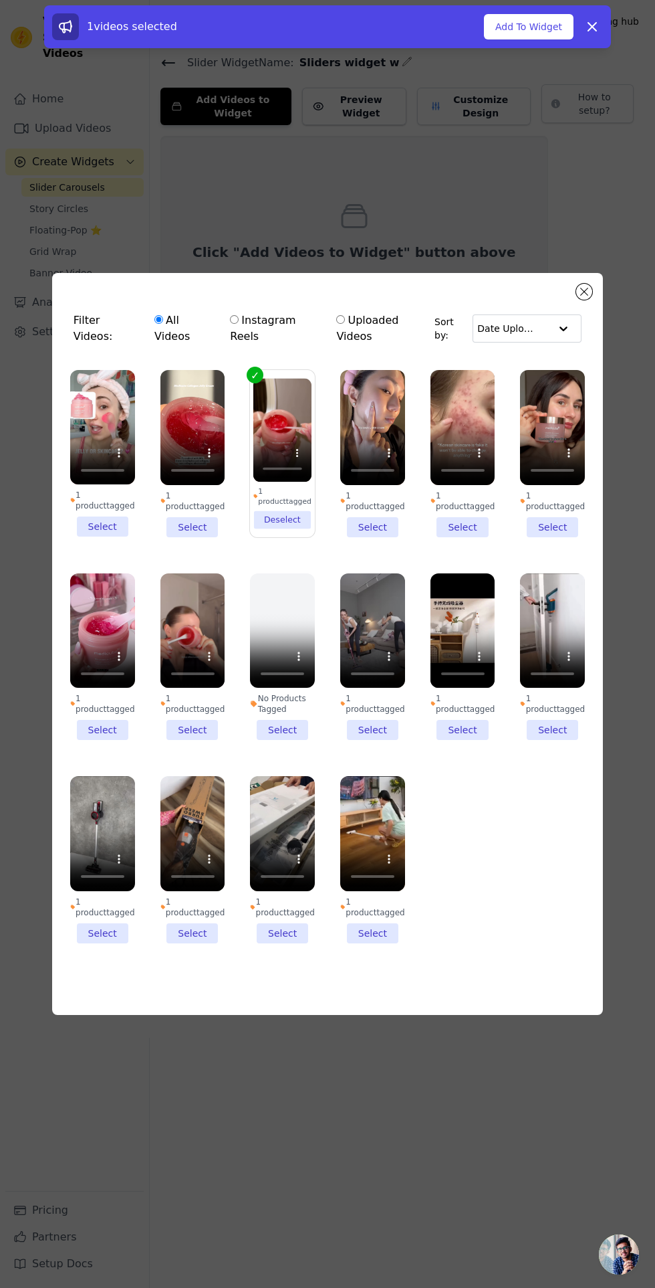
click at [206, 537] on li "1 product tagged Select" at bounding box center [193, 453] width 65 height 167
click at [0, 0] on input "1 product tagged Select" at bounding box center [0, 0] width 0 height 0
click at [102, 537] on li "1 product tagged Select" at bounding box center [102, 453] width 65 height 167
click at [0, 0] on input "1 product tagged Select" at bounding box center [0, 0] width 0 height 0
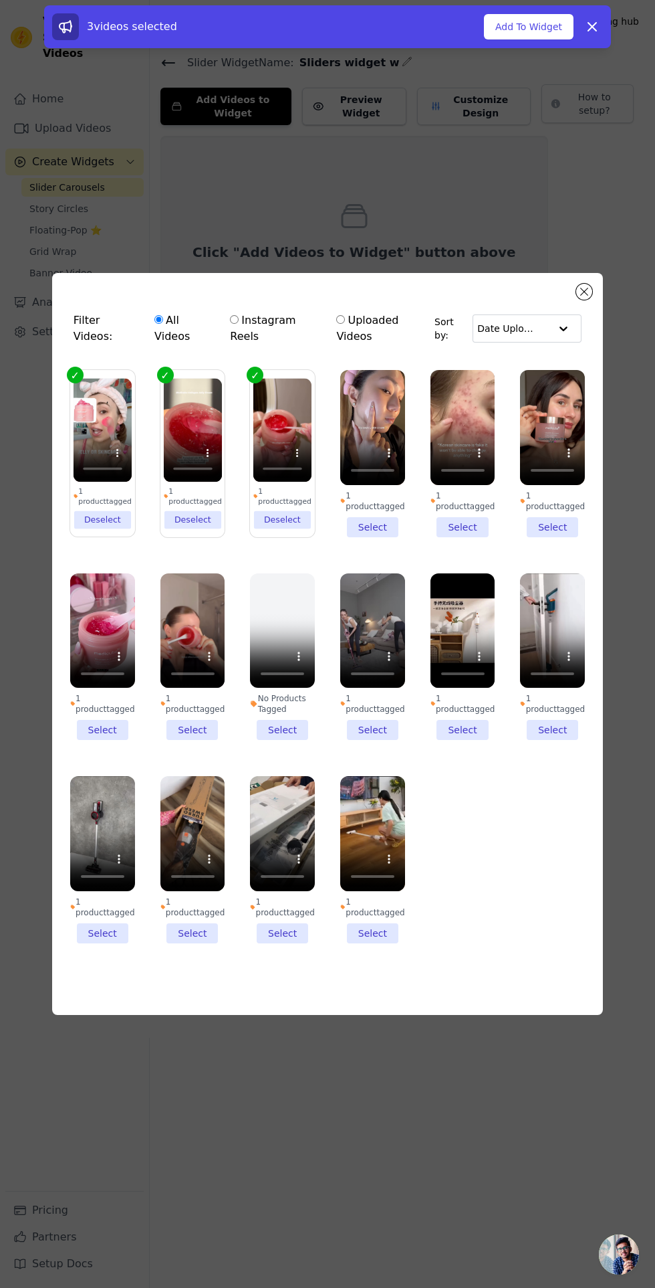
click at [199, 528] on li "1 product tagged Deselect" at bounding box center [192, 453] width 58 height 150
click at [0, 0] on input "1 product tagged Deselect" at bounding box center [0, 0] width 0 height 0
click at [108, 528] on li "1 product tagged Deselect" at bounding box center [103, 453] width 58 height 150
click at [0, 0] on input "1 product tagged Deselect" at bounding box center [0, 0] width 0 height 0
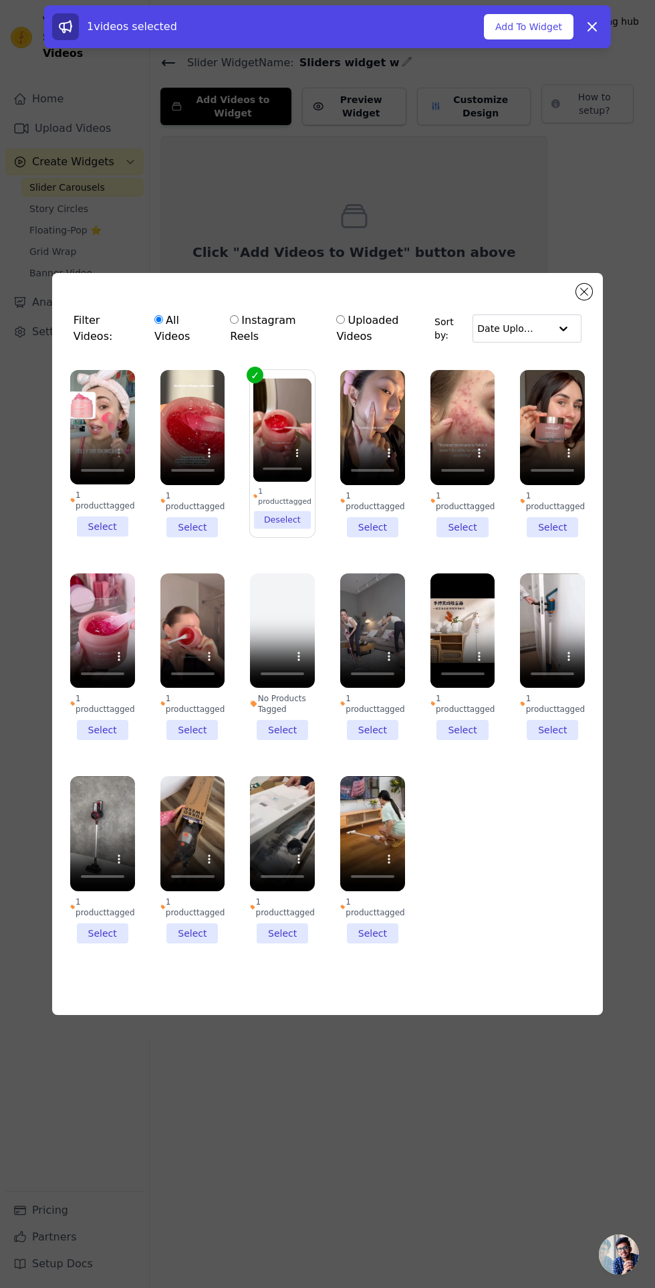
click at [284, 528] on li "1 product tagged Deselect" at bounding box center [282, 453] width 58 height 150
click at [0, 0] on input "1 product tagged Deselect" at bounding box center [0, 0] width 0 height 0
click at [565, 537] on li "1 product tagged Select" at bounding box center [552, 453] width 65 height 167
click at [0, 0] on input "1 product tagged Select" at bounding box center [0, 0] width 0 height 0
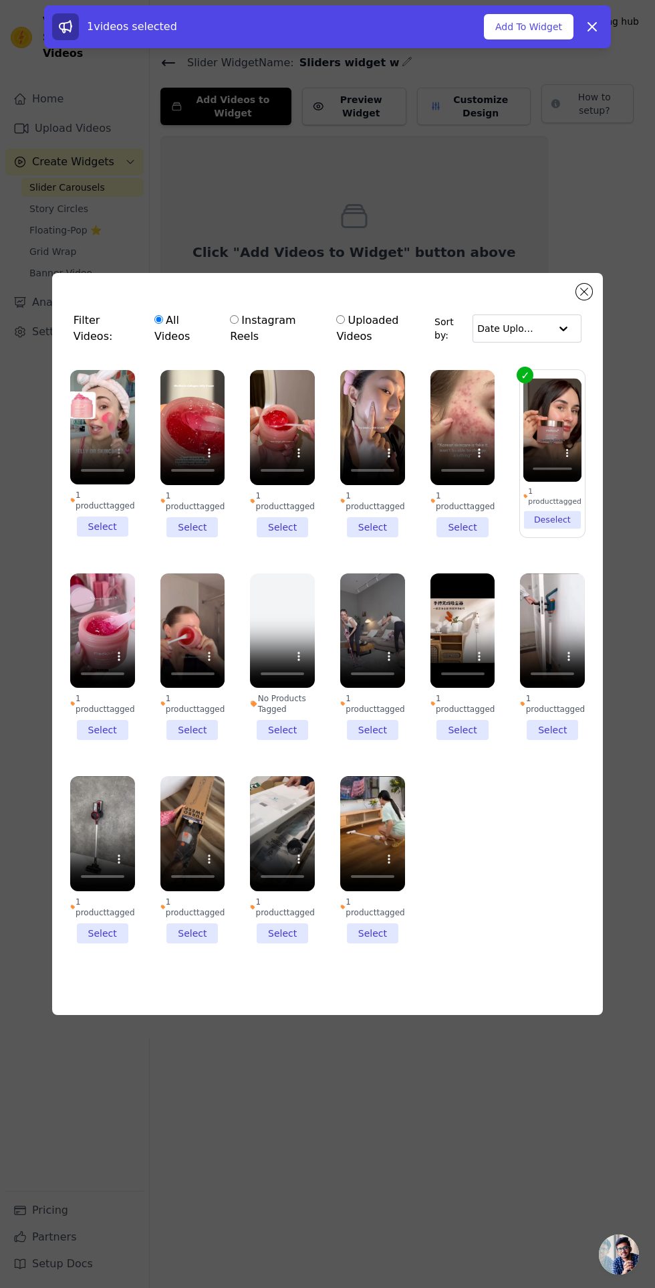
click at [458, 537] on li "1 product tagged Select" at bounding box center [463, 453] width 65 height 167
click at [0, 0] on input "1 product tagged Select" at bounding box center [0, 0] width 0 height 0
click at [371, 537] on li "1 product tagged Select" at bounding box center [372, 453] width 65 height 167
click at [0, 0] on input "1 product tagged Select" at bounding box center [0, 0] width 0 height 0
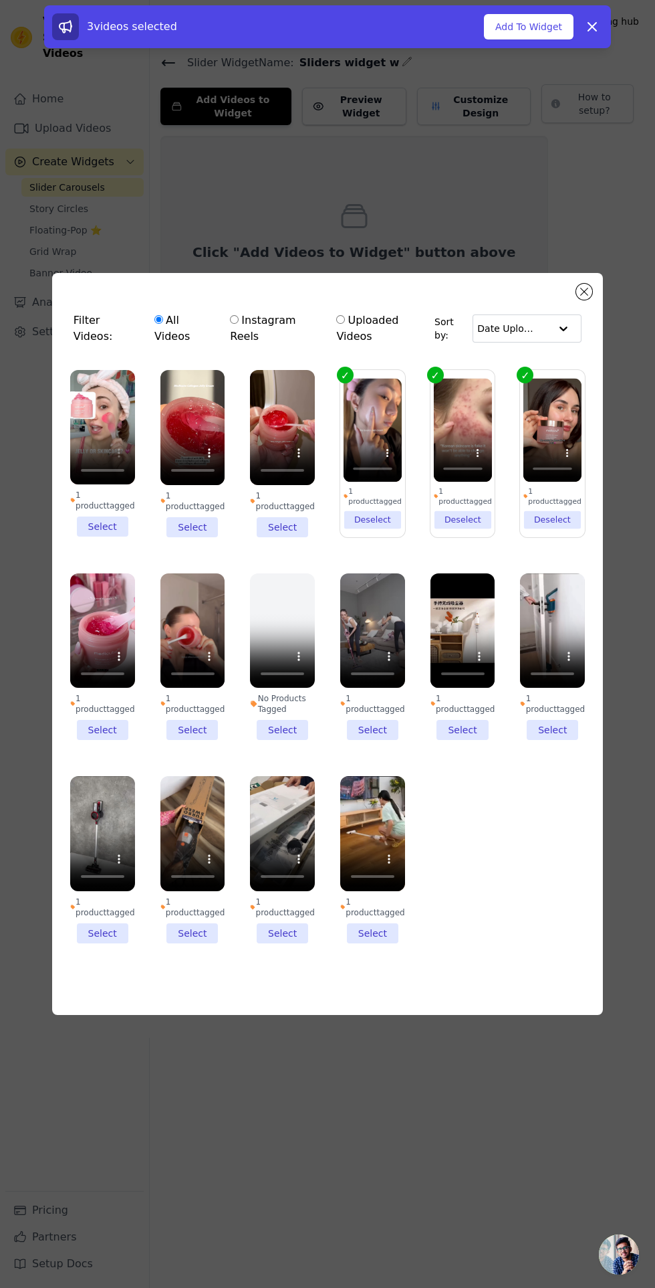
click at [357, 528] on li "1 product tagged Deselect" at bounding box center [373, 453] width 58 height 150
click at [0, 0] on input "1 product tagged Deselect" at bounding box center [0, 0] width 0 height 0
click at [470, 528] on li "1 product tagged Deselect" at bounding box center [463, 453] width 58 height 150
click at [0, 0] on input "1 product tagged Deselect" at bounding box center [0, 0] width 0 height 0
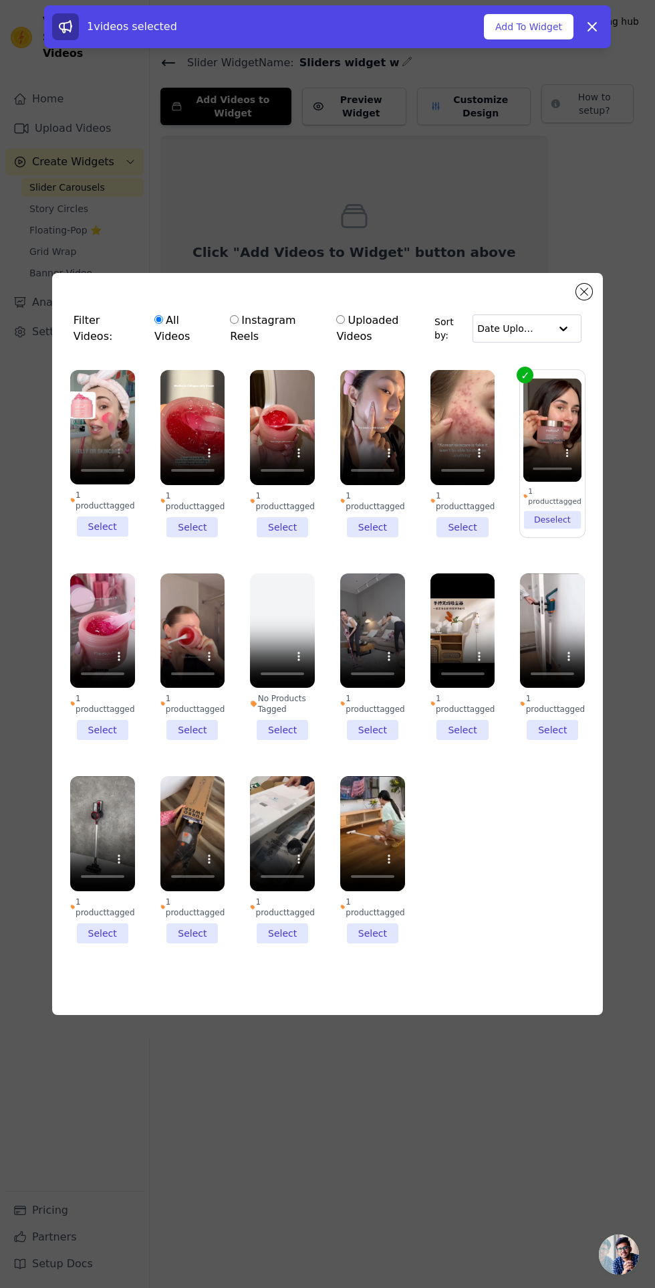
click at [561, 528] on li "1 product tagged Deselect" at bounding box center [553, 453] width 58 height 150
click at [0, 0] on input "1 product tagged Deselect" at bounding box center [0, 0] width 0 height 0
click at [466, 537] on li "1 product tagged Select" at bounding box center [463, 453] width 65 height 167
click at [0, 0] on input "1 product tagged Select" at bounding box center [0, 0] width 0 height 0
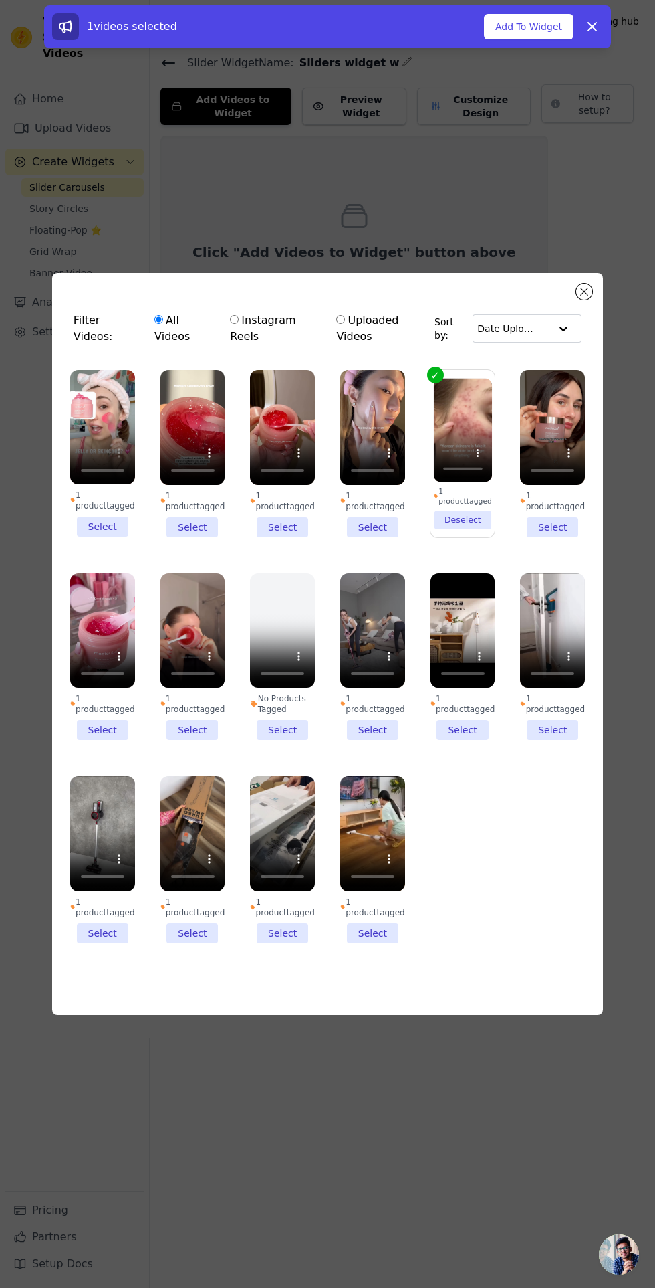
click at [552, 537] on li "1 product tagged Select" at bounding box center [552, 453] width 65 height 167
click at [0, 0] on input "1 product tagged Select" at bounding box center [0, 0] width 0 height 0
click at [286, 537] on li "1 product tagged Select" at bounding box center [282, 453] width 65 height 167
click at [0, 0] on input "1 product tagged Select" at bounding box center [0, 0] width 0 height 0
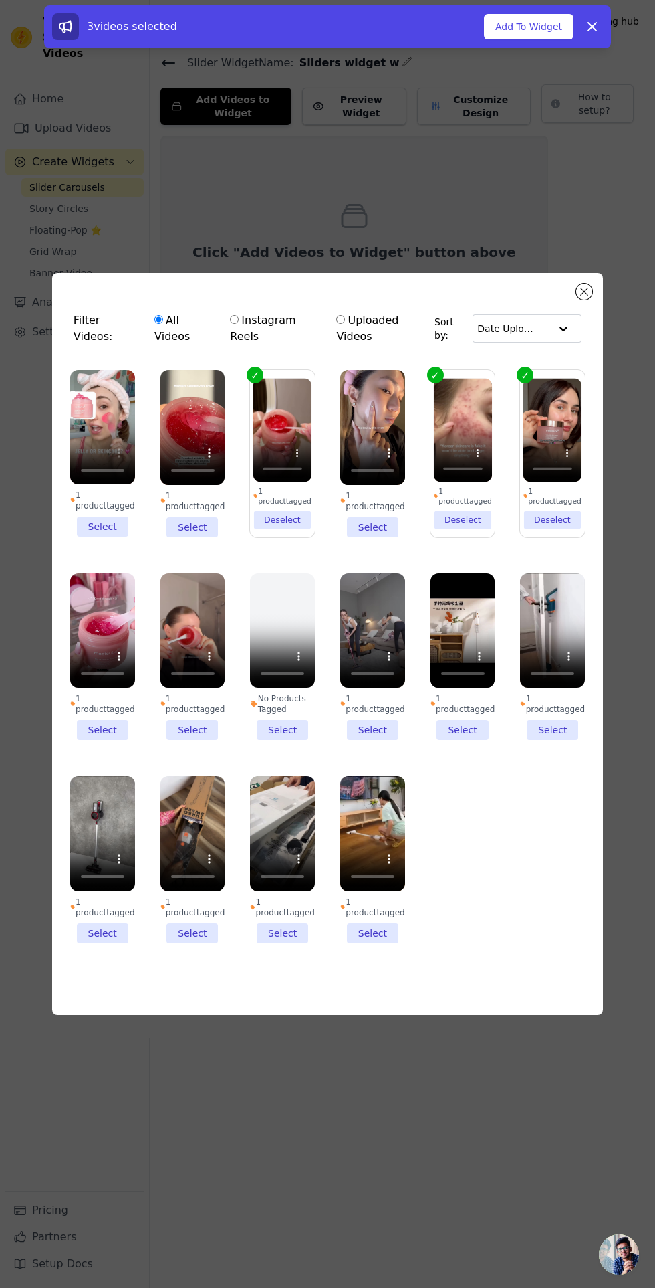
click at [184, 537] on li "1 product tagged Select" at bounding box center [193, 453] width 65 height 167
click at [0, 0] on input "1 product tagged Select" at bounding box center [0, 0] width 0 height 0
click at [377, 537] on li "1 product tagged Select" at bounding box center [372, 453] width 65 height 167
click at [0, 0] on input "1 product tagged Select" at bounding box center [0, 0] width 0 height 0
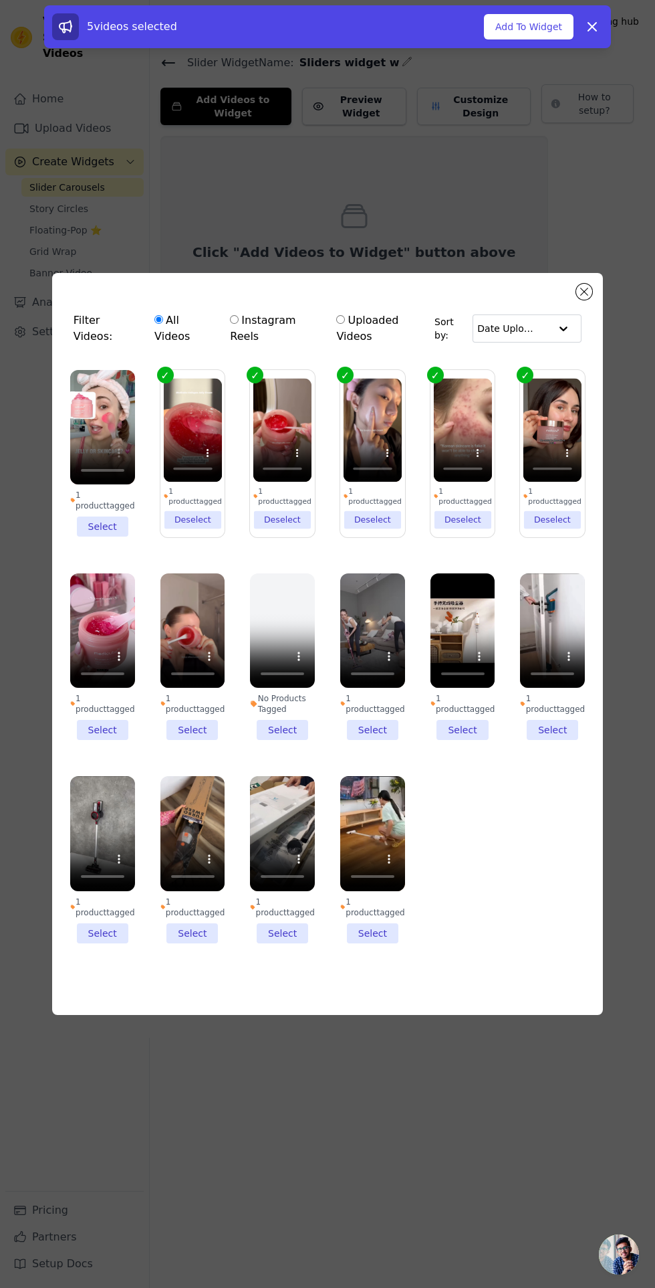
click at [110, 537] on li "1 product tagged Select" at bounding box center [102, 453] width 65 height 167
click at [0, 0] on input "1 product tagged Select" at bounding box center [0, 0] width 0 height 0
click at [106, 740] on li "1 product tagged Select" at bounding box center [102, 656] width 65 height 167
click at [0, 0] on input "1 product tagged Select" at bounding box center [0, 0] width 0 height 0
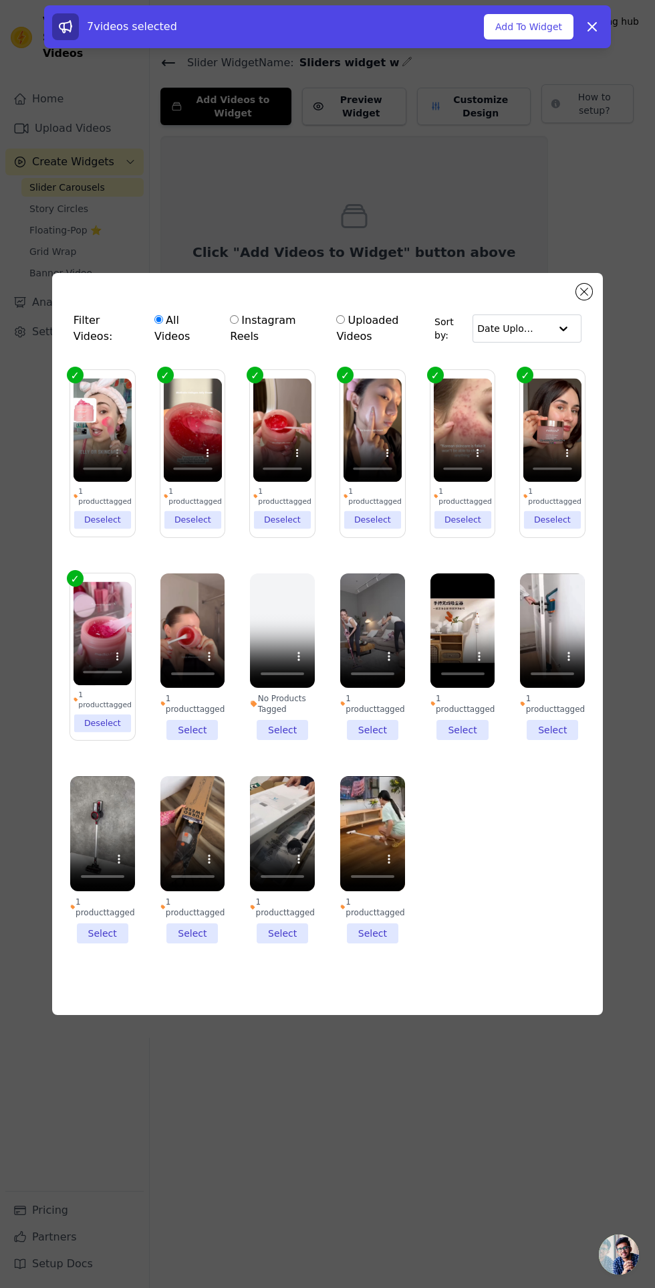
click at [187, 740] on li "1 product tagged Select" at bounding box center [193, 656] width 65 height 167
click at [0, 0] on input "1 product tagged Select" at bounding box center [0, 0] width 0 height 0
click at [522, 27] on button "Add To Widget" at bounding box center [529, 26] width 90 height 25
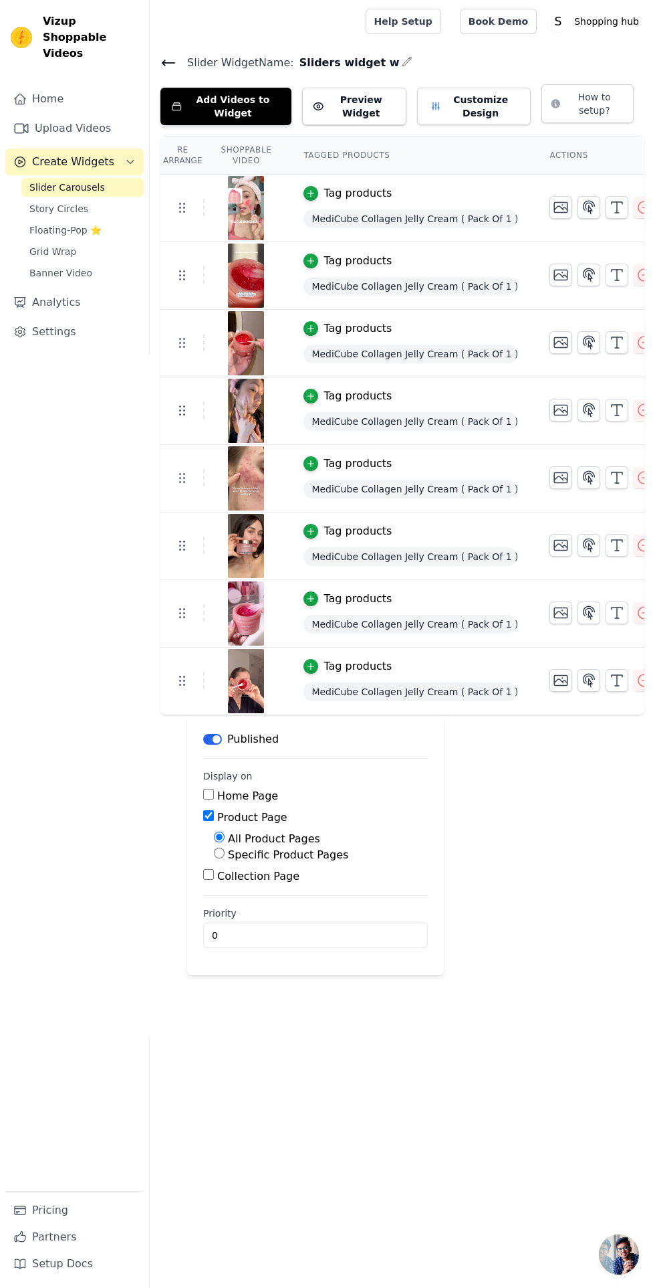
click at [182, 542] on icon at bounding box center [182, 545] width 16 height 16
click at [183, 611] on icon at bounding box center [182, 613] width 16 height 16
click at [183, 549] on use at bounding box center [182, 545] width 5 height 9
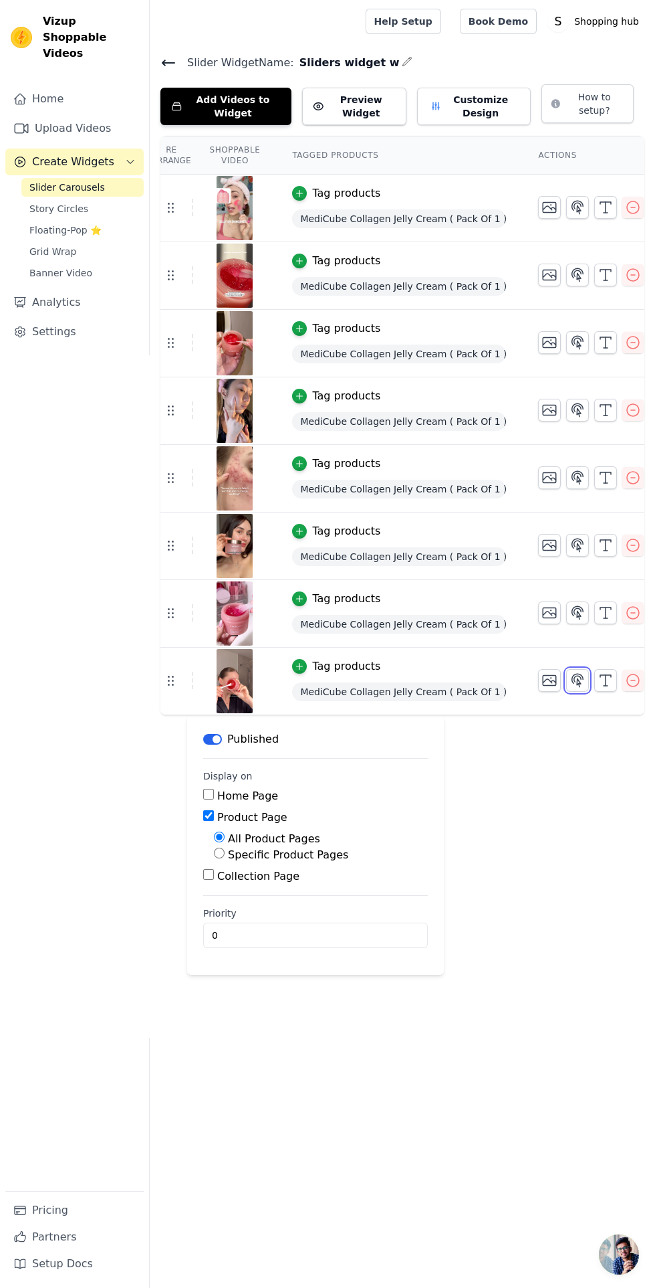
click at [573, 680] on icon "button" at bounding box center [578, 680] width 11 height 13
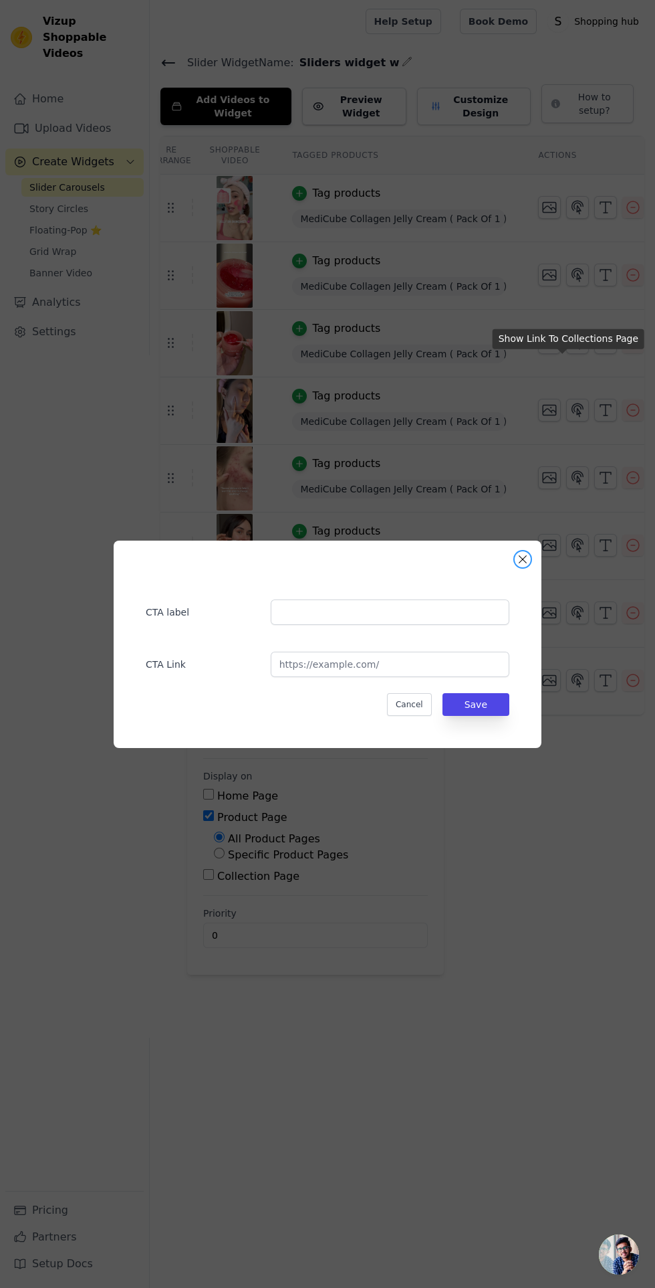
click at [520, 567] on button "Close modal" at bounding box center [523, 559] width 16 height 16
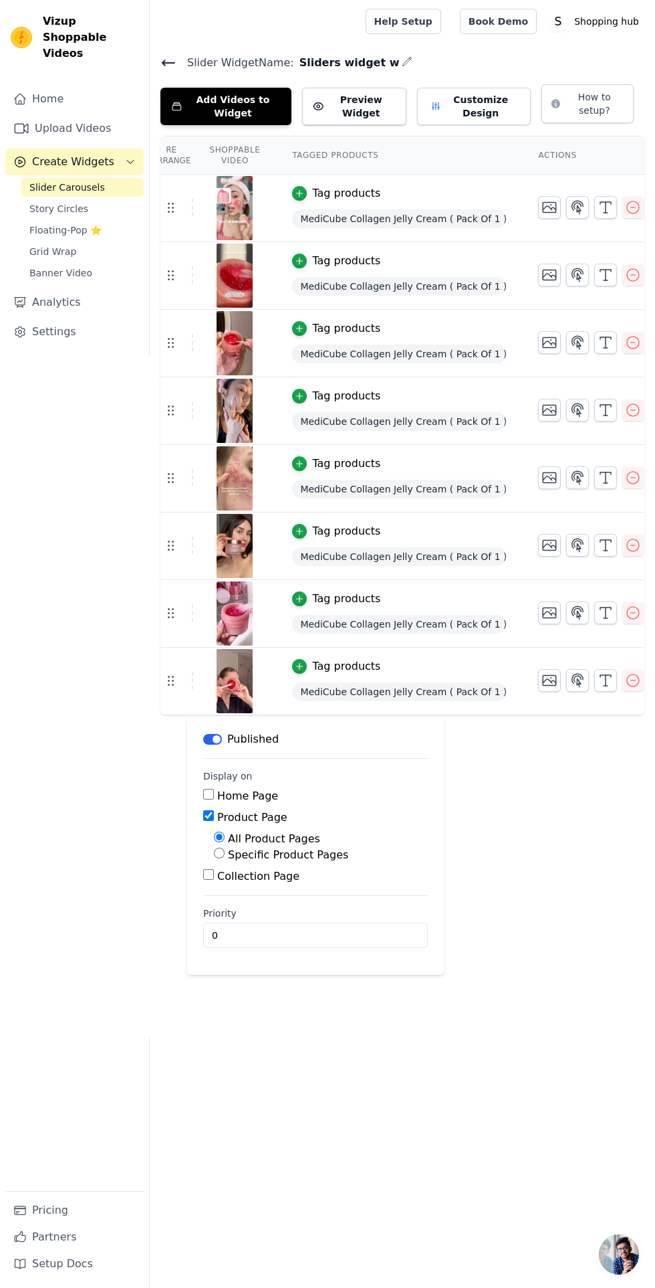
click at [58, 266] on span "Banner Video" at bounding box center [60, 272] width 63 height 13
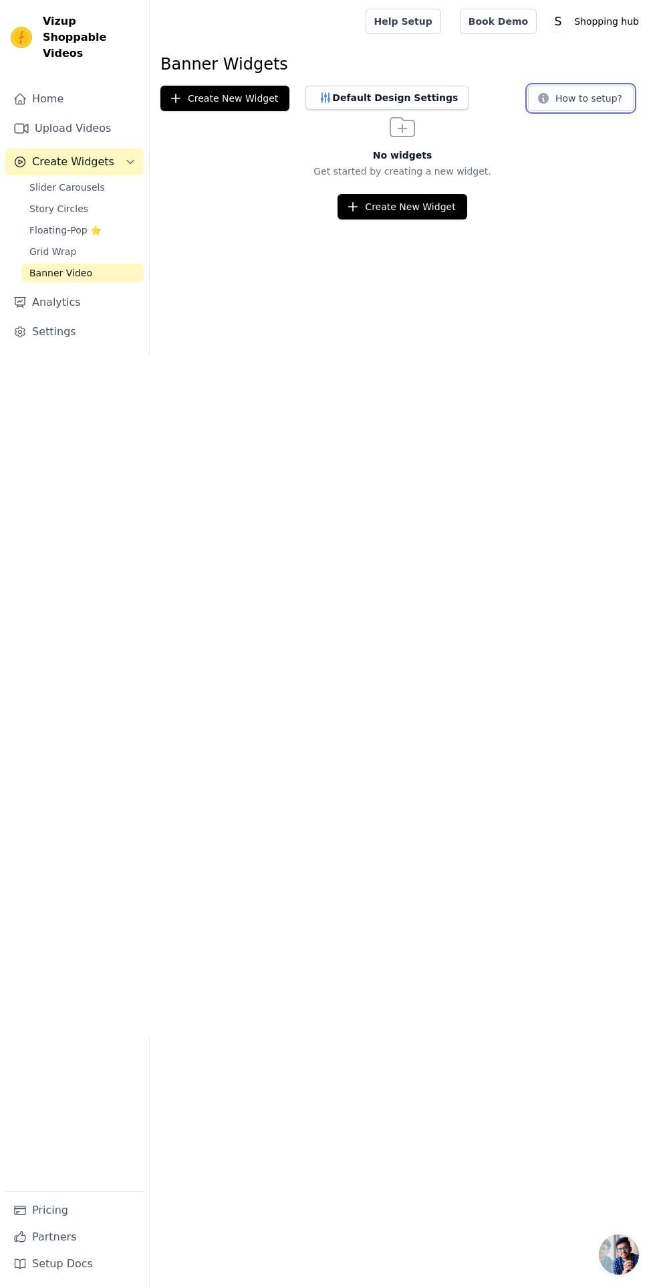
click at [582, 93] on button "How to setup?" at bounding box center [581, 98] width 106 height 25
click at [393, 206] on button "Create New Widget" at bounding box center [402, 206] width 129 height 25
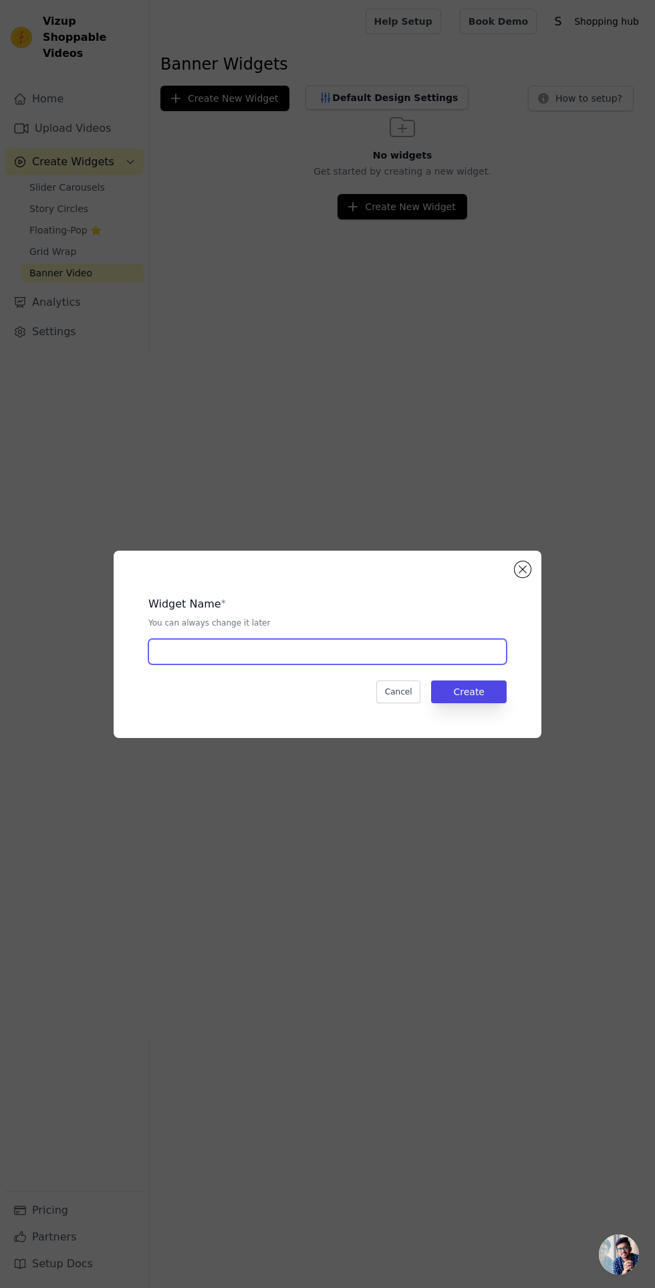
click at [245, 664] on input "text" at bounding box center [327, 651] width 358 height 25
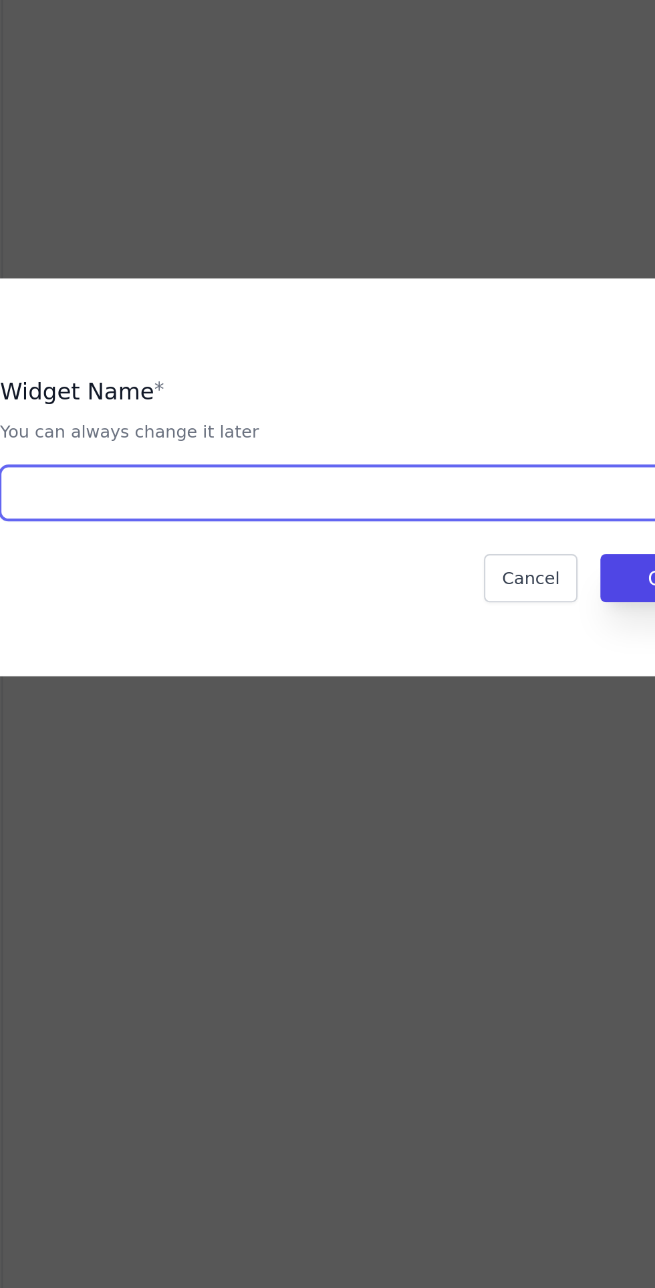
type input "Sliders carousel"
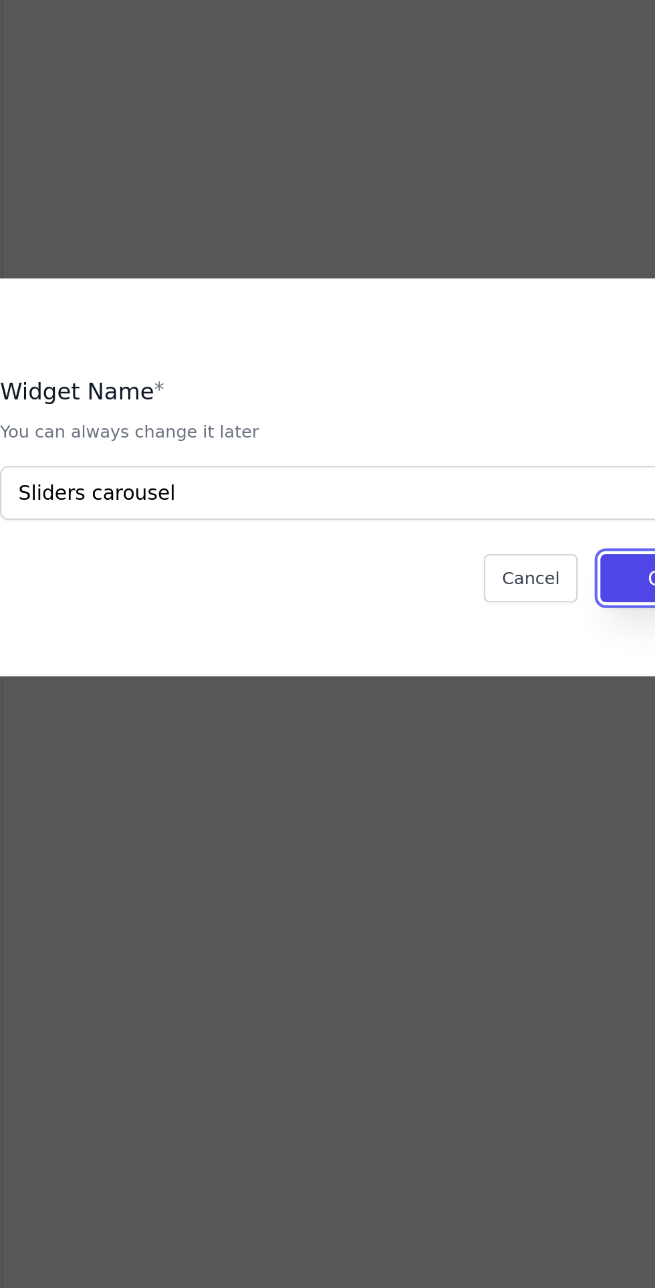
click at [437, 703] on button "Create" at bounding box center [469, 691] width 76 height 23
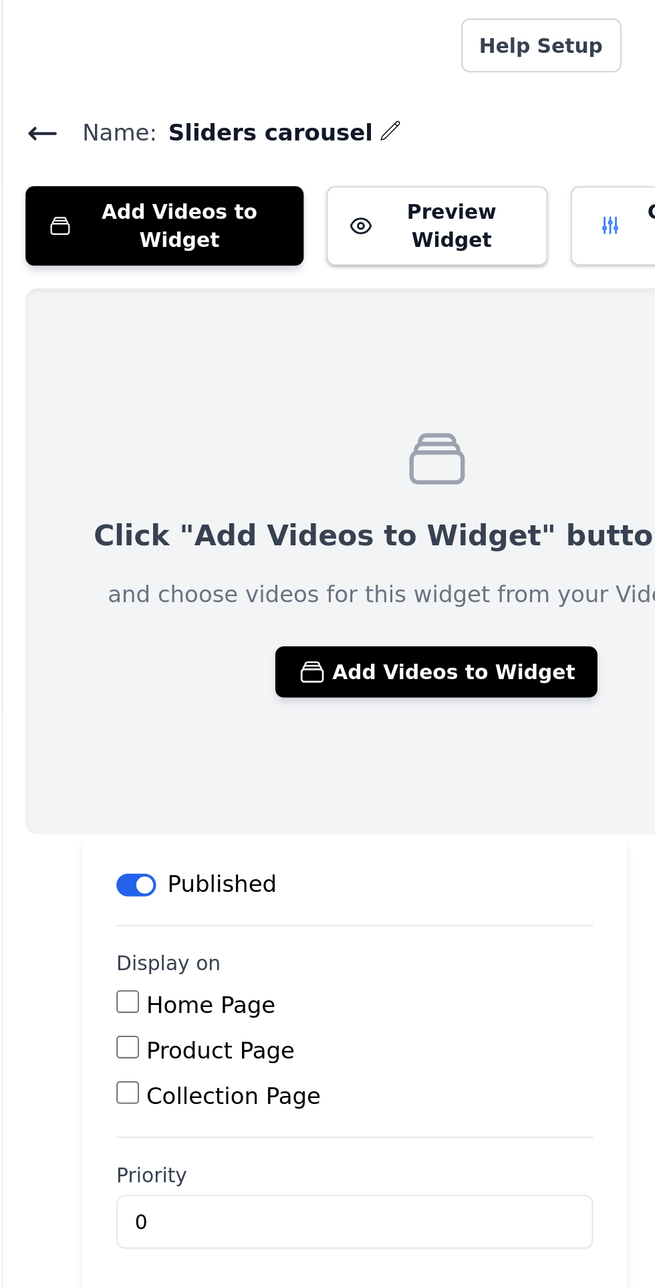
click at [256, 471] on label "Home Page" at bounding box center [247, 473] width 61 height 13
click at [214, 471] on input "Home Page" at bounding box center [208, 471] width 11 height 11
checkbox input "true"
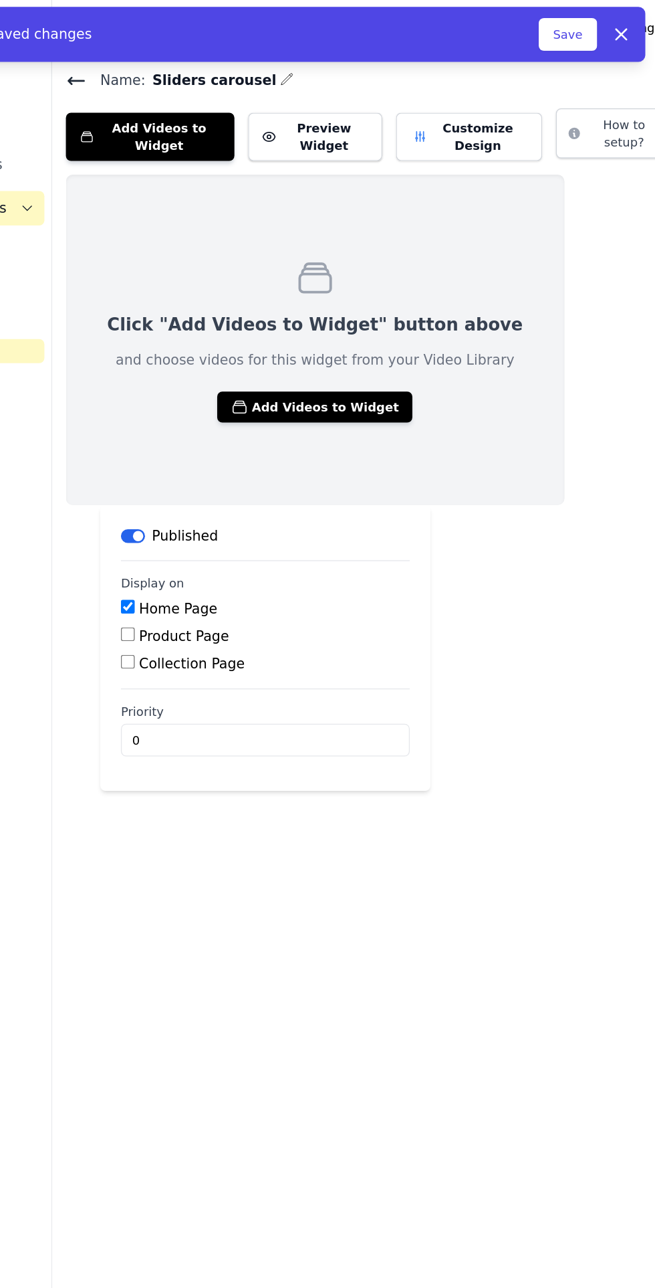
click at [573, 31] on button "Save" at bounding box center [550, 26] width 45 height 25
click at [320, 322] on button "Add Videos to Widget" at bounding box center [354, 316] width 152 height 24
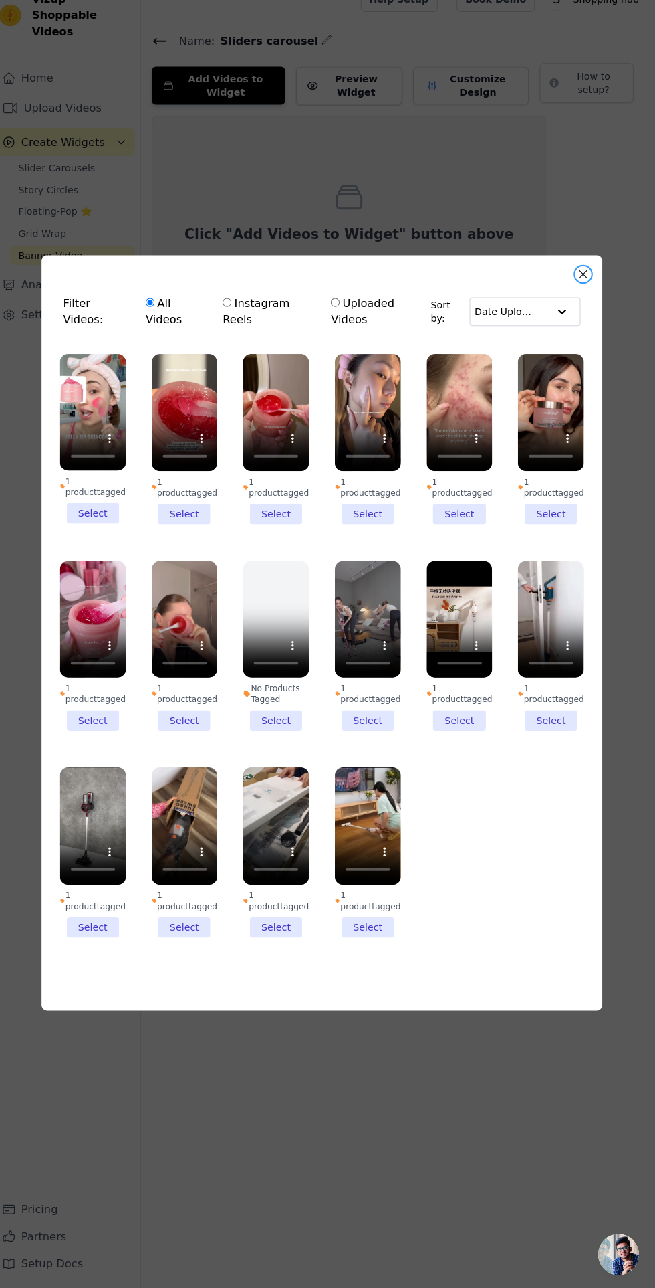
click at [585, 300] on button "Close modal" at bounding box center [585, 292] width 16 height 16
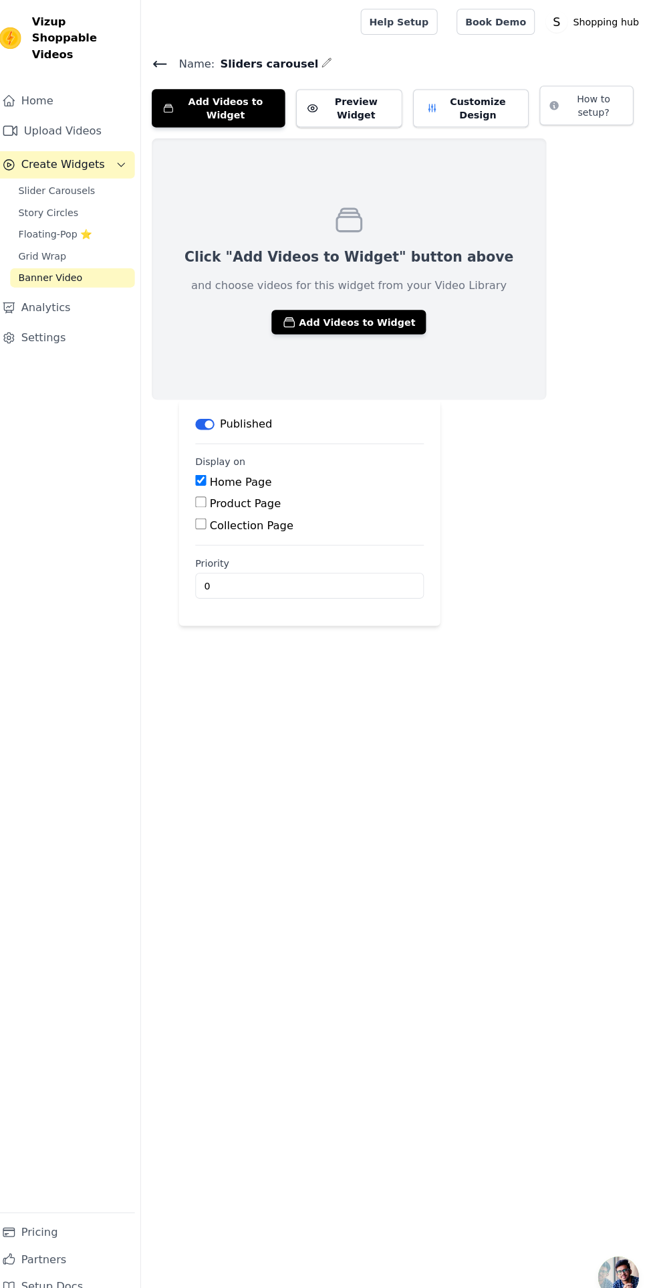
click at [112, 115] on link "Upload Videos" at bounding box center [74, 128] width 138 height 27
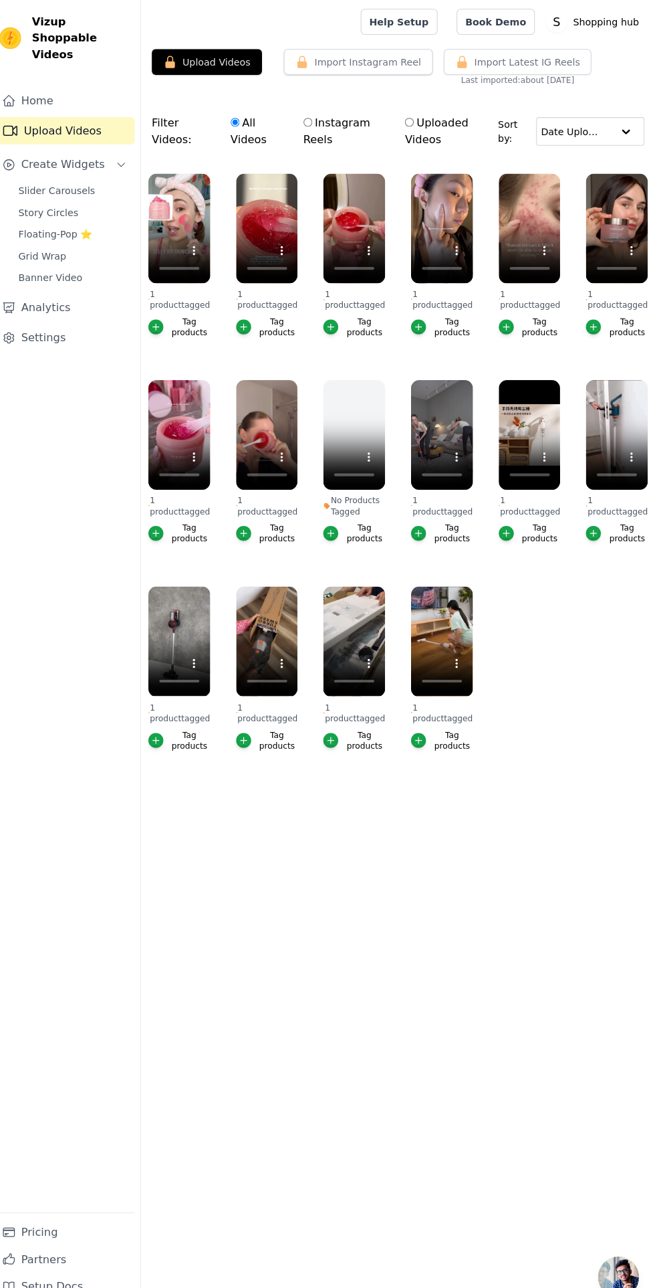
click at [227, 60] on button "Upload Videos" at bounding box center [215, 60] width 108 height 25
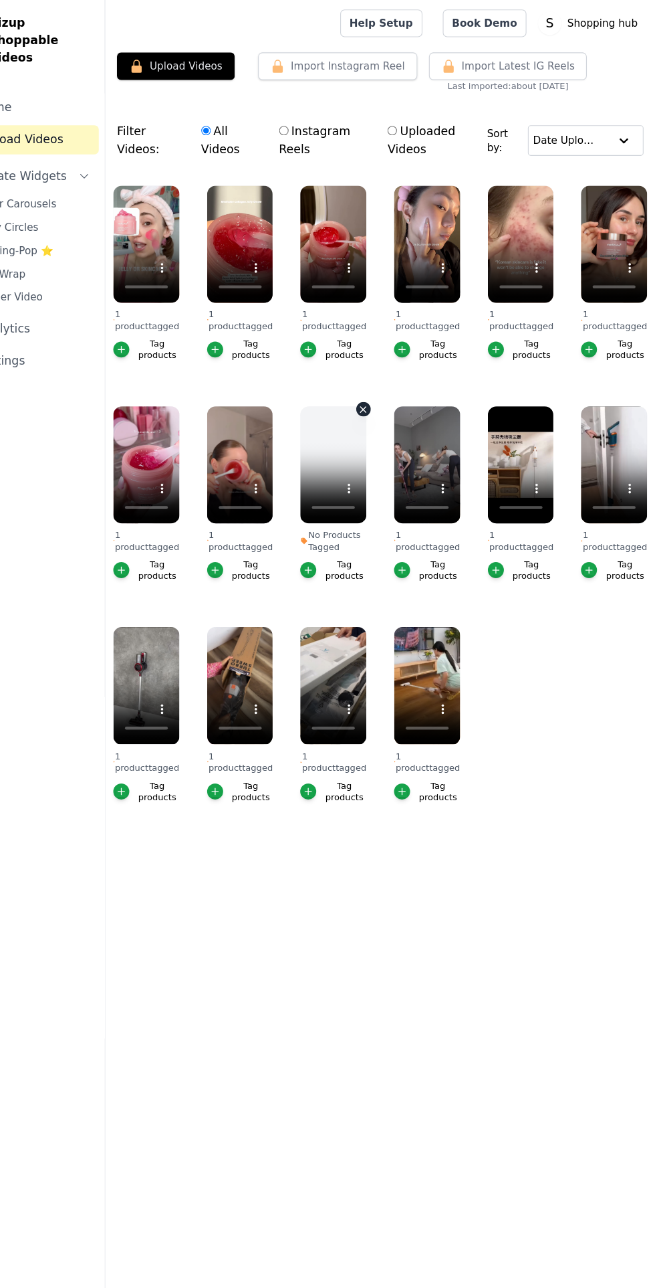
click at [386, 370] on button "No Products Tagged Tag products" at bounding box center [387, 375] width 13 height 13
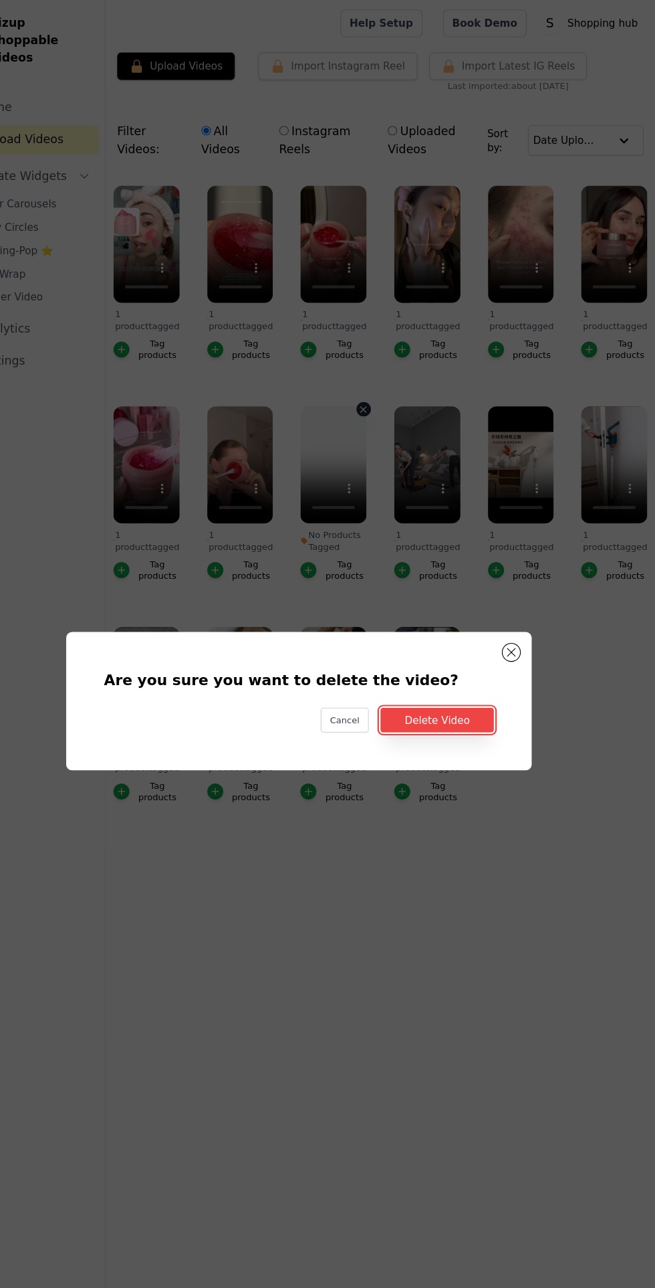
click at [465, 673] on button "Delete Video" at bounding box center [455, 661] width 104 height 23
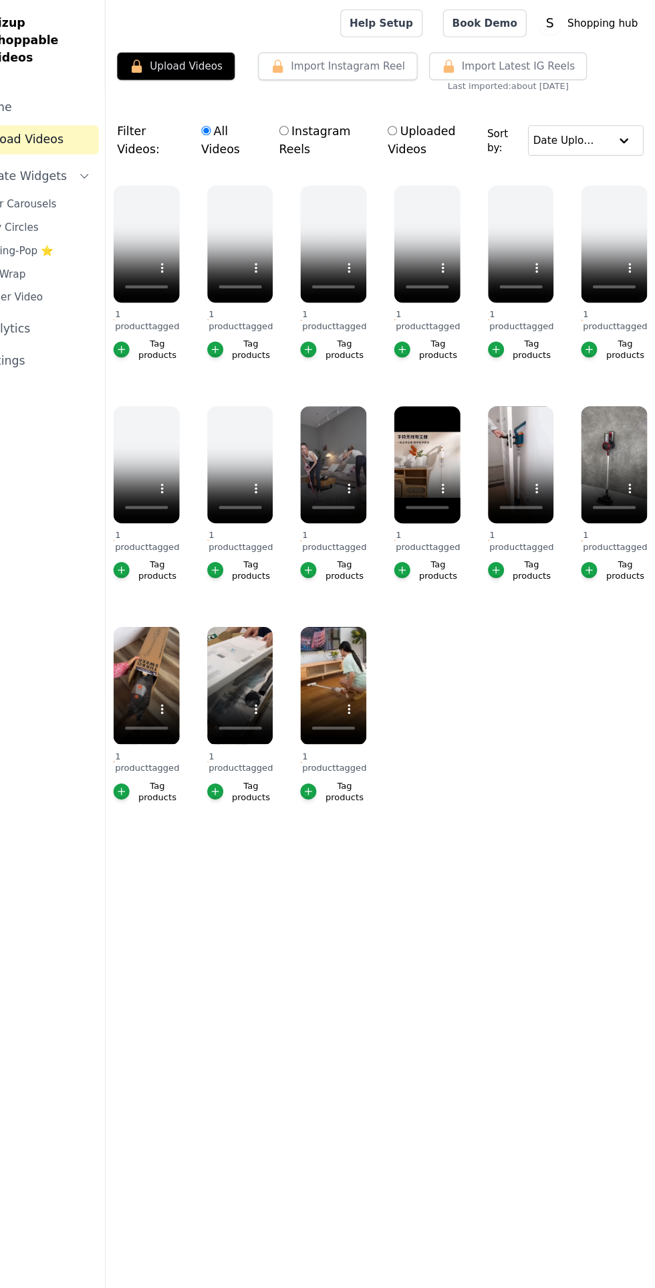
click at [207, 60] on button "Upload Videos" at bounding box center [215, 60] width 108 height 25
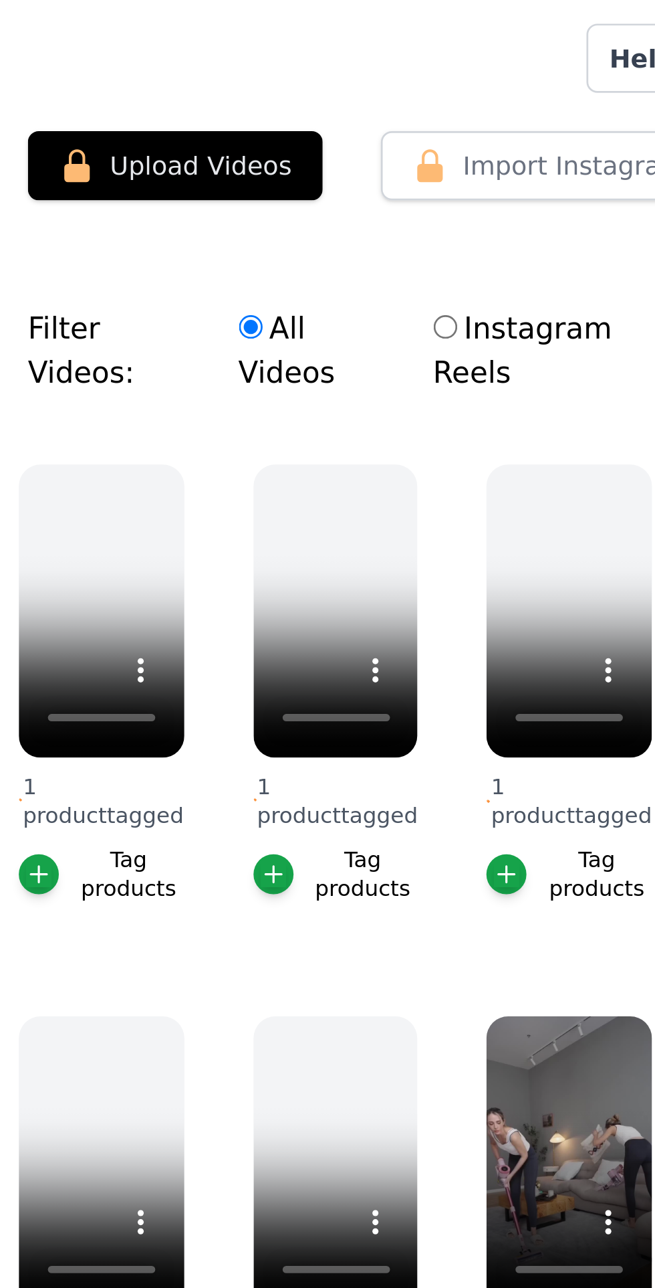
click at [217, 21] on div at bounding box center [255, 21] width 189 height 43
click at [212, 58] on button "Upload Videos" at bounding box center [215, 60] width 108 height 25
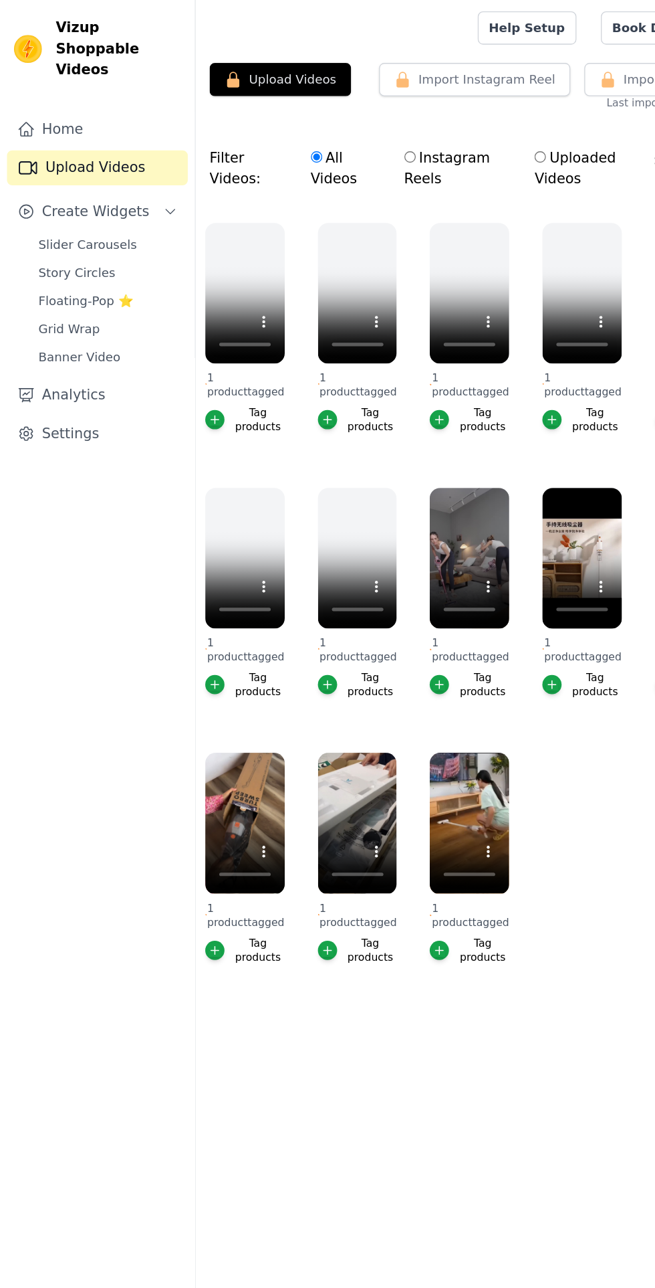
click at [44, 266] on span "Banner Video" at bounding box center [60, 272] width 63 height 13
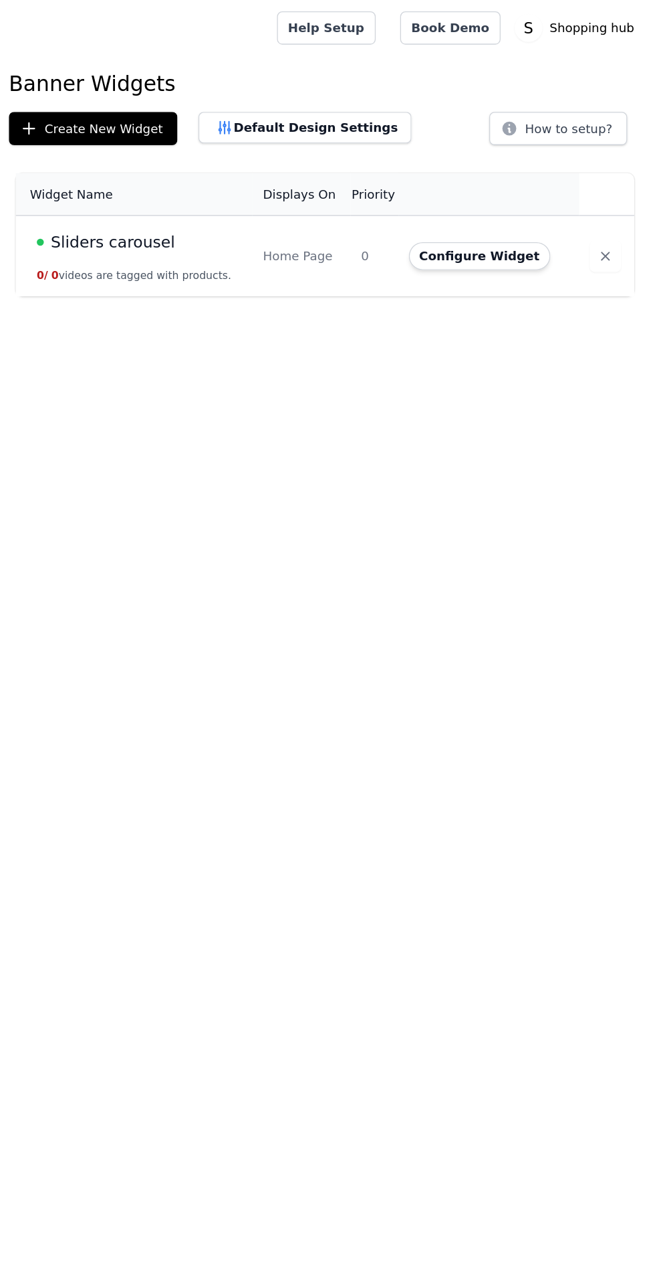
click at [400, 193] on div "Home Page" at bounding box center [384, 195] width 59 height 13
click at [521, 195] on button "Configure Widget" at bounding box center [521, 195] width 108 height 21
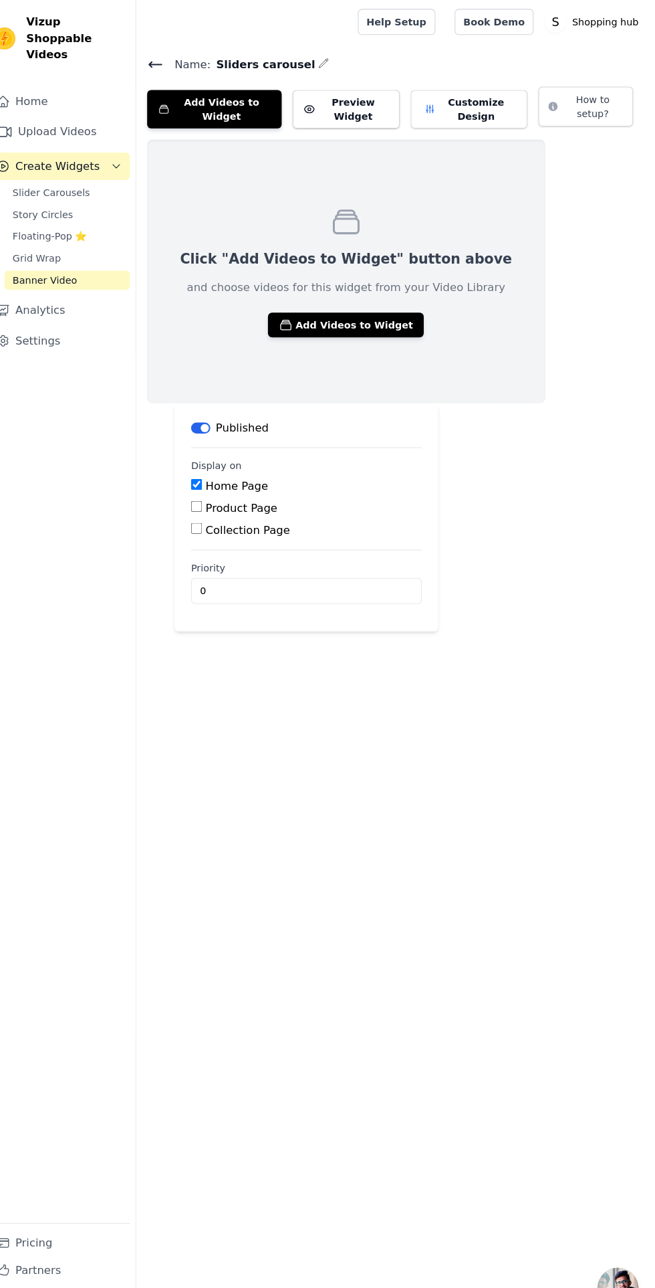
click at [299, 308] on button "Add Videos to Widget" at bounding box center [354, 316] width 152 height 24
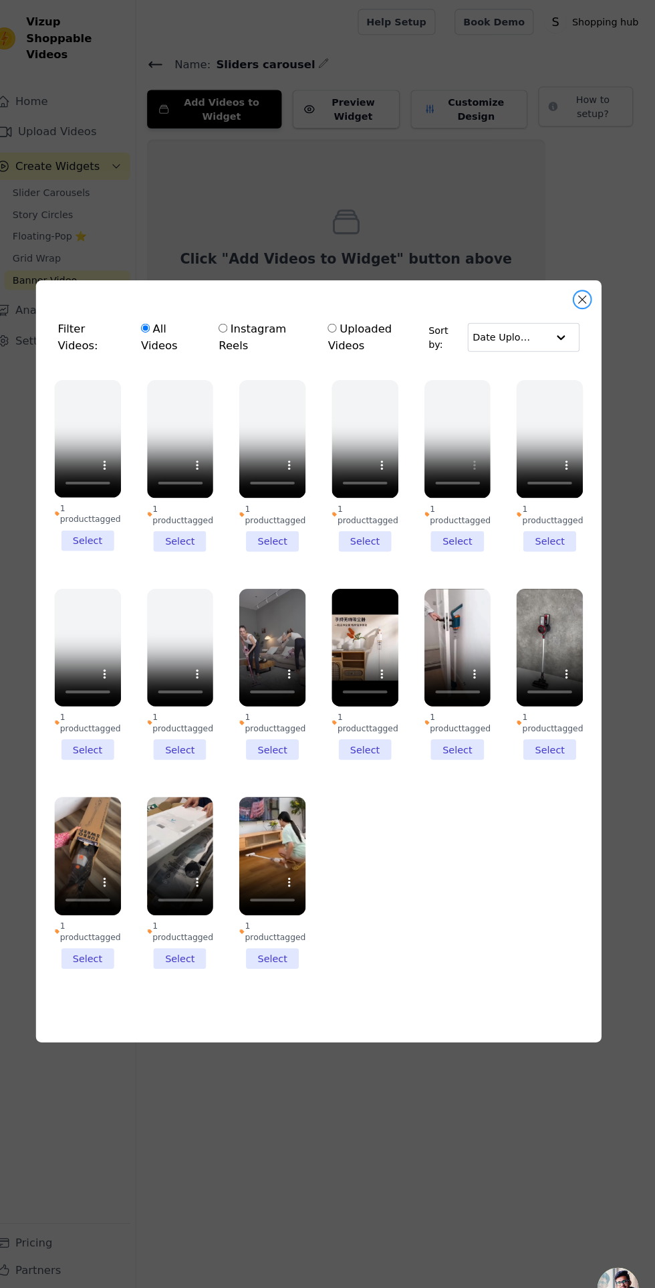
click at [585, 300] on button "Close modal" at bounding box center [585, 292] width 16 height 16
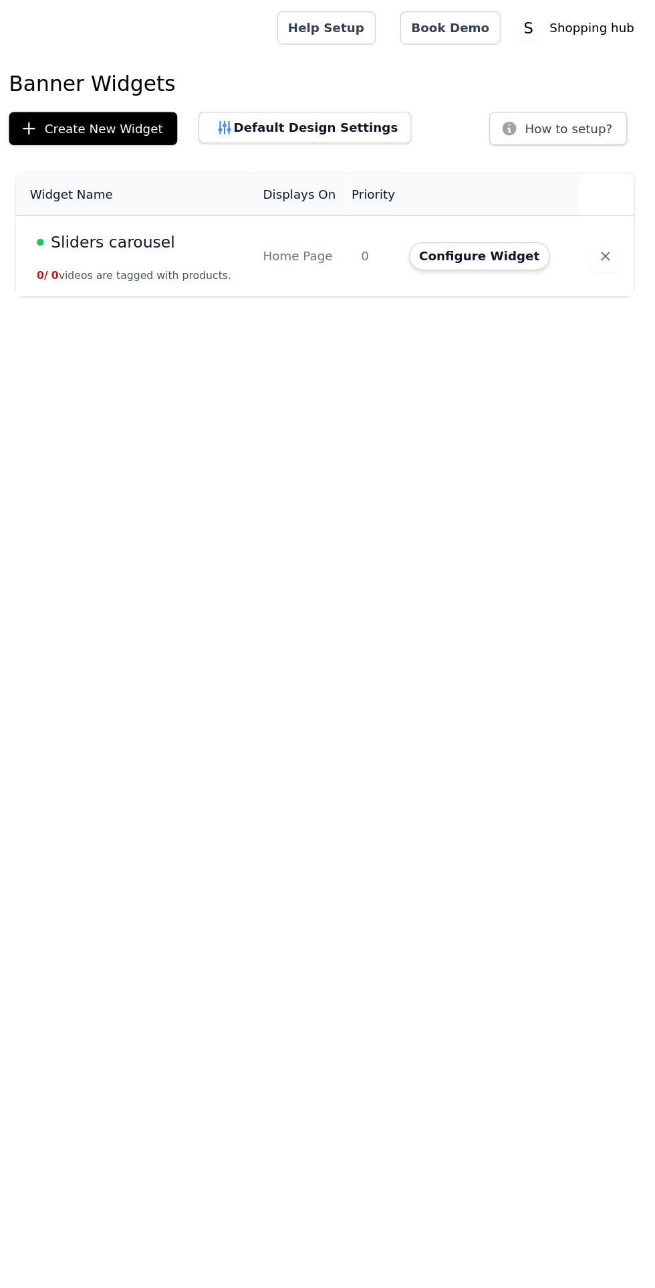
click at [614, 202] on icon "button" at bounding box center [617, 195] width 13 height 13
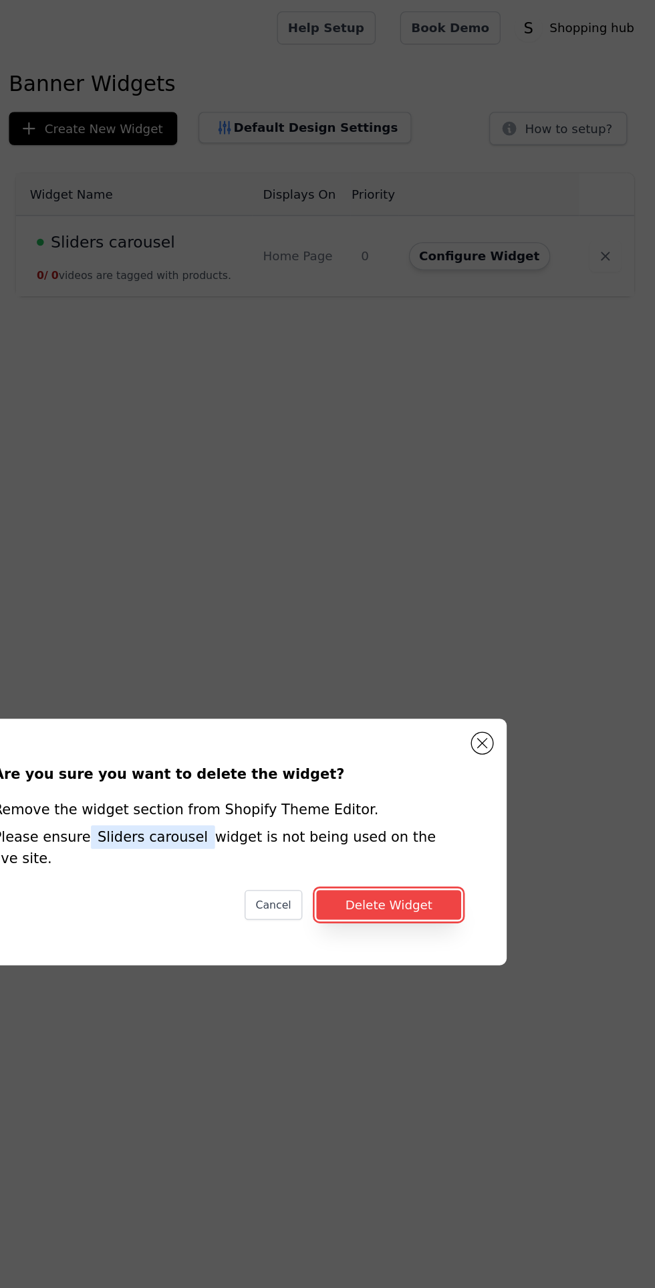
click at [466, 704] on button "Delete Widget" at bounding box center [451, 692] width 111 height 23
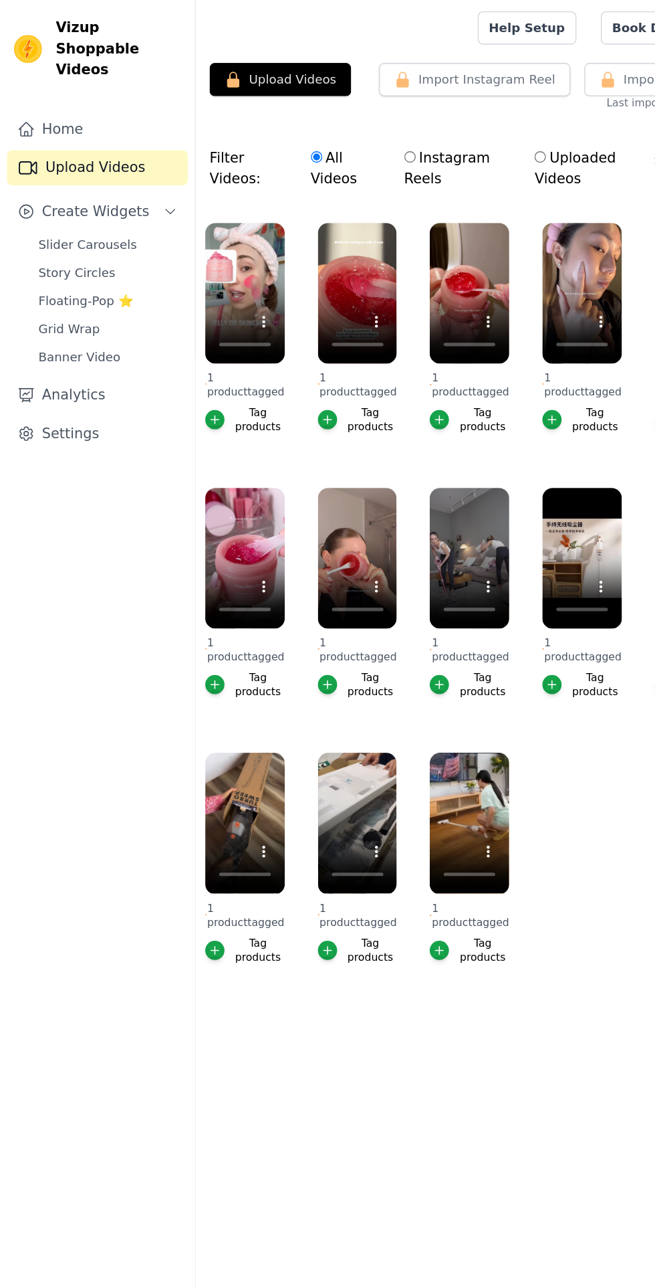
click at [81, 289] on link "Analytics" at bounding box center [74, 302] width 138 height 27
